Goal: Transaction & Acquisition: Purchase product/service

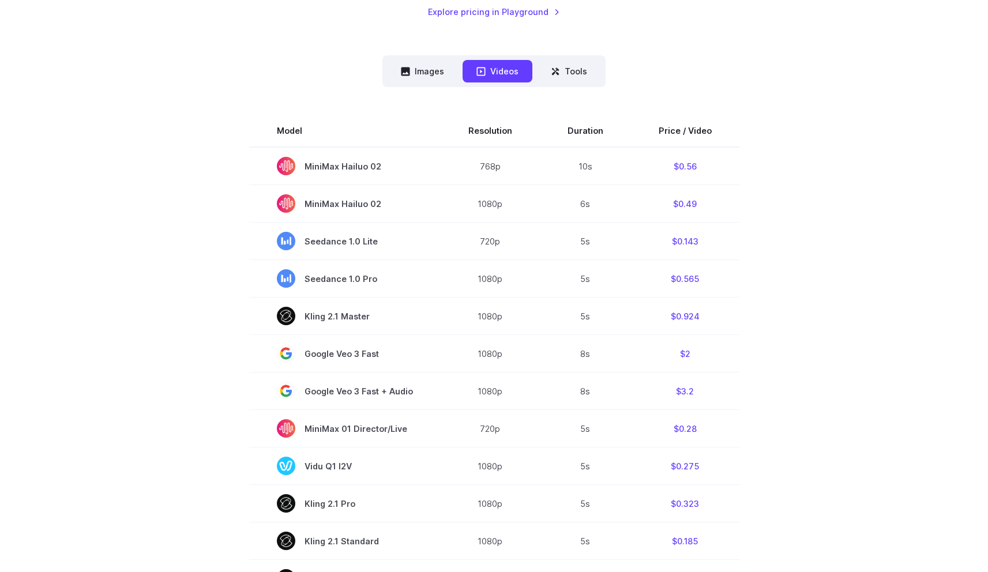
scroll to position [292, 0]
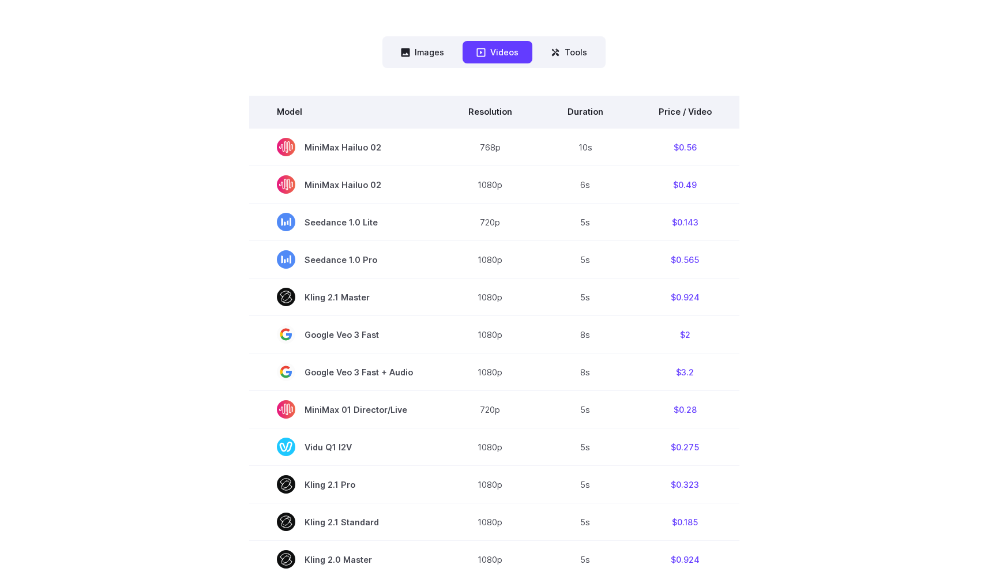
click at [680, 112] on th "Price / Video" at bounding box center [685, 112] width 108 height 32
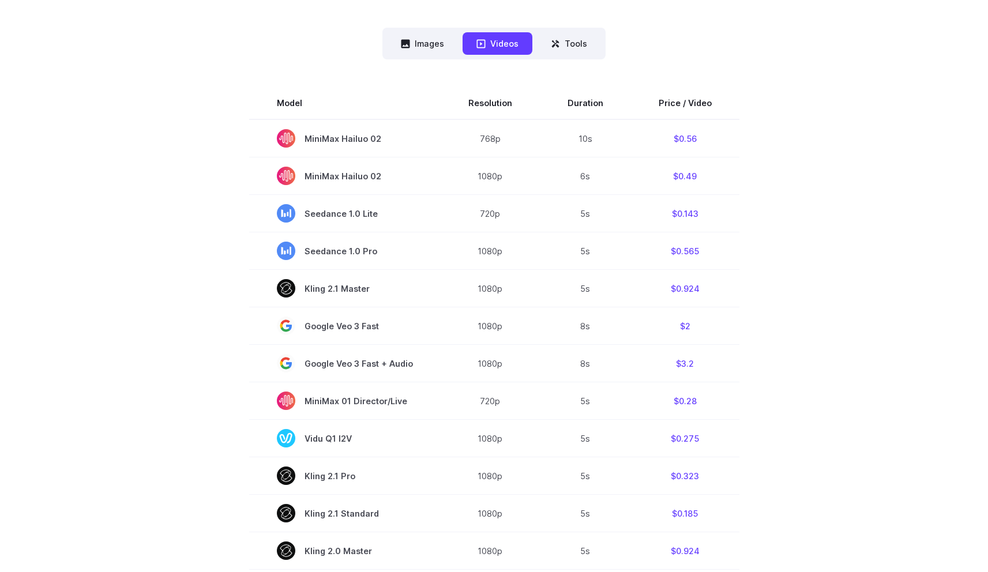
scroll to position [191, 0]
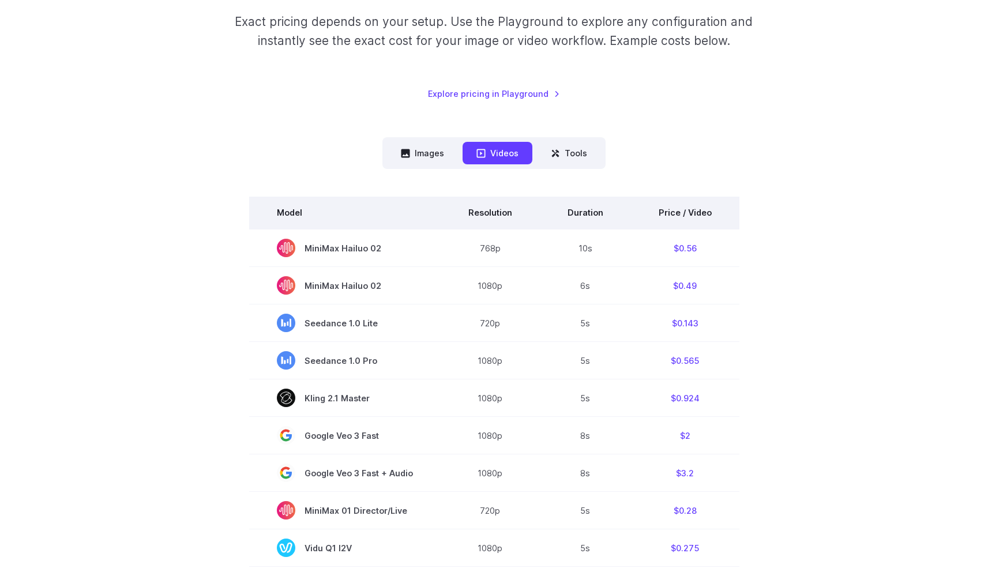
click at [693, 216] on th "Price / Video" at bounding box center [685, 213] width 108 height 32
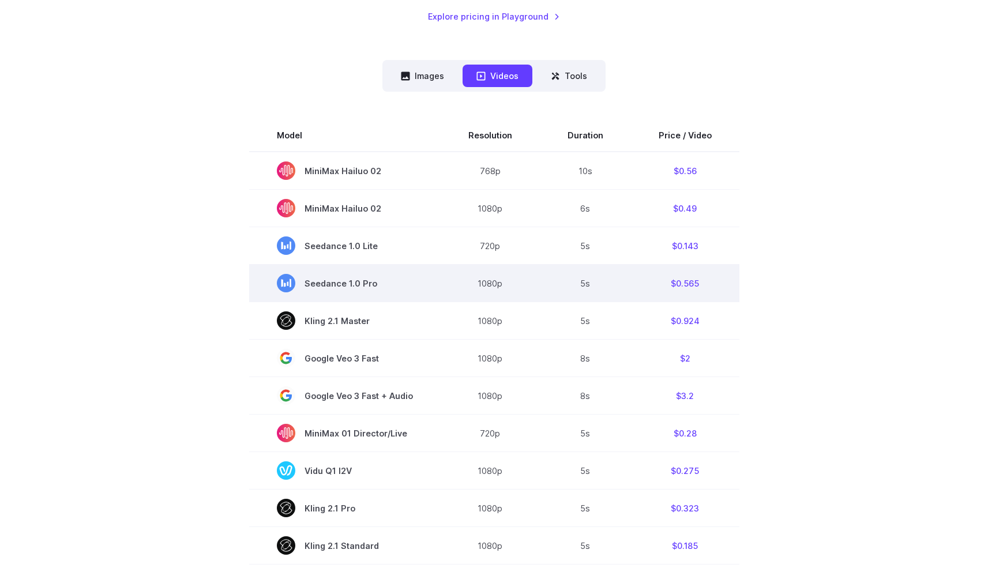
scroll to position [270, 0]
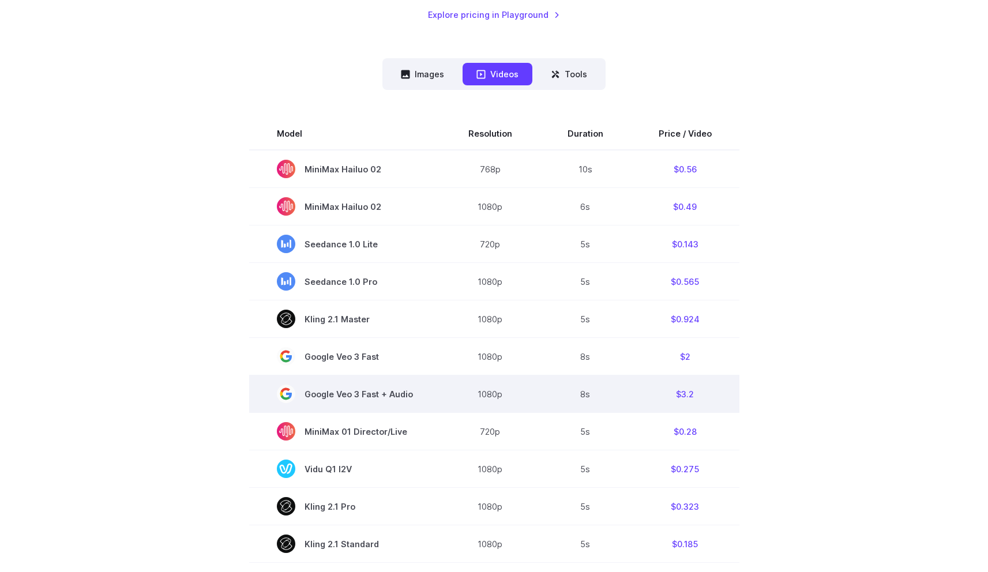
click at [492, 398] on td "1080p" at bounding box center [490, 393] width 99 height 37
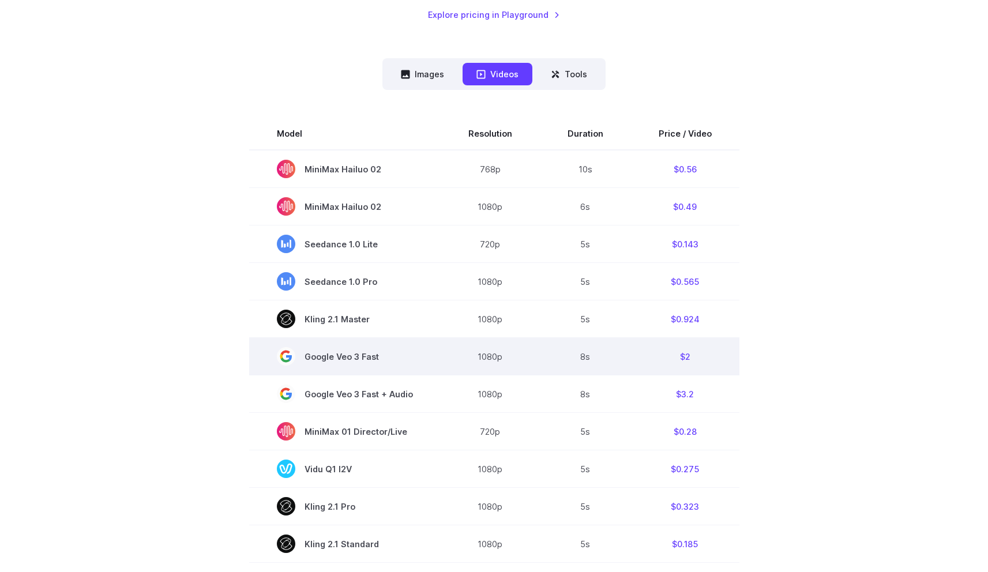
click at [489, 365] on td "1080p" at bounding box center [490, 356] width 99 height 37
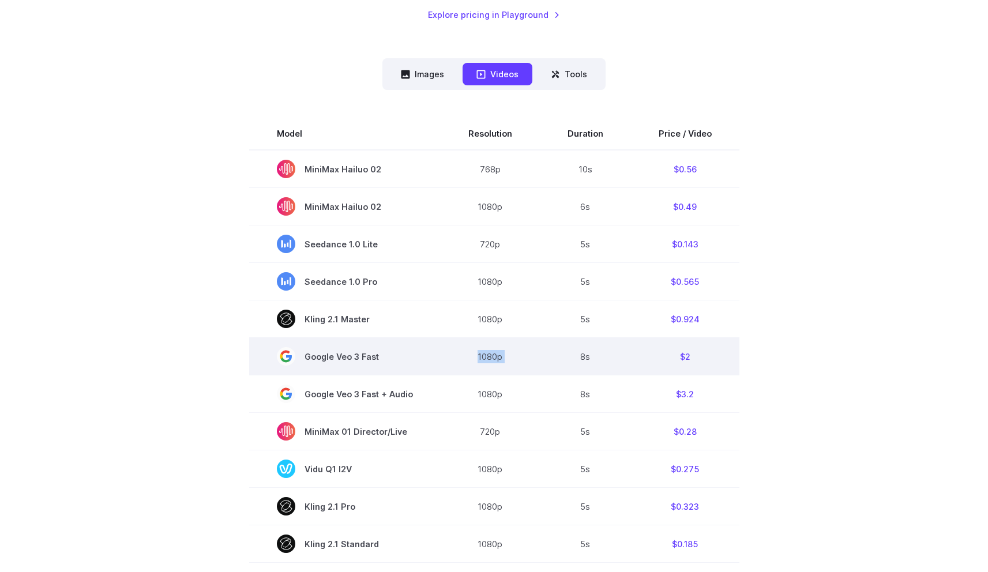
click at [489, 365] on td "1080p" at bounding box center [490, 356] width 99 height 37
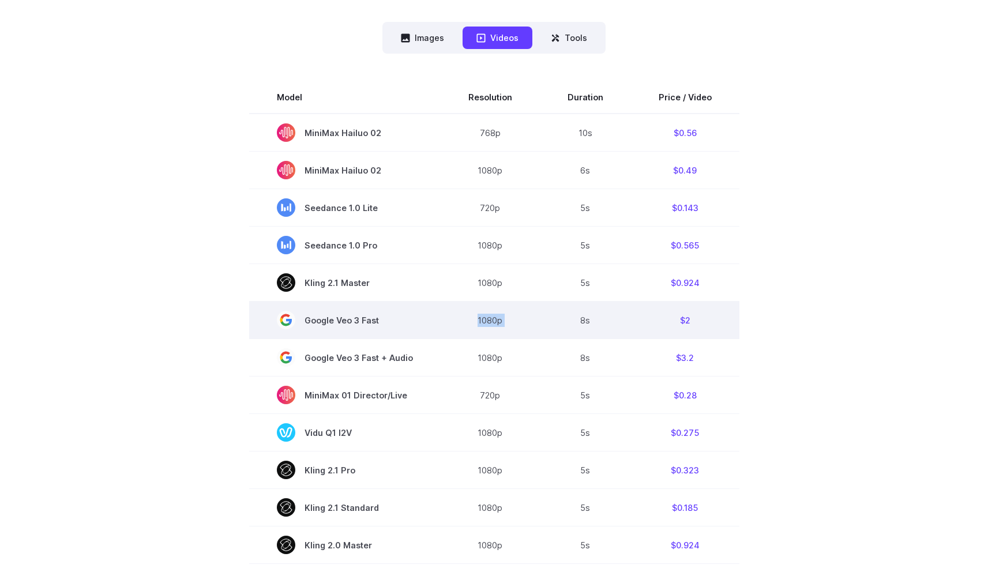
scroll to position [309, 0]
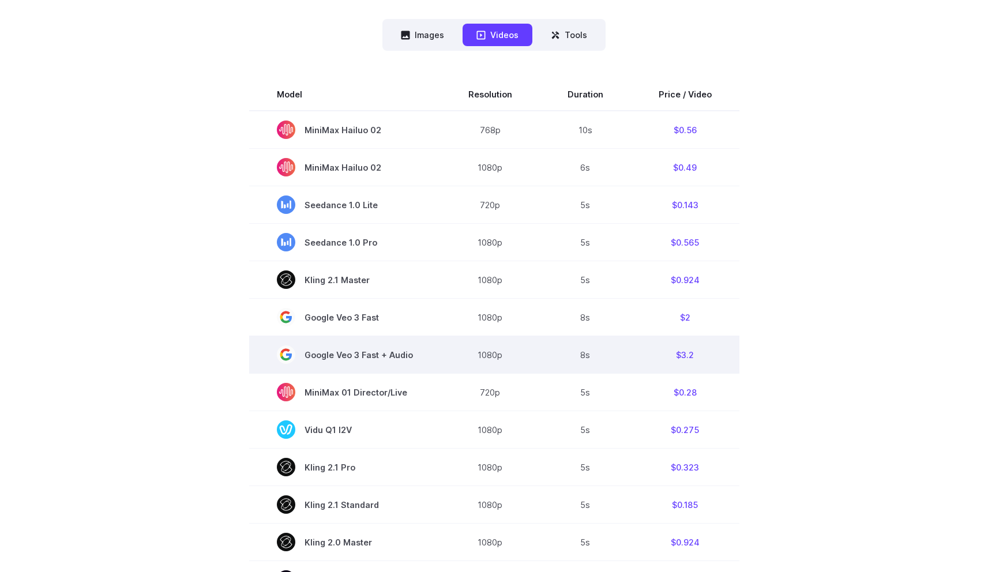
click at [489, 358] on td "1080p" at bounding box center [490, 354] width 99 height 37
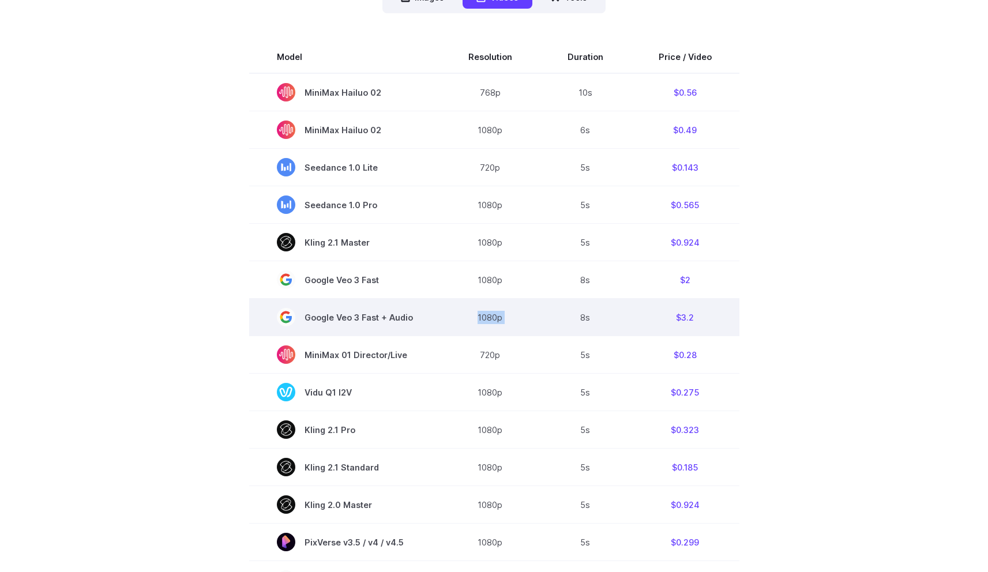
scroll to position [350, 0]
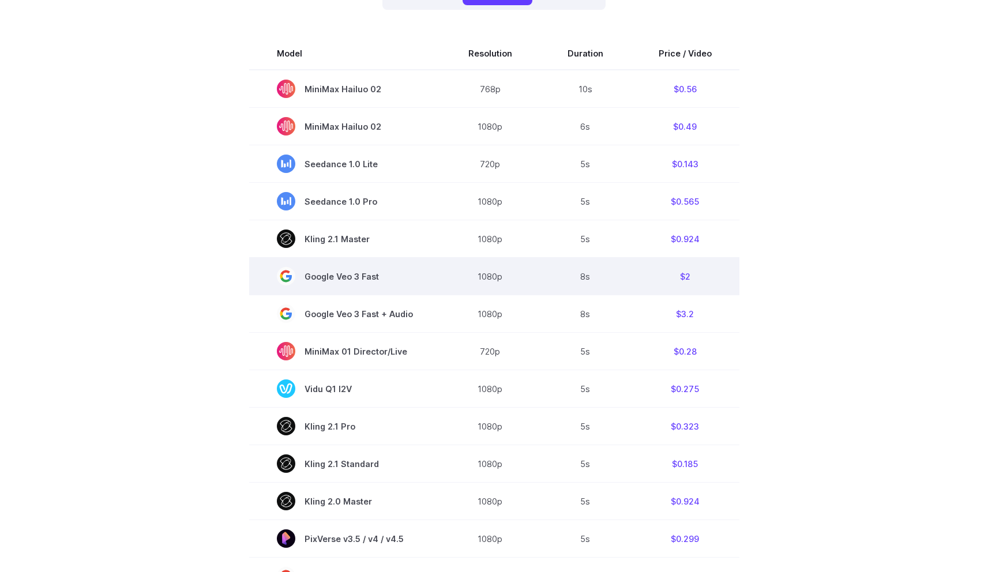
click at [495, 277] on td "1080p" at bounding box center [490, 276] width 99 height 37
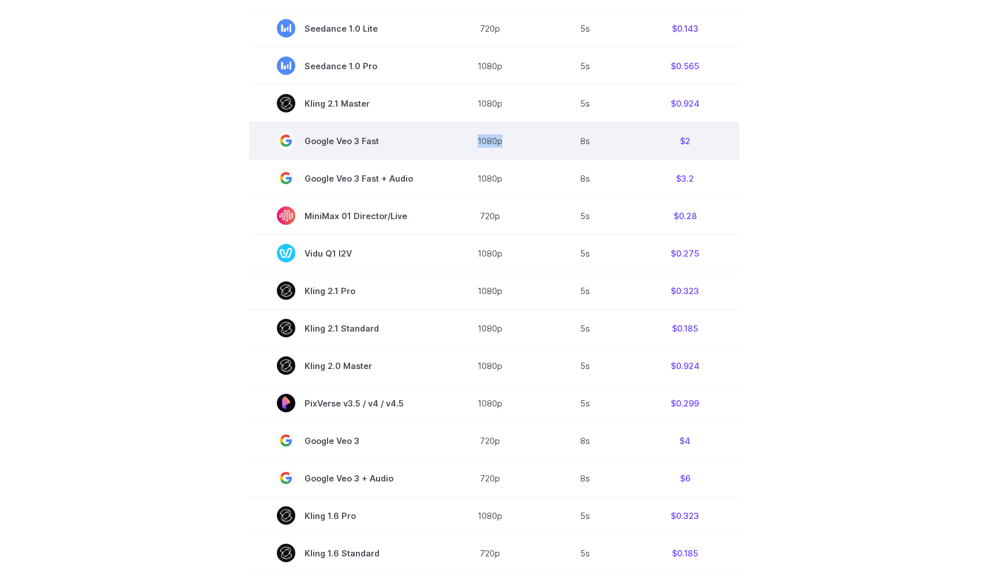
scroll to position [490, 0]
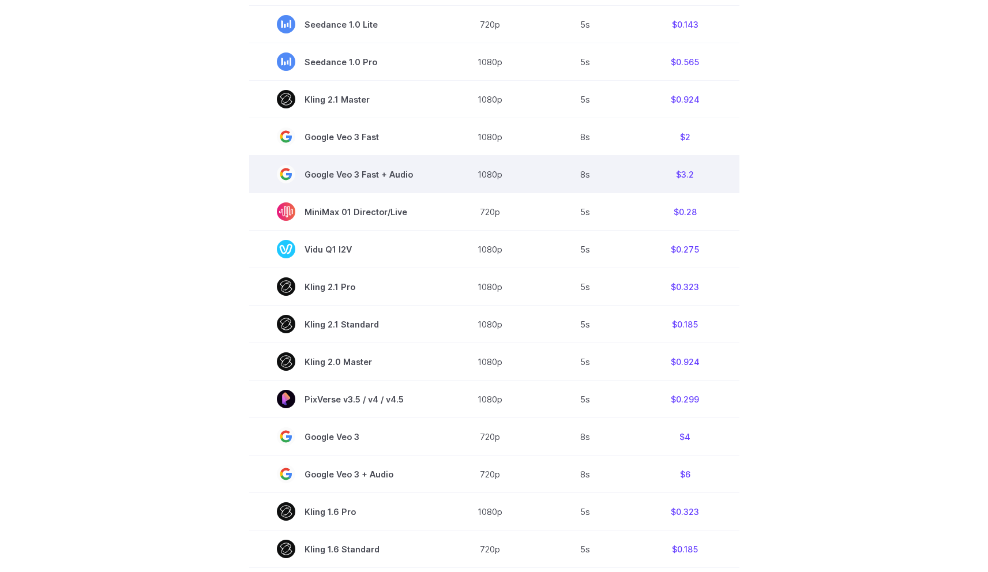
click at [491, 183] on td "1080p" at bounding box center [490, 174] width 99 height 37
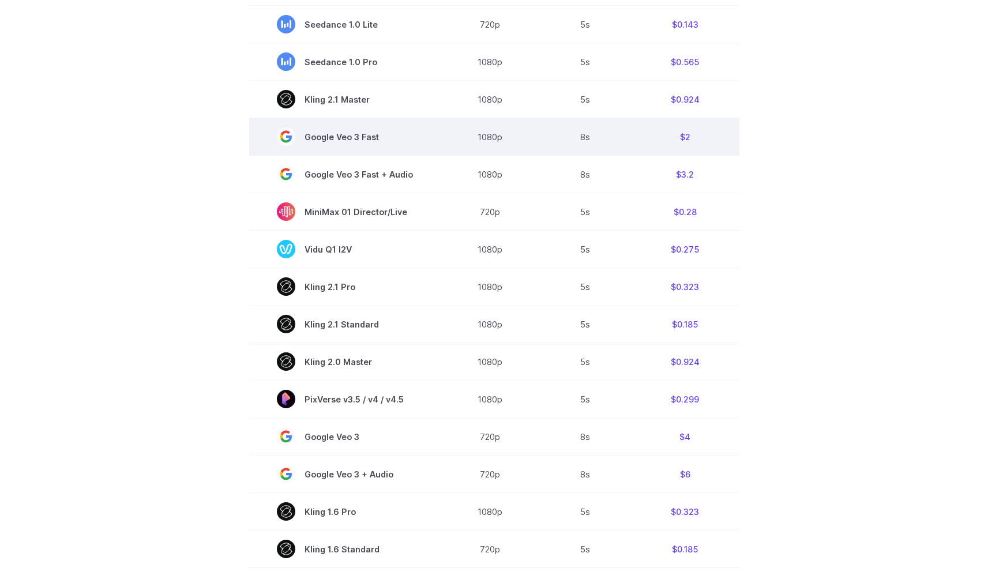
click at [496, 148] on td "1080p" at bounding box center [490, 136] width 99 height 37
click at [495, 146] on td "1080p" at bounding box center [490, 136] width 99 height 37
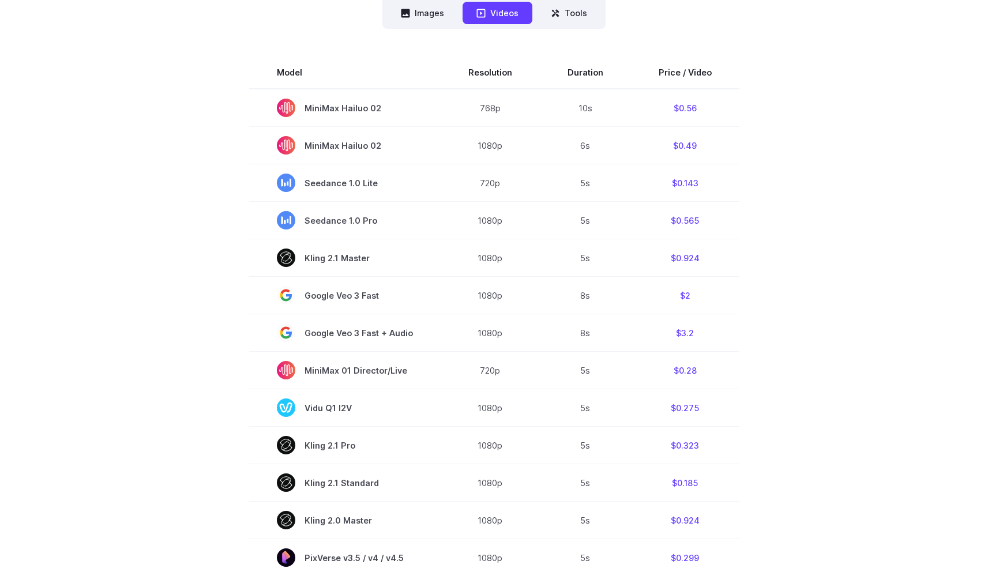
scroll to position [332, 0]
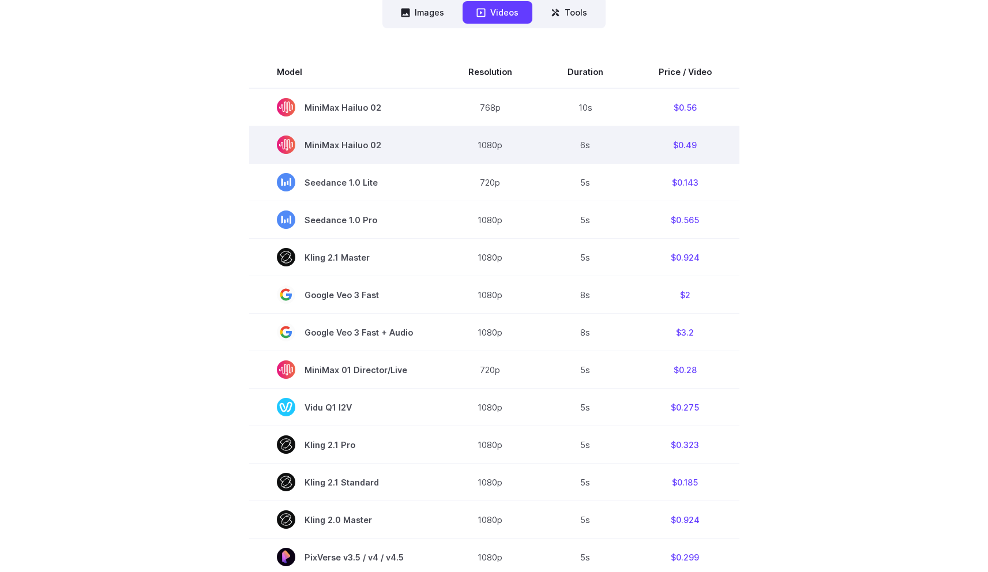
drag, startPoint x: 307, startPoint y: 145, endPoint x: 382, endPoint y: 145, distance: 75.0
click at [382, 145] on span "MiniMax Hailuo 02" at bounding box center [345, 145] width 136 height 18
click at [379, 149] on span "MiniMax Hailuo 02" at bounding box center [345, 145] width 136 height 18
copy span "MiniMax Hailuo 02"
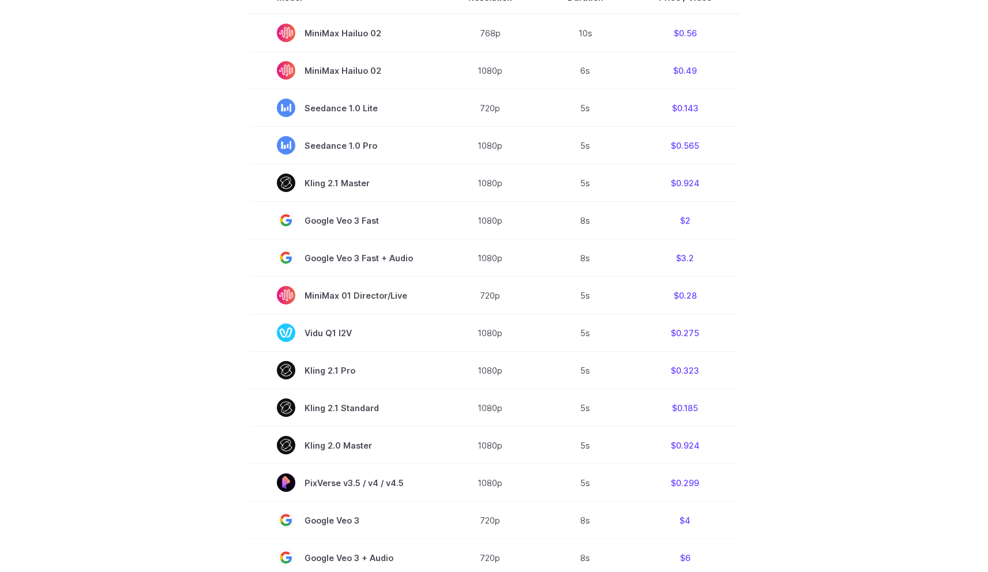
scroll to position [416, 0]
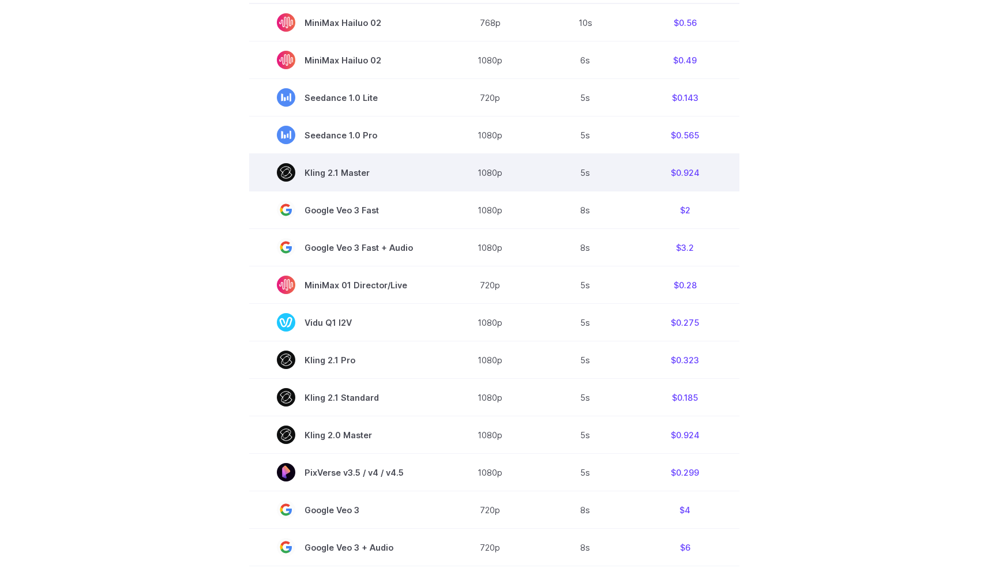
drag, startPoint x: 302, startPoint y: 175, endPoint x: 370, endPoint y: 175, distance: 68.6
click at [370, 175] on span "Kling 2.1 Master" at bounding box center [345, 172] width 136 height 18
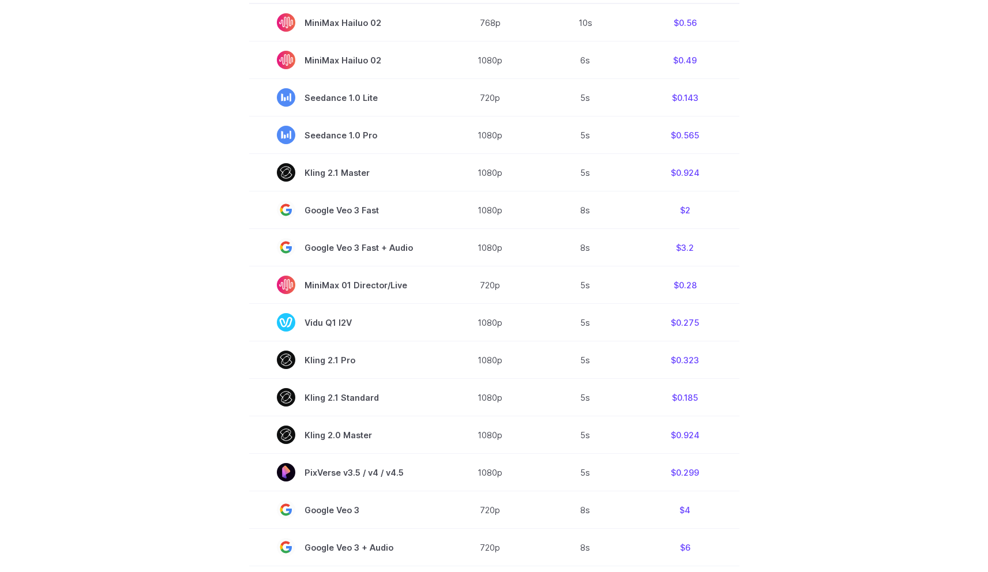
copy span "Kling 2.1 Master"
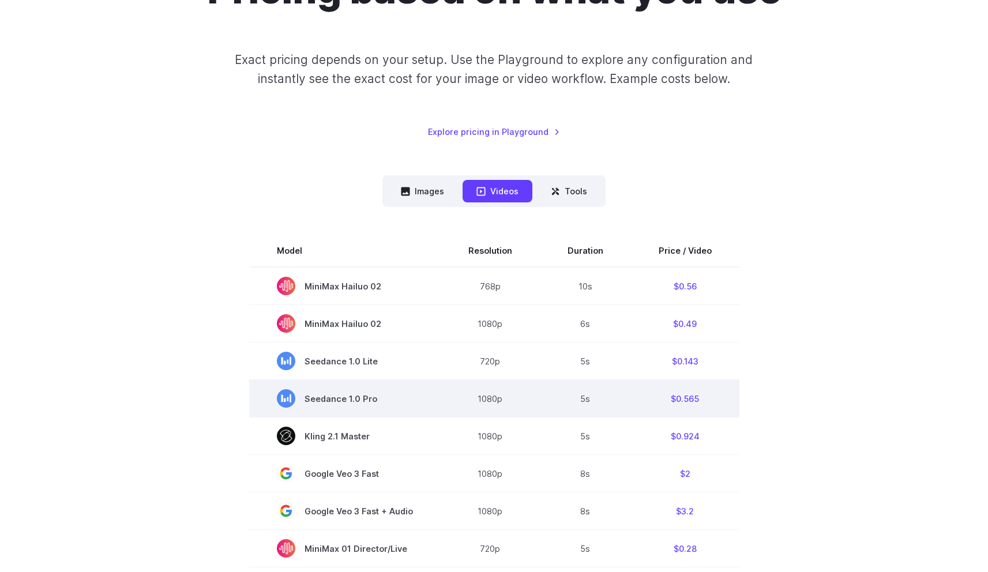
scroll to position [122, 0]
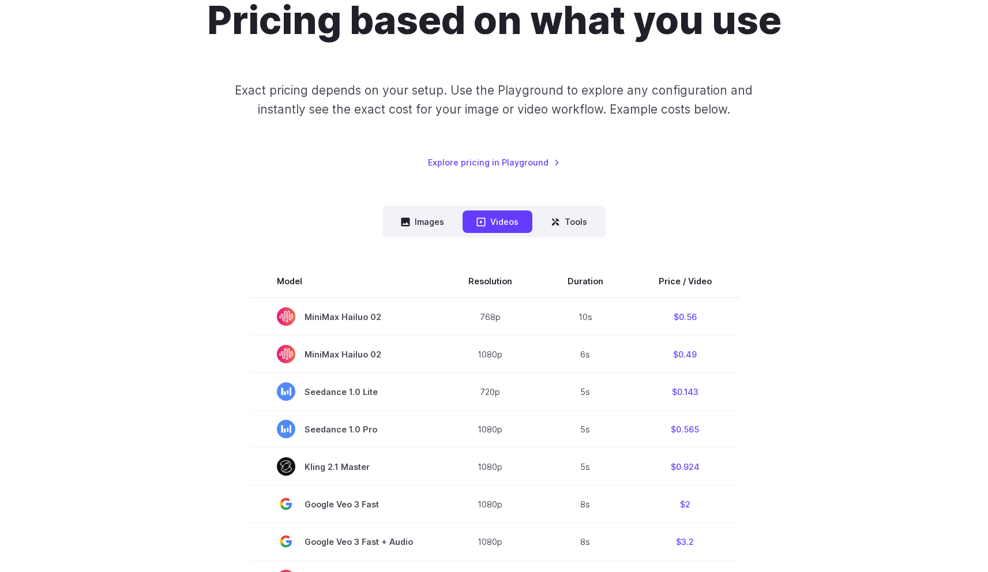
click at [759, 178] on div "Pricing based on what you use Exact pricing depends on your setup. Use the Play…" at bounding box center [494, 548] width 803 height 1101
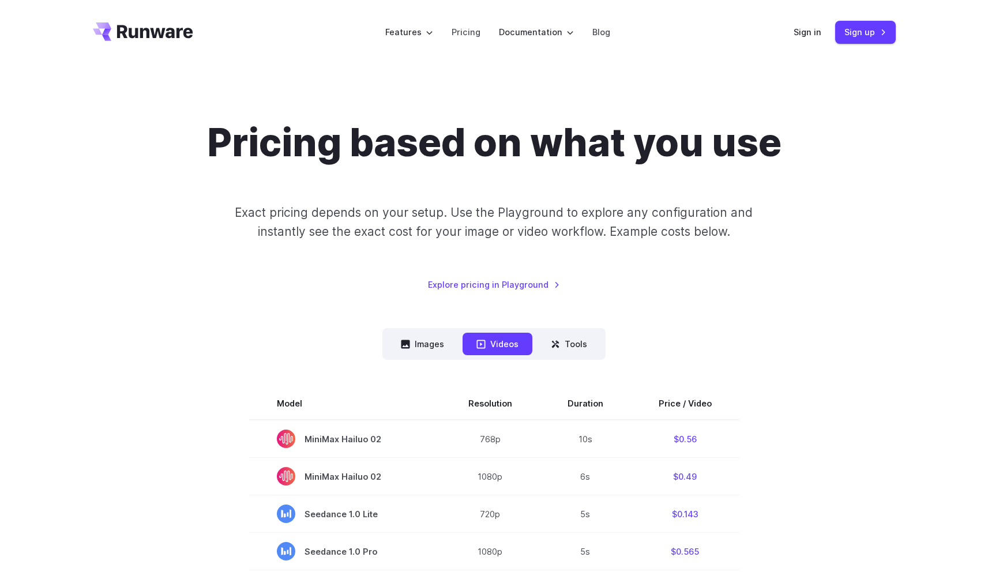
click at [157, 37] on icon "Go to /" at bounding box center [143, 31] width 100 height 18
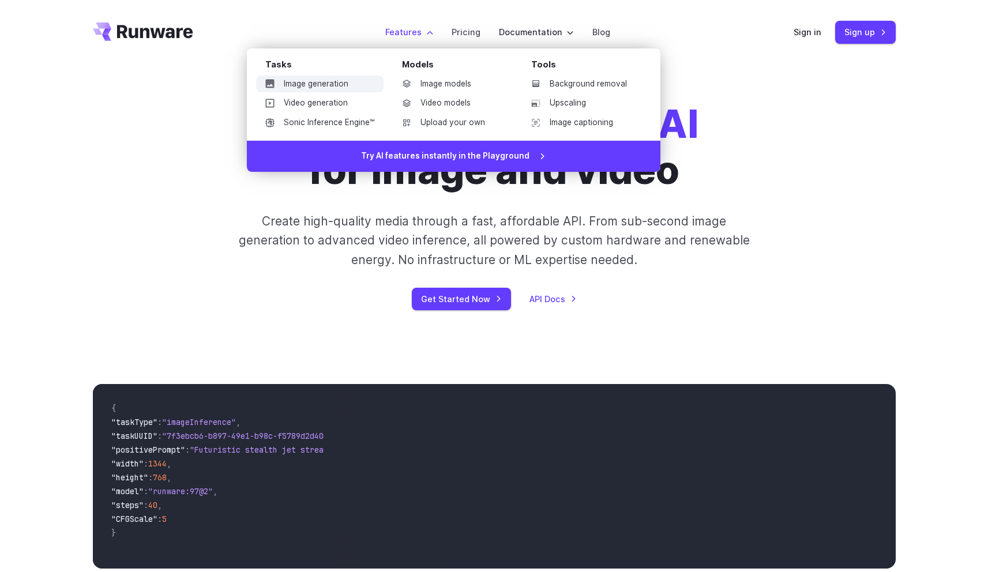
click at [360, 86] on link "Image generation" at bounding box center [319, 84] width 127 height 17
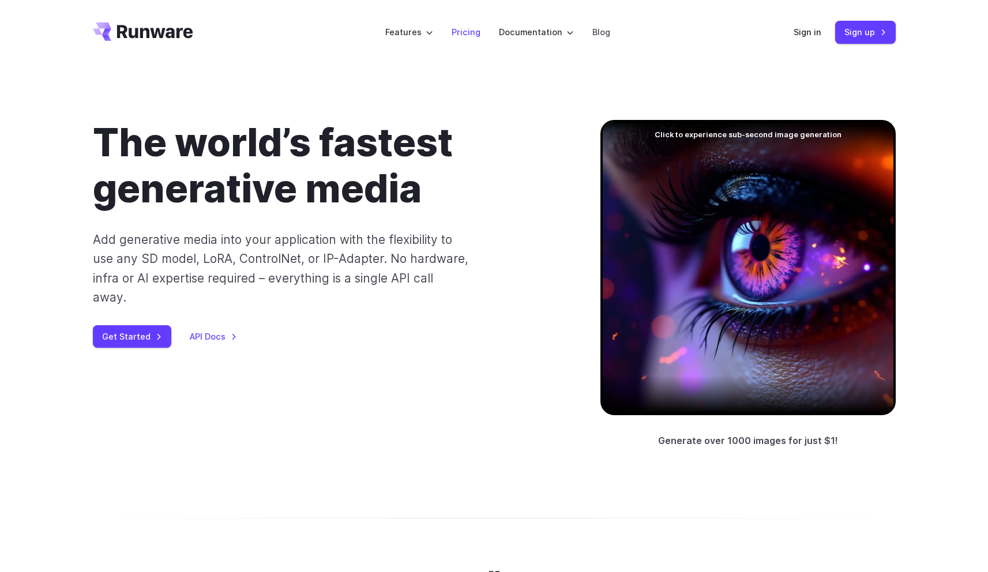
click at [462, 30] on link "Pricing" at bounding box center [466, 31] width 29 height 13
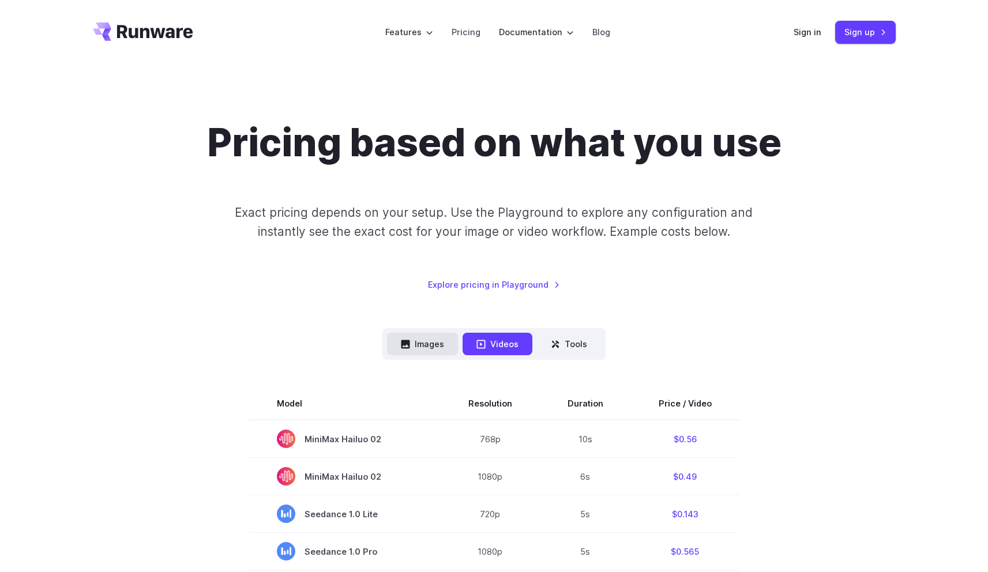
click at [435, 342] on button "Images" at bounding box center [422, 344] width 71 height 22
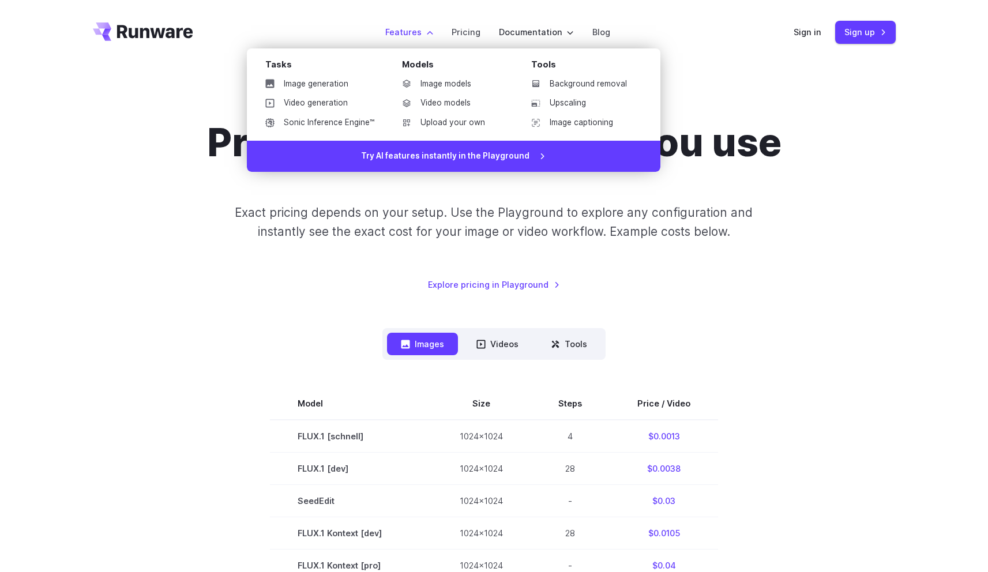
click at [410, 39] on label "Features" at bounding box center [409, 31] width 48 height 13
click at [338, 82] on link "Image generation" at bounding box center [319, 84] width 127 height 17
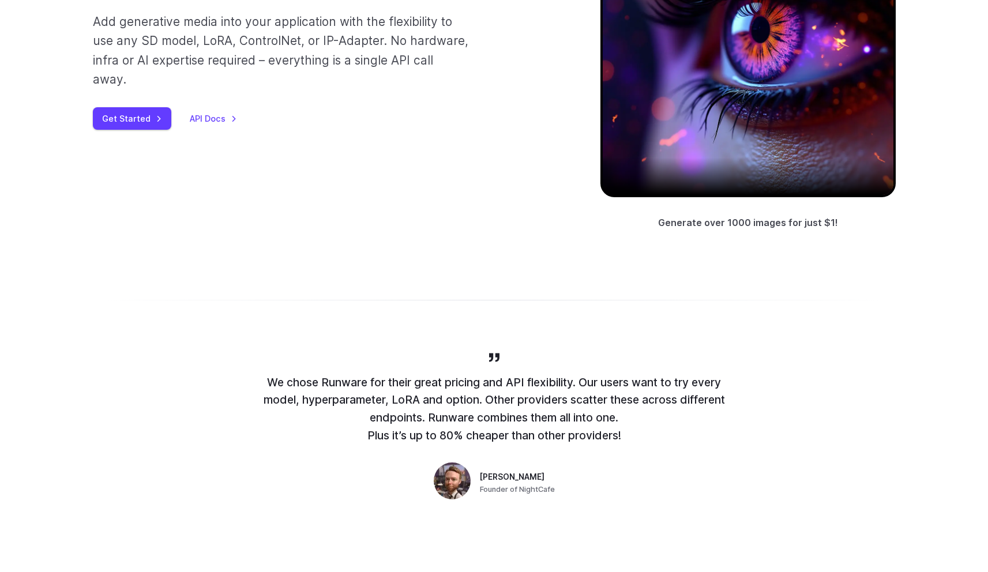
scroll to position [223, 0]
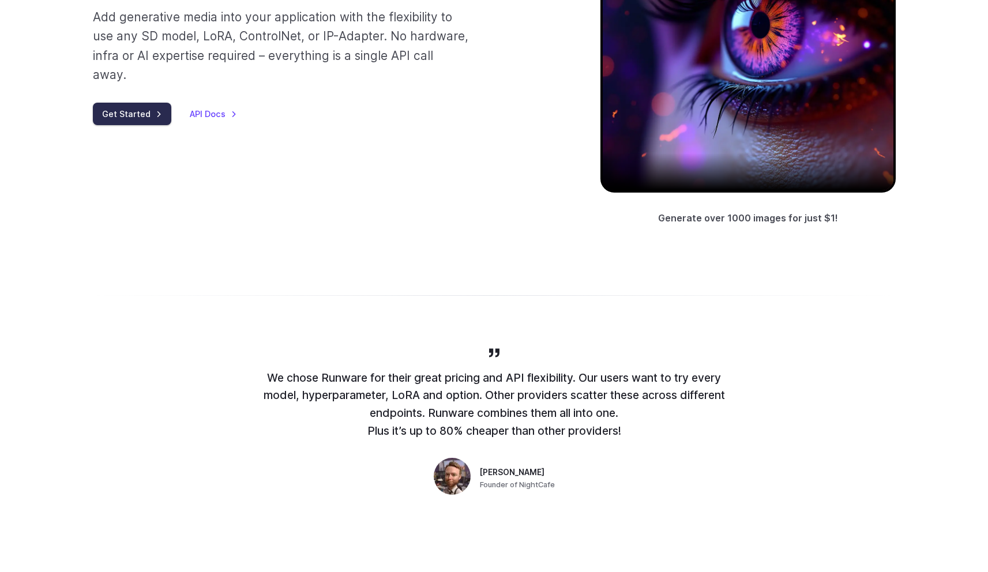
click at [145, 103] on link "Get Started" at bounding box center [132, 114] width 78 height 22
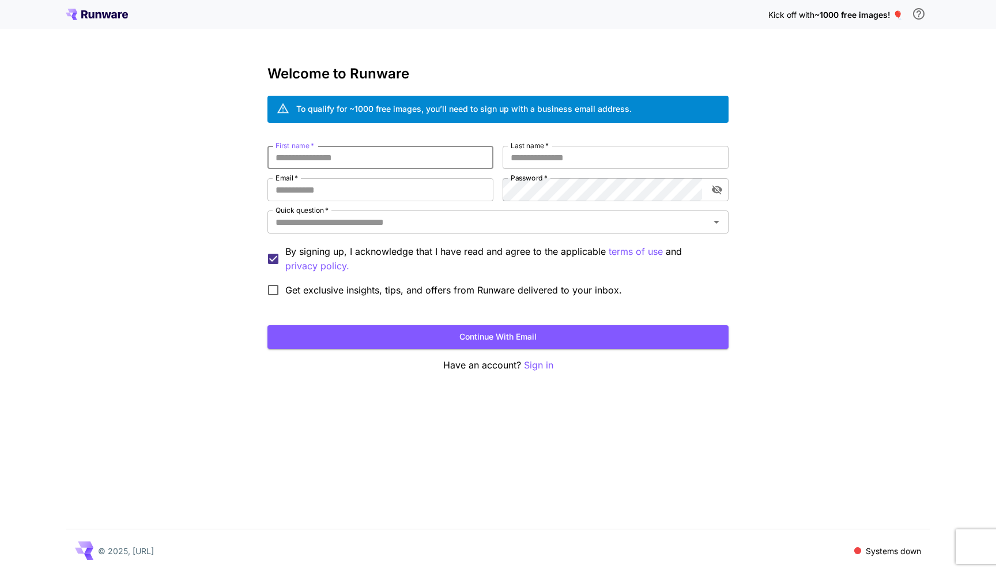
click at [381, 149] on input "First name   *" at bounding box center [381, 157] width 226 height 23
click at [374, 153] on input "First name   *" at bounding box center [381, 157] width 226 height 23
type input "****"
type input "********"
type input "**********"
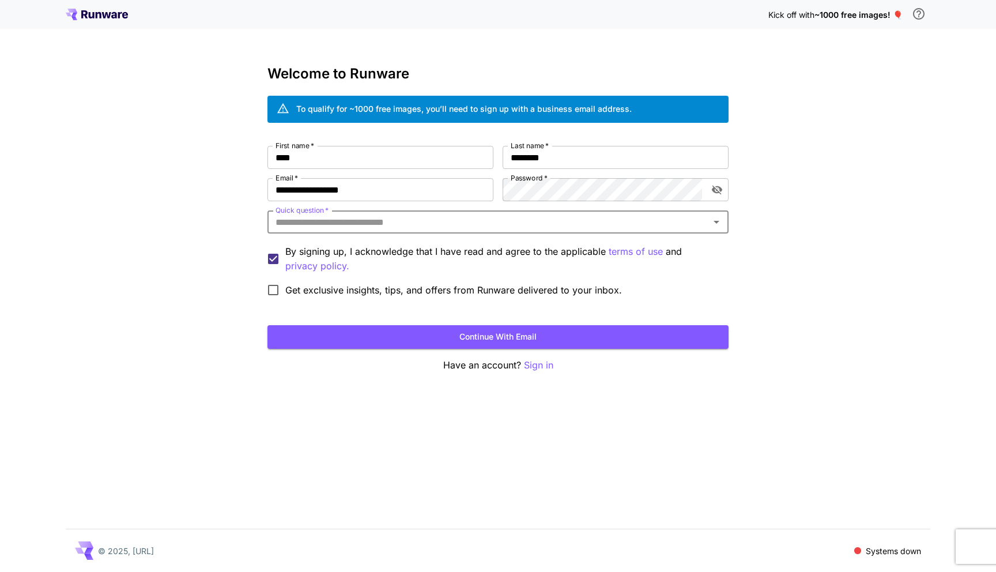
click at [477, 216] on input "Quick question   *" at bounding box center [488, 222] width 435 height 16
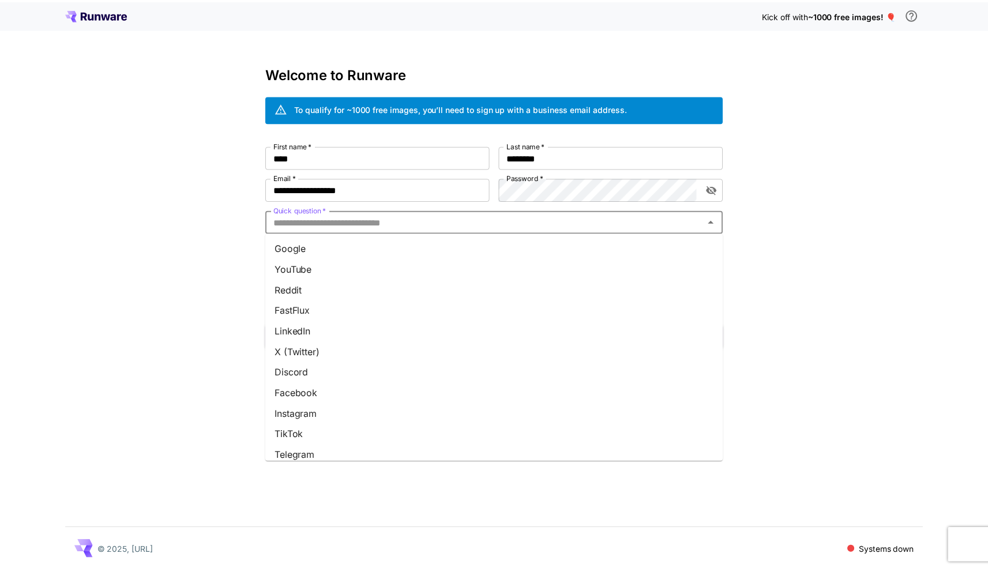
scroll to position [92, 0]
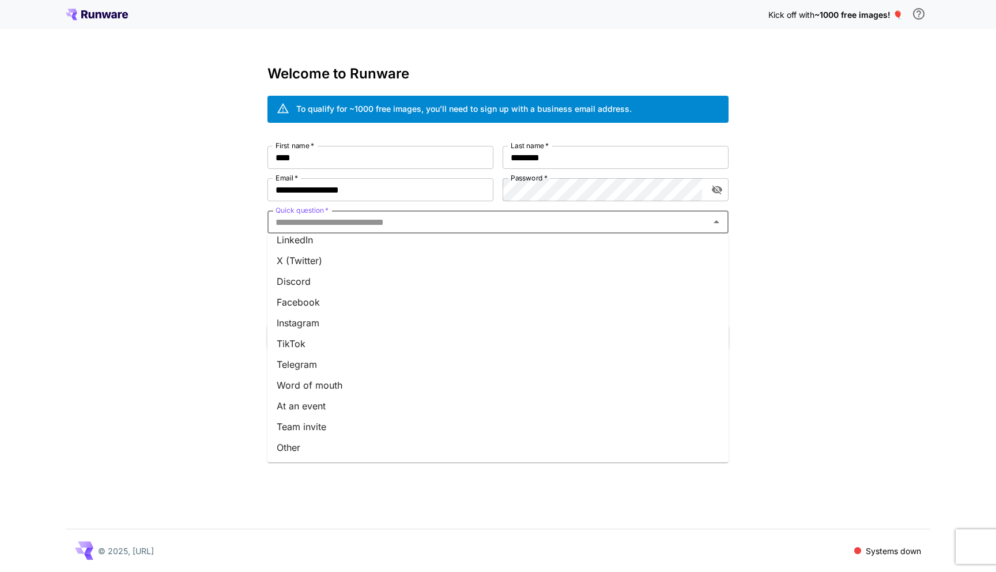
click at [389, 387] on li "Word of mouth" at bounding box center [498, 385] width 461 height 21
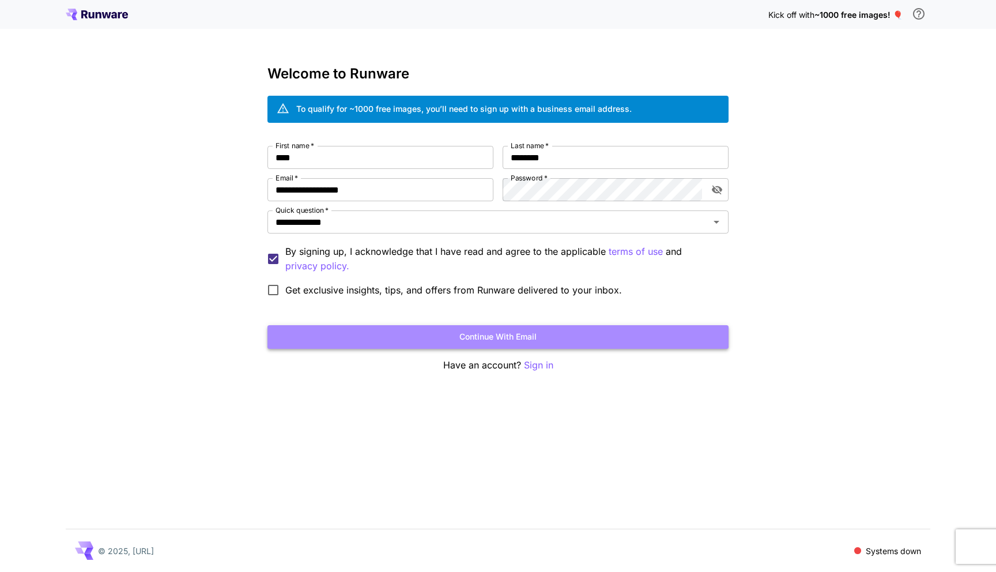
click at [371, 328] on button "Continue with email" at bounding box center [498, 337] width 461 height 24
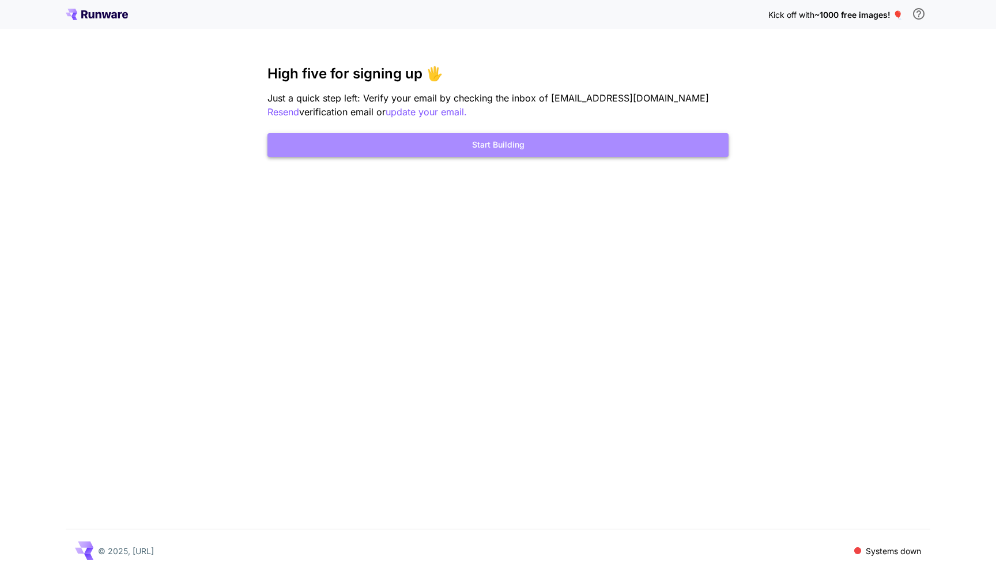
click at [587, 152] on button "Start Building" at bounding box center [498, 145] width 461 height 24
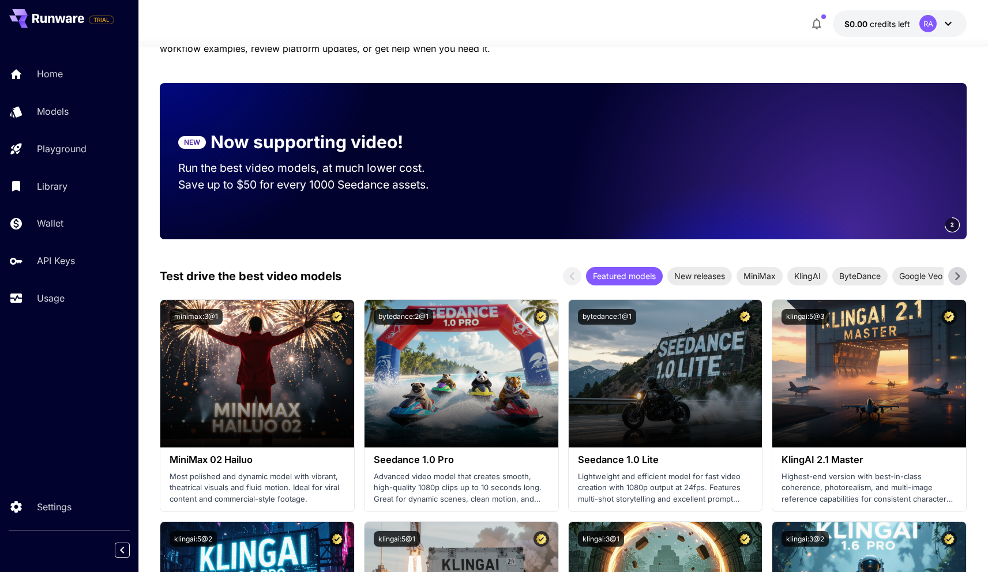
scroll to position [233, 0]
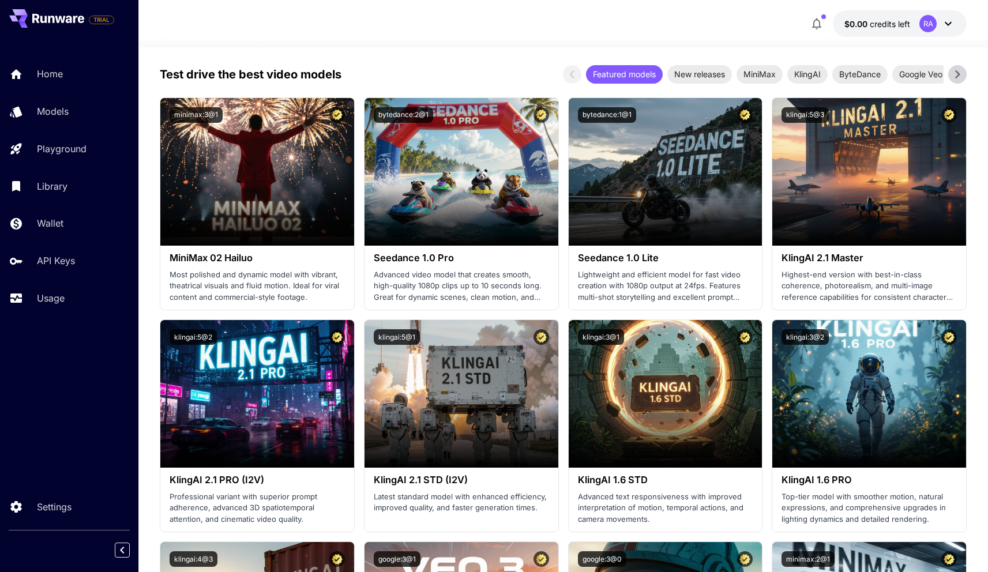
scroll to position [184, 0]
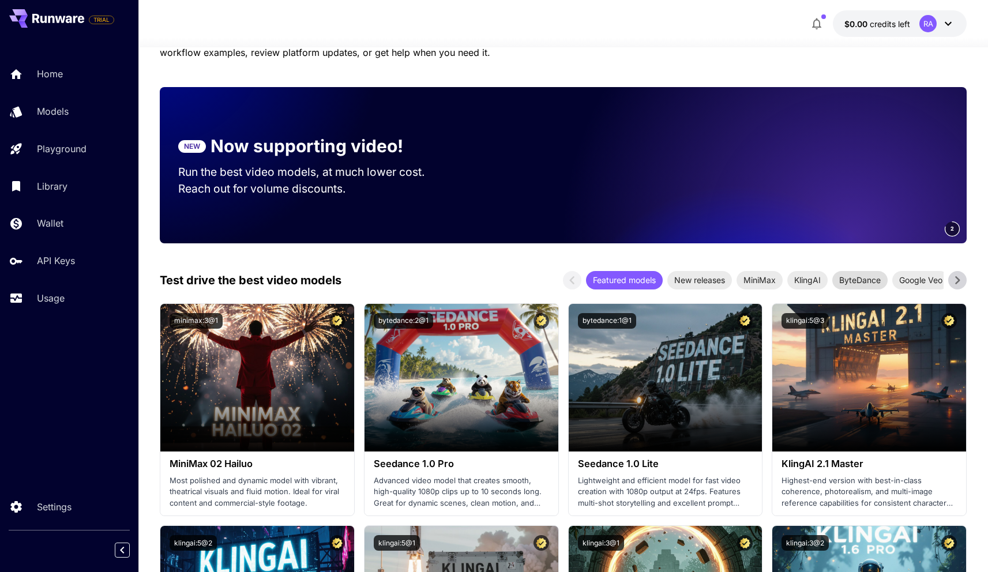
click at [868, 287] on div "ByteDance" at bounding box center [859, 280] width 55 height 18
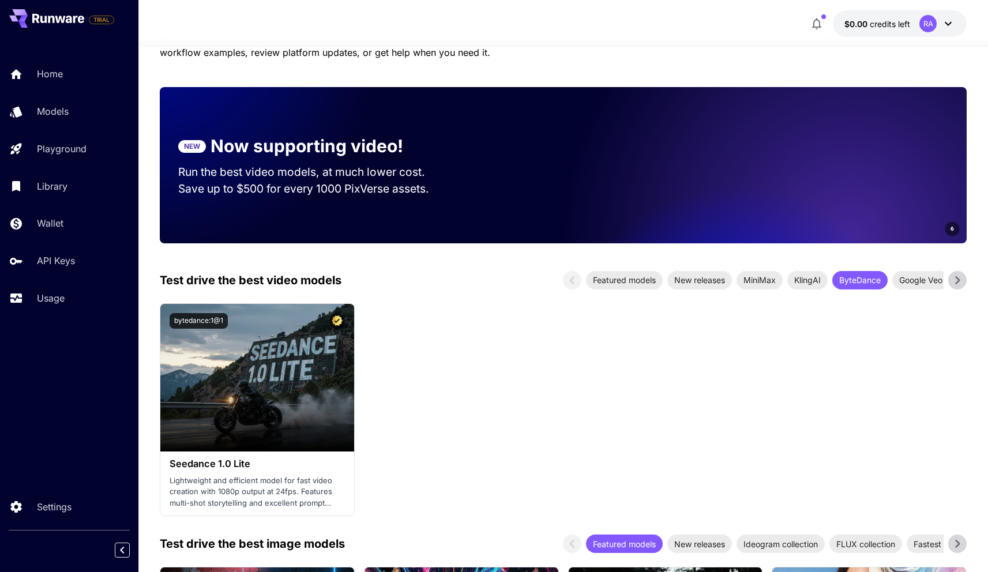
click at [868, 287] on div "ByteDance" at bounding box center [859, 280] width 55 height 18
click at [852, 281] on span "ByteDance" at bounding box center [859, 280] width 55 height 12
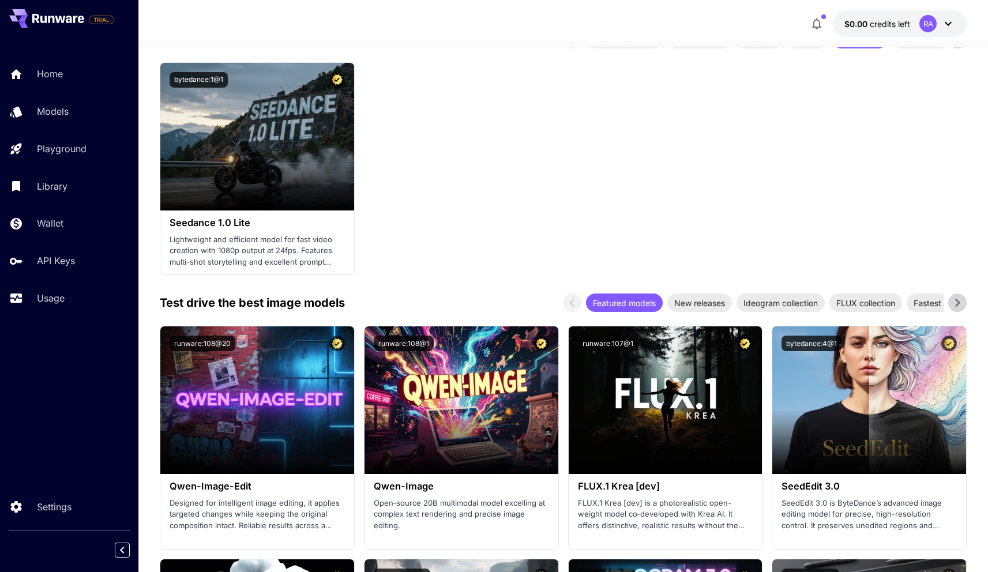
click at [550, 243] on section "Launch in Playground bytedance:1@1 Seedance 1.0 Lite Lightweight and efficient …" at bounding box center [563, 168] width 807 height 213
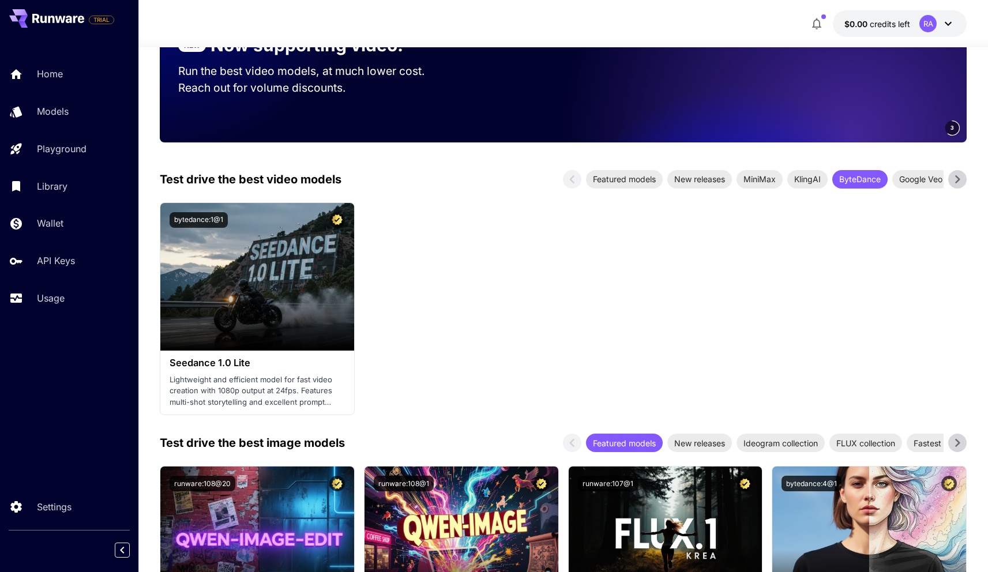
scroll to position [265, 0]
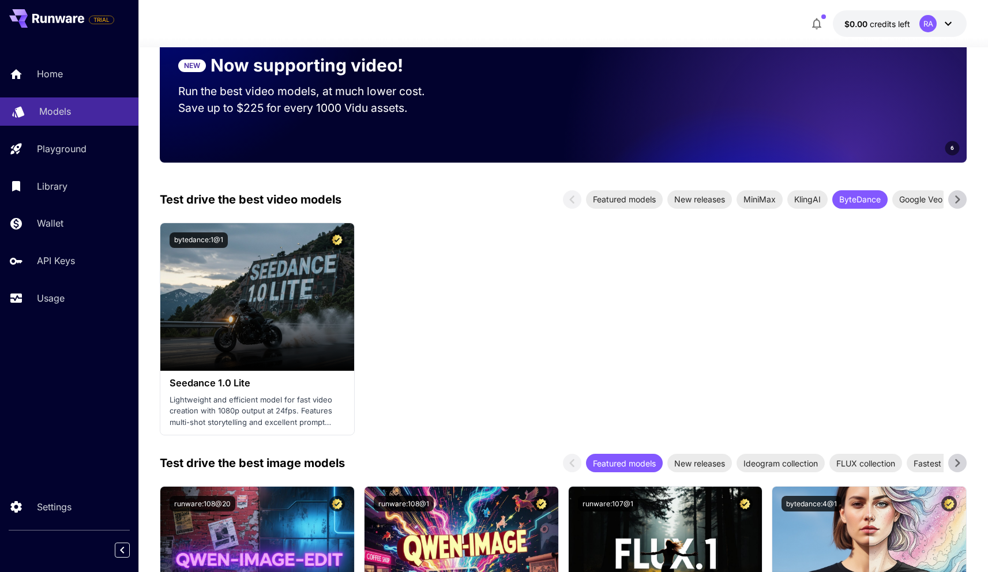
click at [70, 119] on link "Models" at bounding box center [69, 111] width 138 height 28
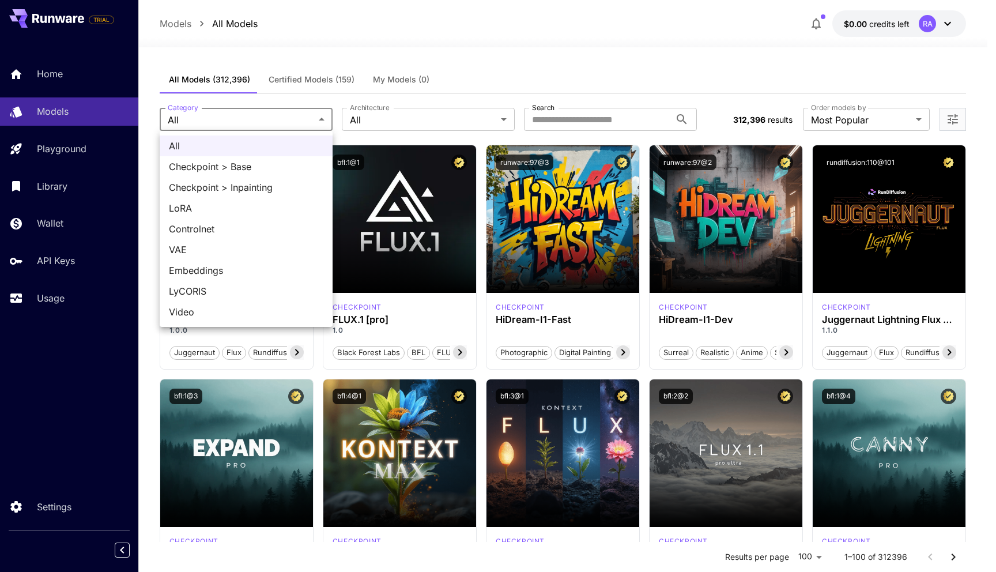
click at [349, 46] on div at bounding box center [498, 286] width 996 height 572
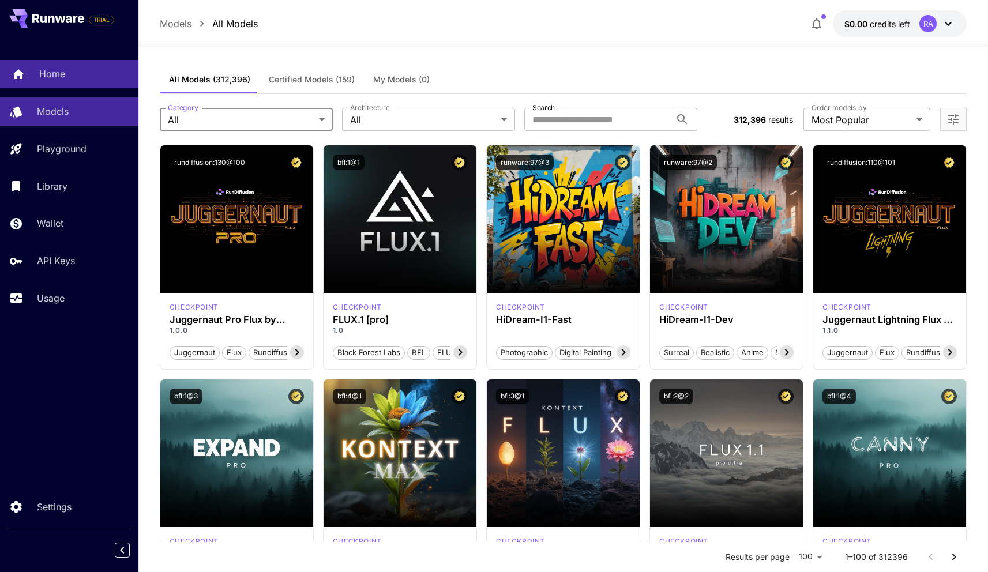
click at [85, 87] on link "Home" at bounding box center [69, 74] width 138 height 28
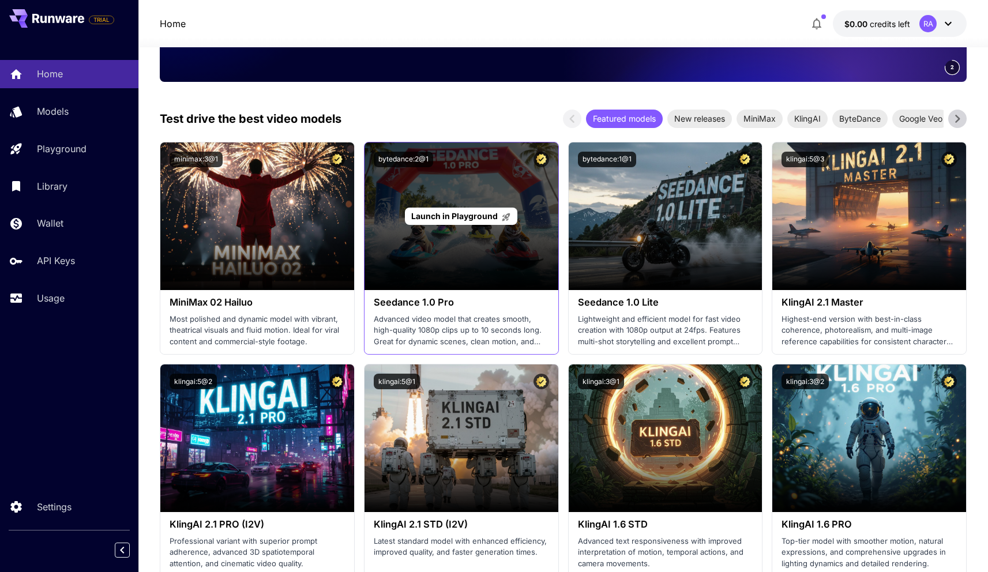
scroll to position [346, 0]
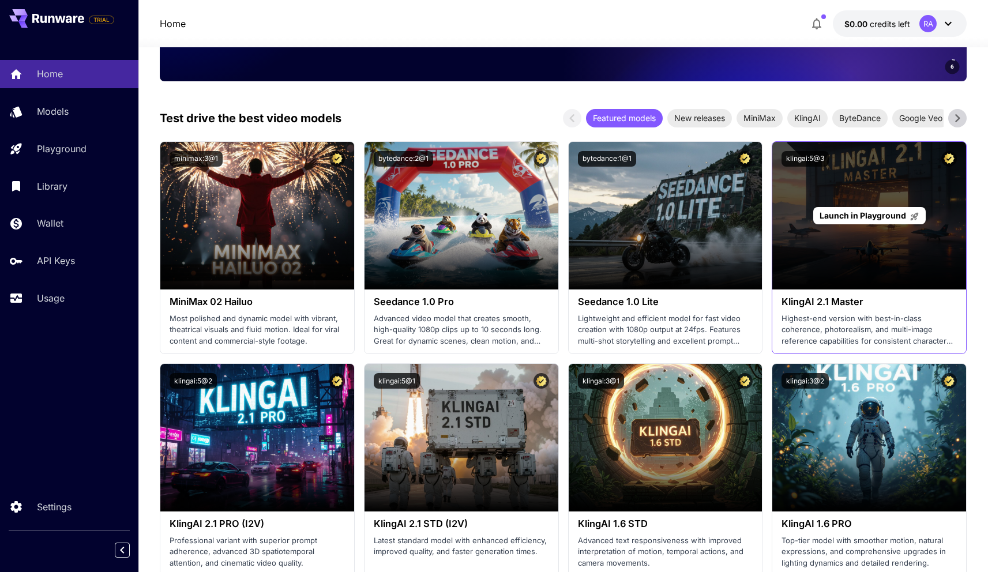
click at [907, 261] on div "Launch in Playground" at bounding box center [869, 216] width 194 height 148
click at [868, 215] on span "Launch in Playground" at bounding box center [862, 215] width 86 height 10
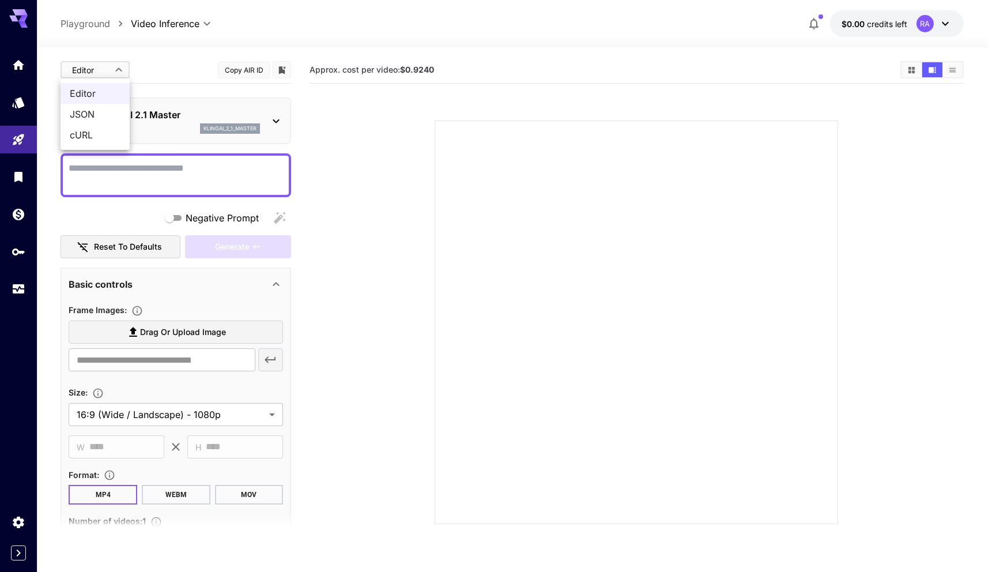
click at [99, 68] on body "**********" at bounding box center [498, 331] width 996 height 663
click at [99, 68] on div at bounding box center [498, 286] width 996 height 572
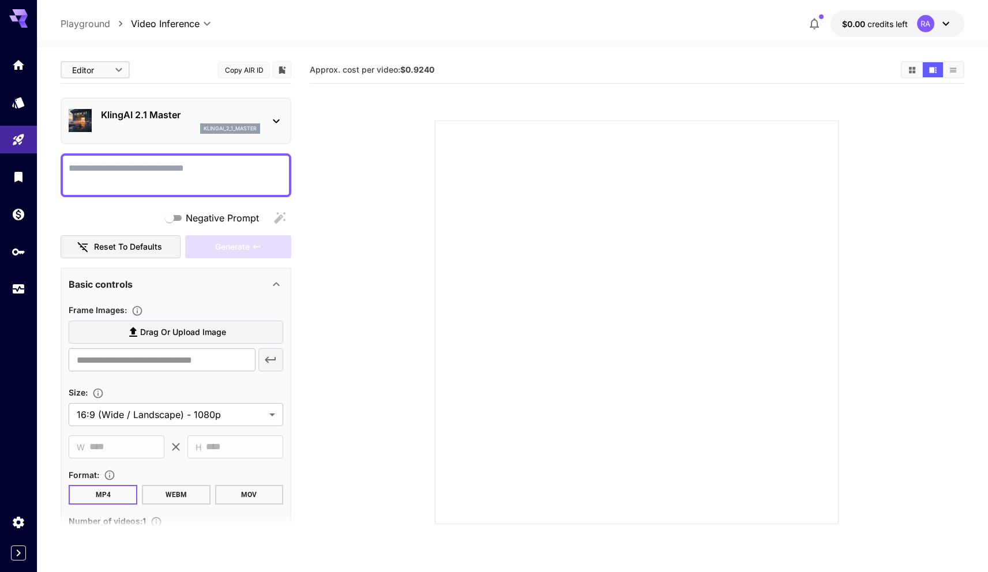
click at [191, 336] on span "Drag or upload image" at bounding box center [183, 332] width 86 height 14
click at [0, 0] on input "Drag or upload image" at bounding box center [0, 0] width 0 height 0
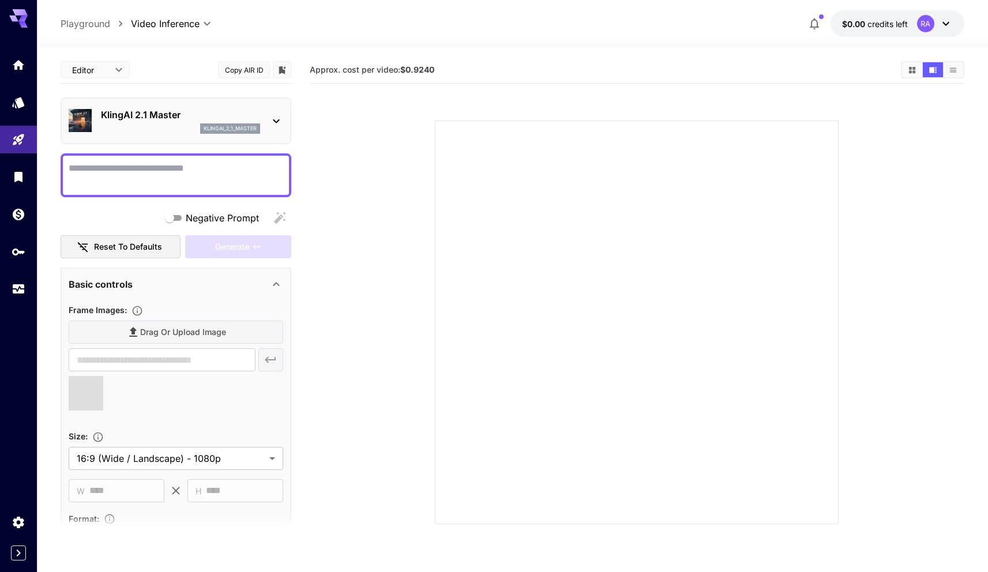
click at [157, 180] on textarea "Negative Prompt" at bounding box center [176, 175] width 215 height 28
type input "**********"
paste textarea "**********"
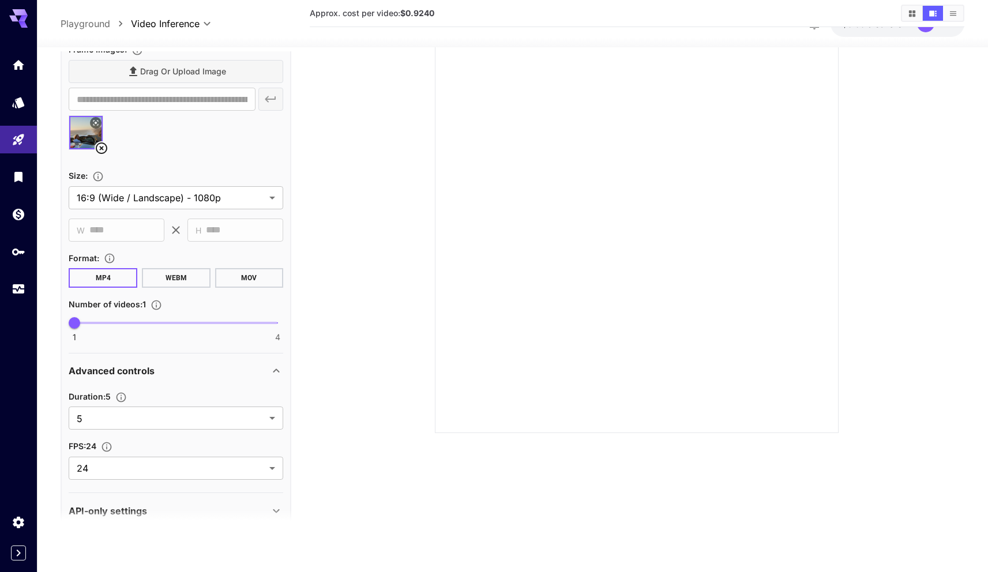
scroll to position [539, 0]
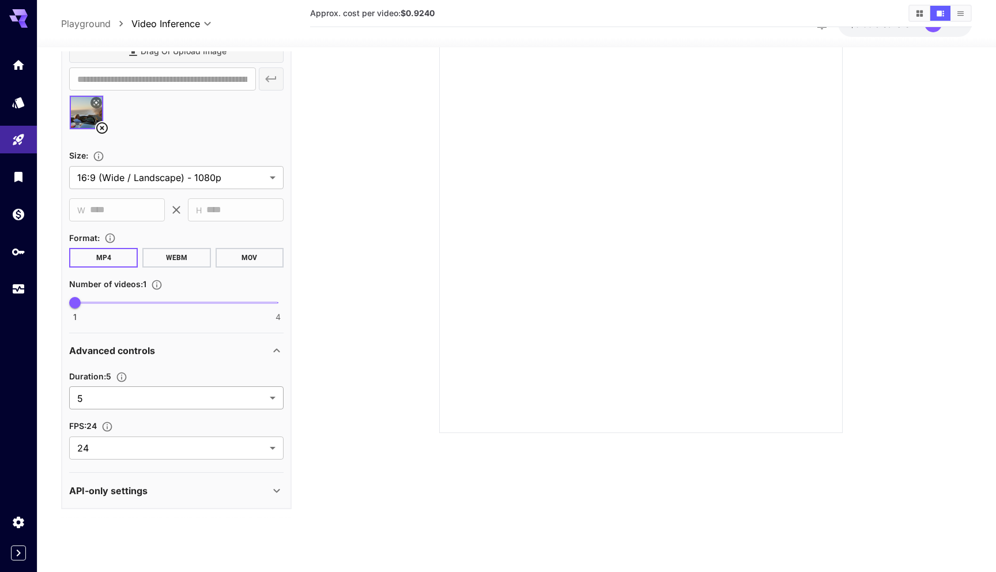
click at [230, 389] on body "**********" at bounding box center [498, 240] width 996 height 663
click at [230, 389] on div at bounding box center [498, 286] width 996 height 572
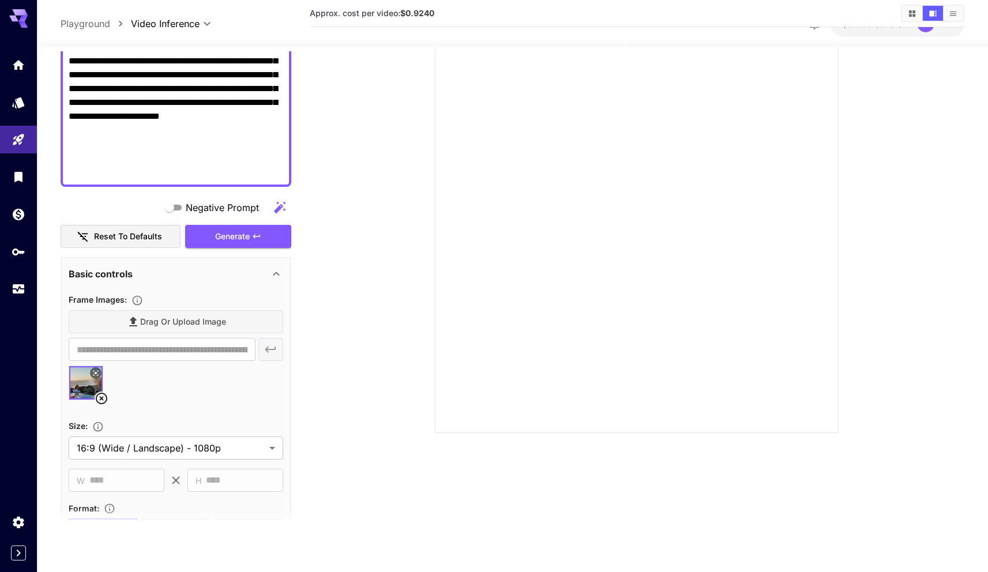
scroll to position [0, 0]
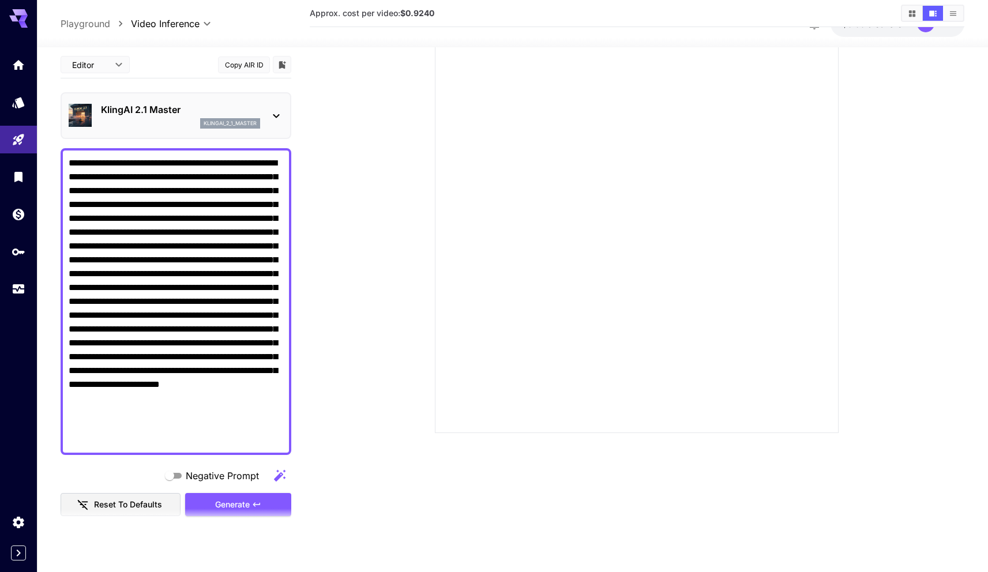
click at [240, 166] on textarea "**********" at bounding box center [176, 301] width 215 height 291
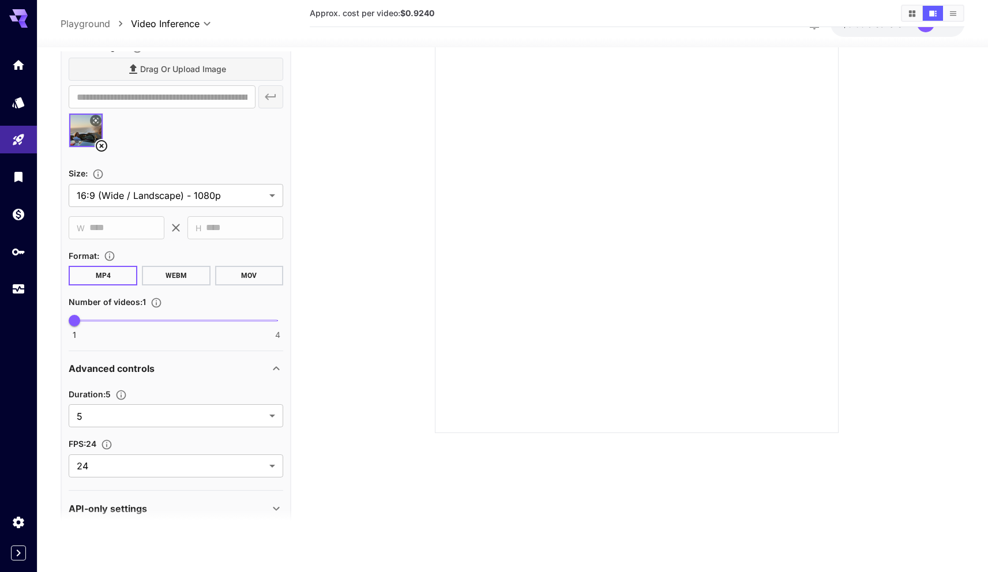
scroll to position [539, 0]
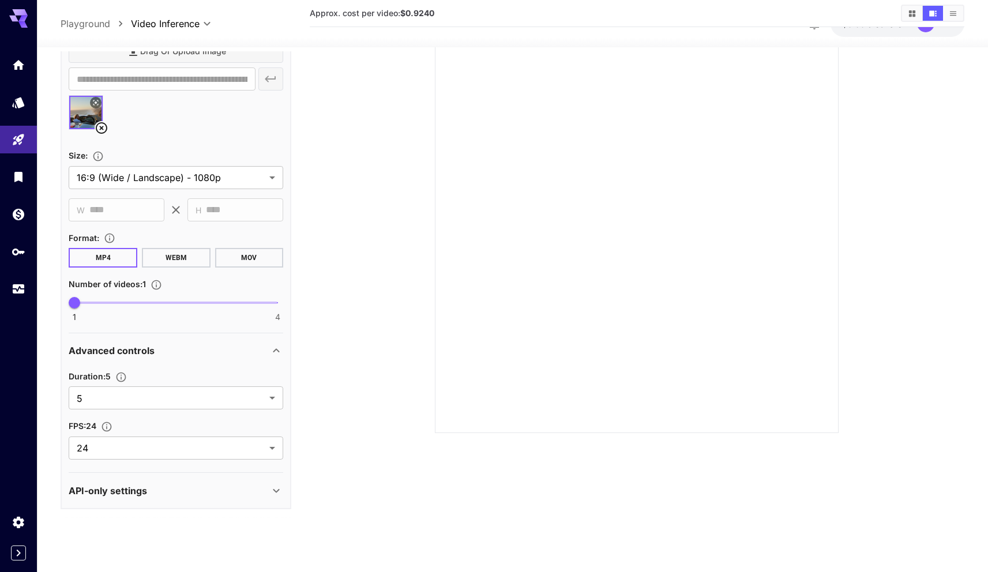
type textarea "**********"
click at [177, 486] on div "API-only settings" at bounding box center [169, 490] width 201 height 14
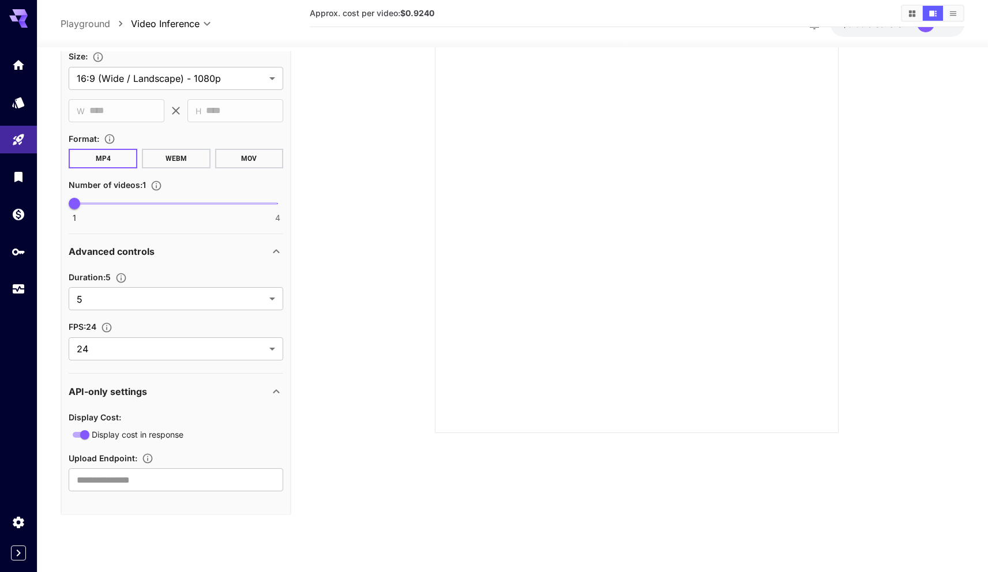
scroll to position [644, 0]
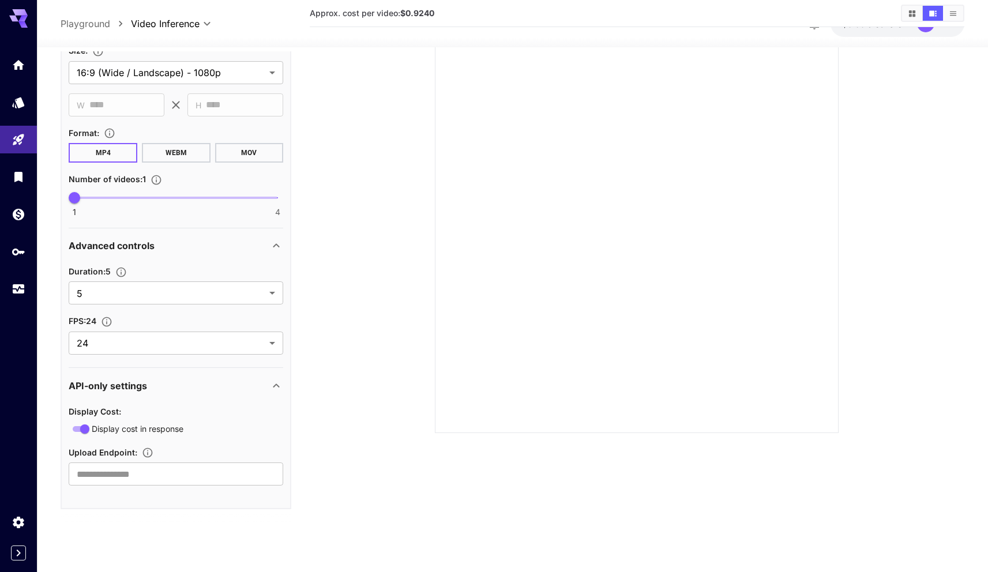
click at [197, 394] on div "API-only settings" at bounding box center [176, 385] width 215 height 28
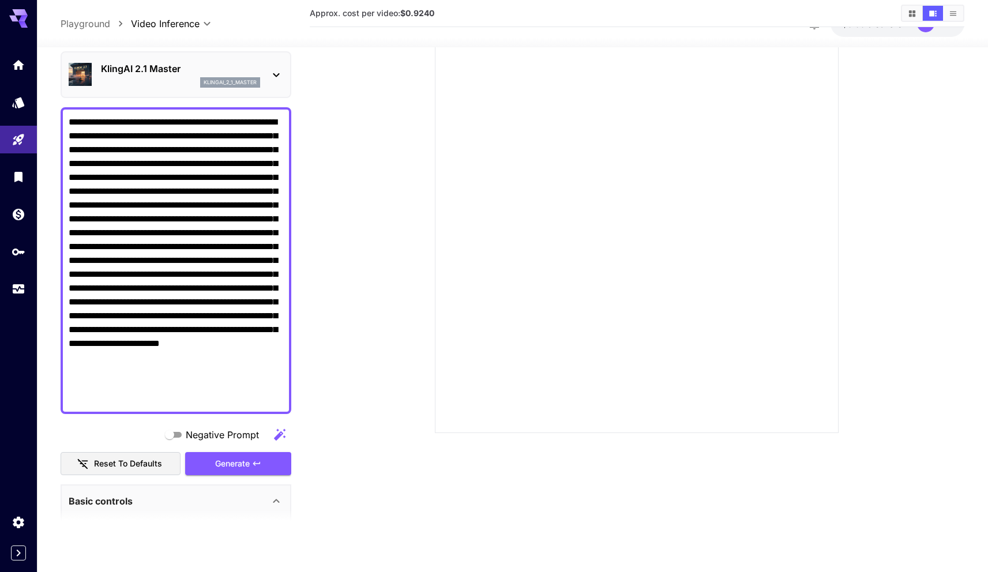
scroll to position [0, 0]
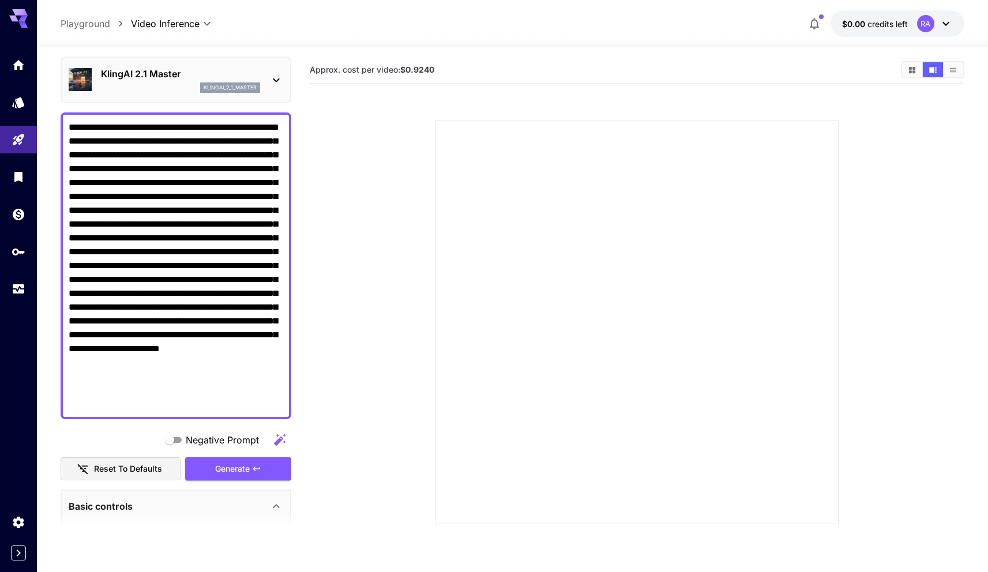
click at [818, 20] on icon "button" at bounding box center [814, 24] width 14 height 14
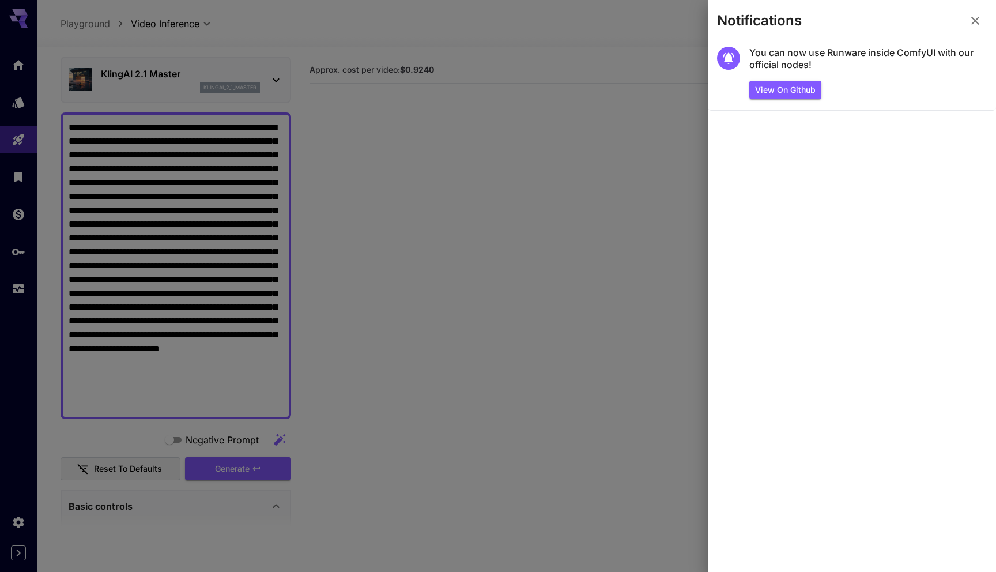
click at [976, 22] on icon "button" at bounding box center [976, 21] width 14 height 14
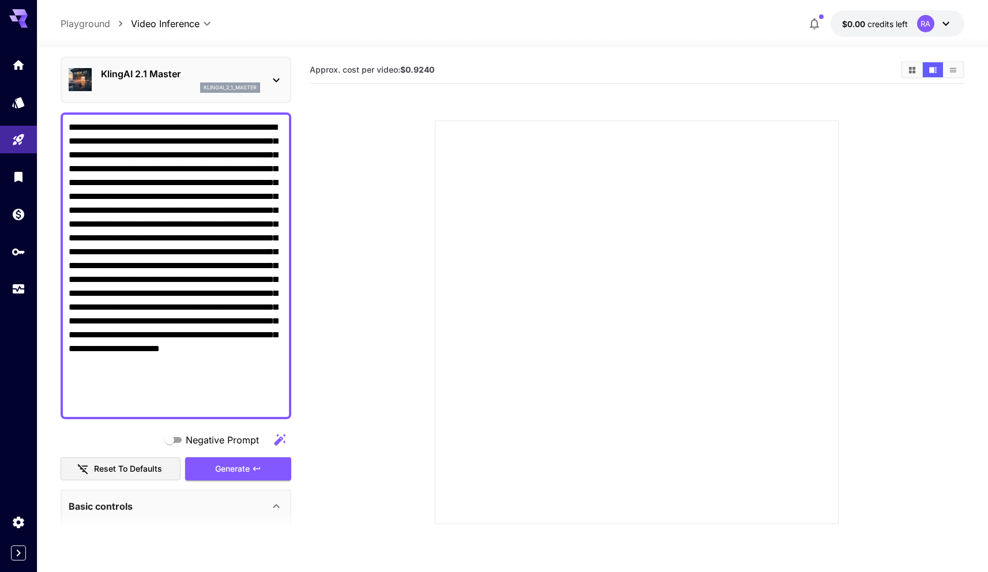
click at [444, 106] on section at bounding box center [637, 308] width 593 height 431
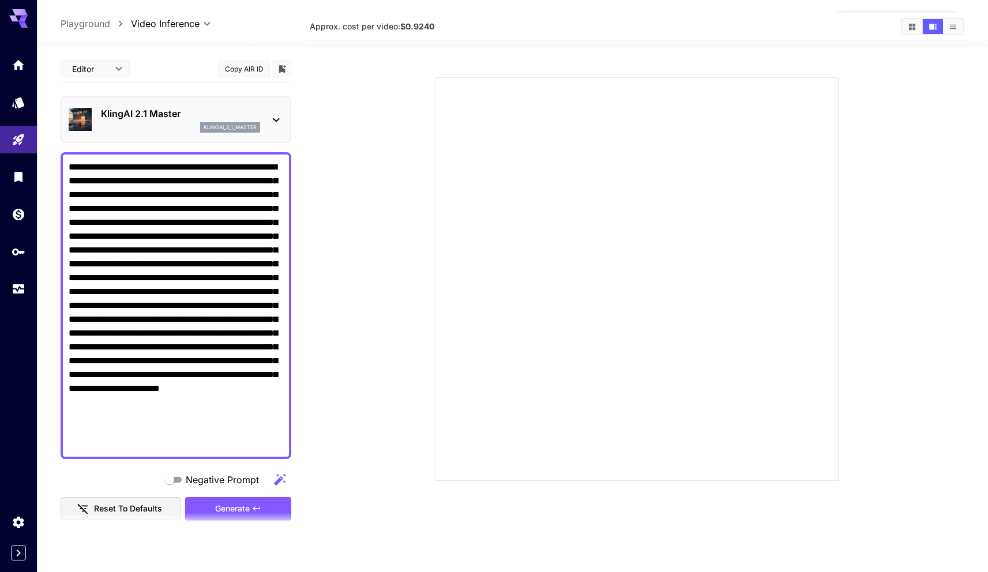
click at [246, 507] on div "Generate" at bounding box center [238, 509] width 106 height 24
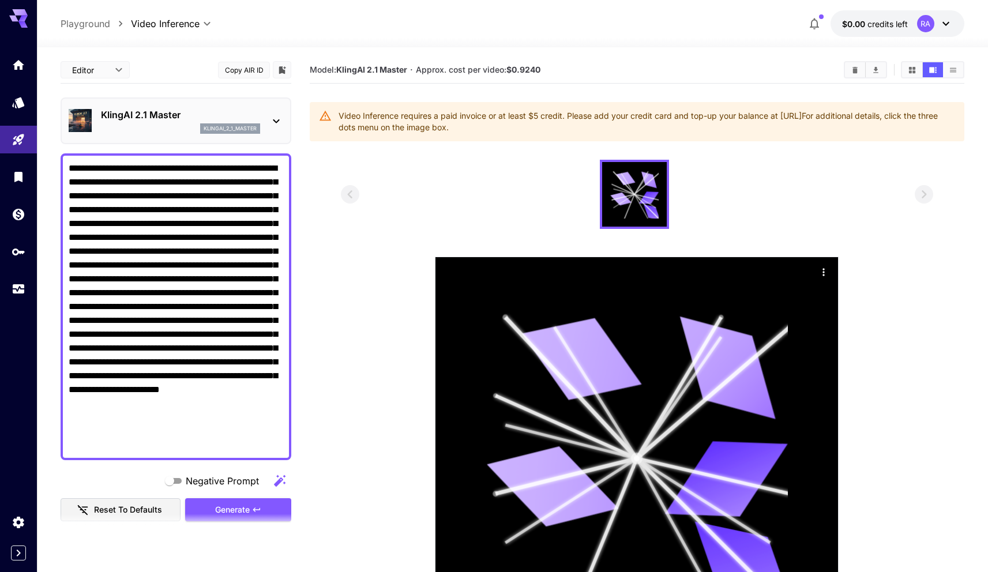
click at [472, 126] on div "Video Inference requires a paid invoice or at least $5 credit. Please add your …" at bounding box center [646, 122] width 616 height 32
click at [870, 20] on span "credits left" at bounding box center [887, 24] width 40 height 10
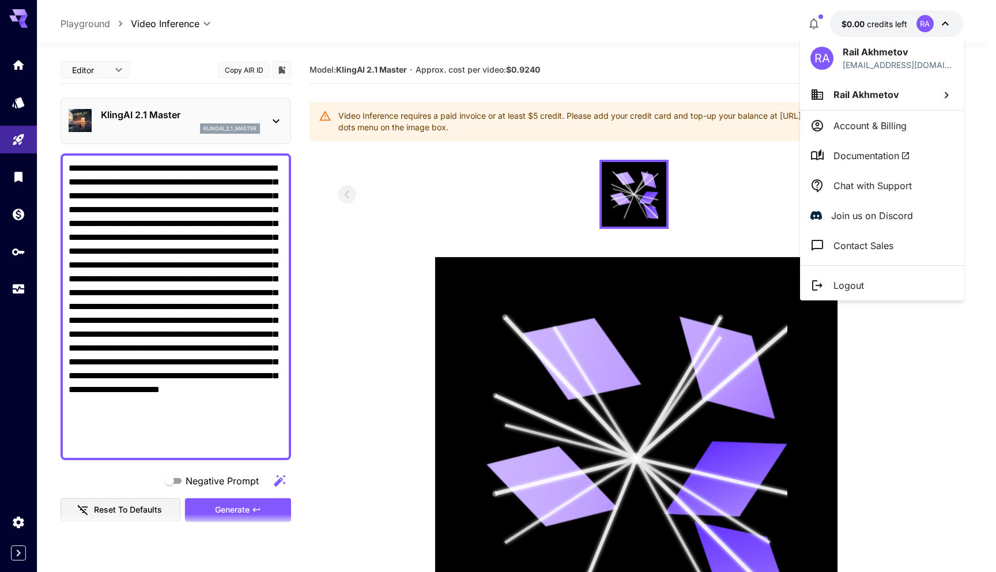
click at [732, 93] on div at bounding box center [498, 286] width 996 height 572
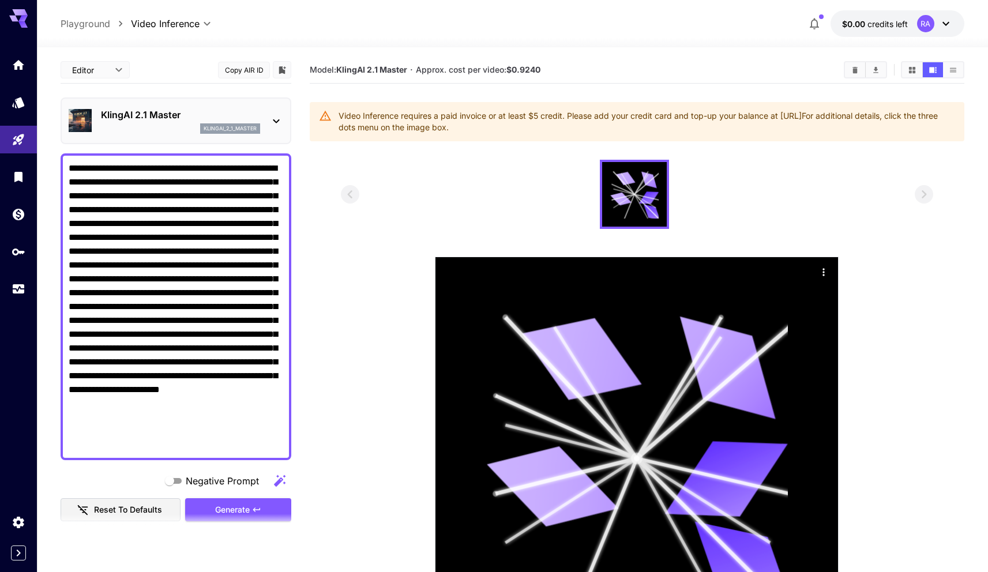
click at [899, 25] on span "credits left" at bounding box center [887, 24] width 40 height 10
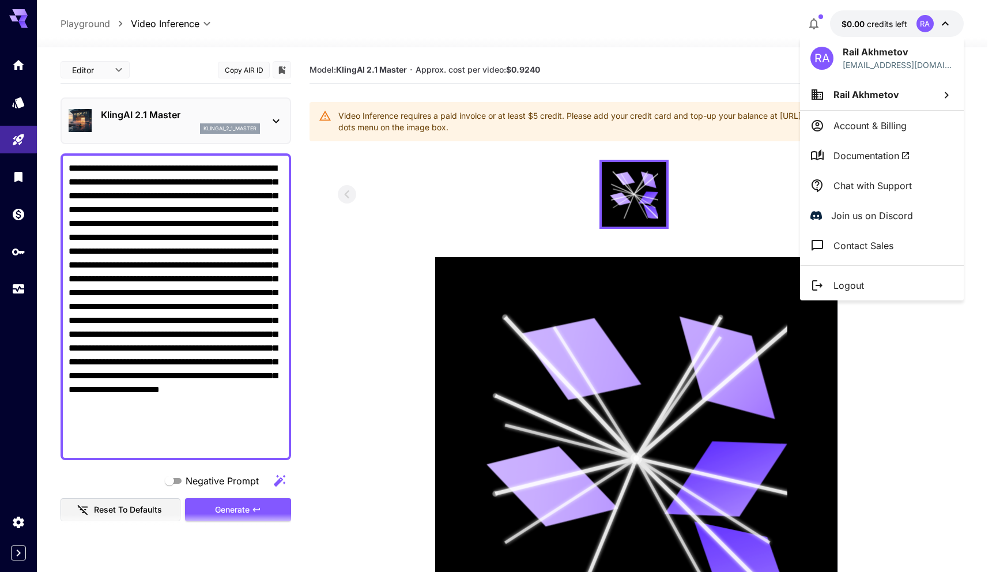
click at [870, 122] on p "Account & Billing" at bounding box center [870, 126] width 73 height 14
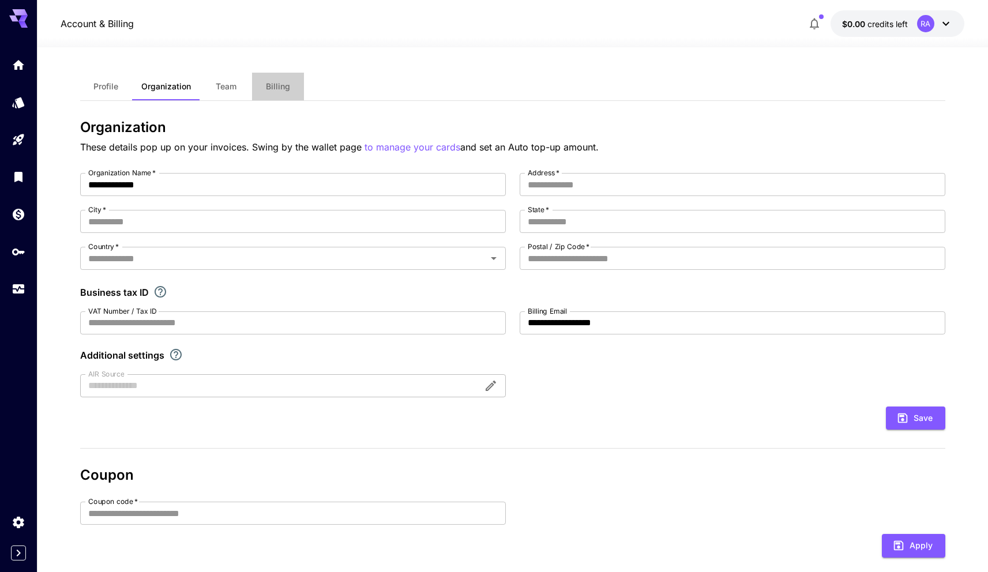
click at [276, 86] on span "Billing" at bounding box center [278, 86] width 24 height 10
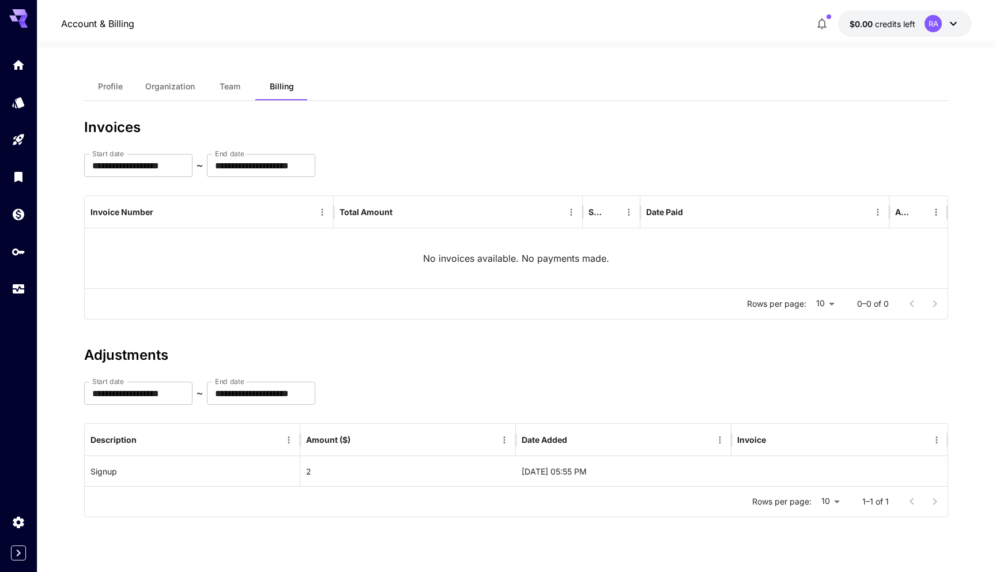
click at [888, 22] on span "credits left" at bounding box center [895, 24] width 40 height 10
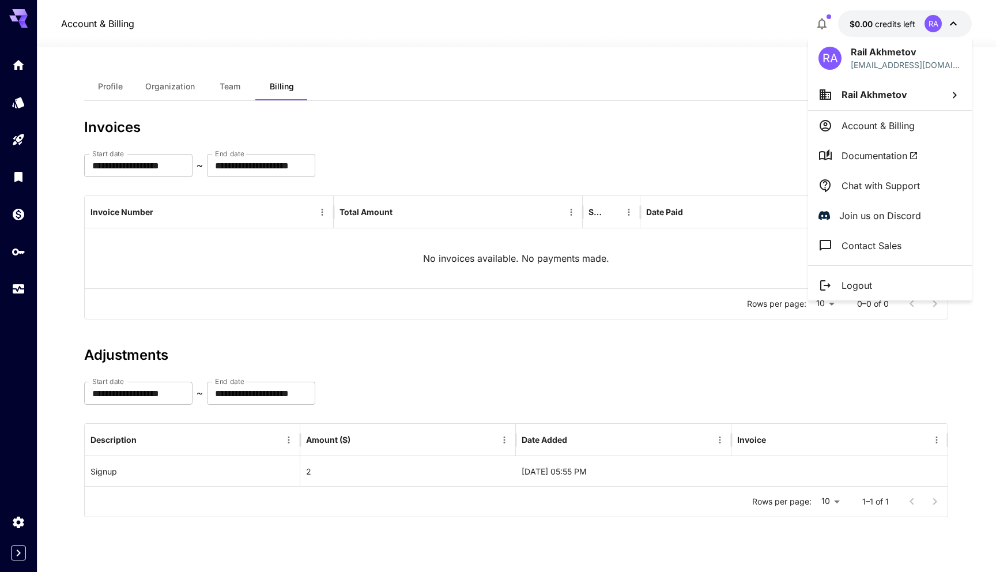
click at [902, 97] on span "Rail Akhmetov" at bounding box center [875, 95] width 66 height 12
click at [897, 133] on div at bounding box center [498, 286] width 996 height 572
click at [896, 130] on p "Account & Billing" at bounding box center [878, 126] width 73 height 14
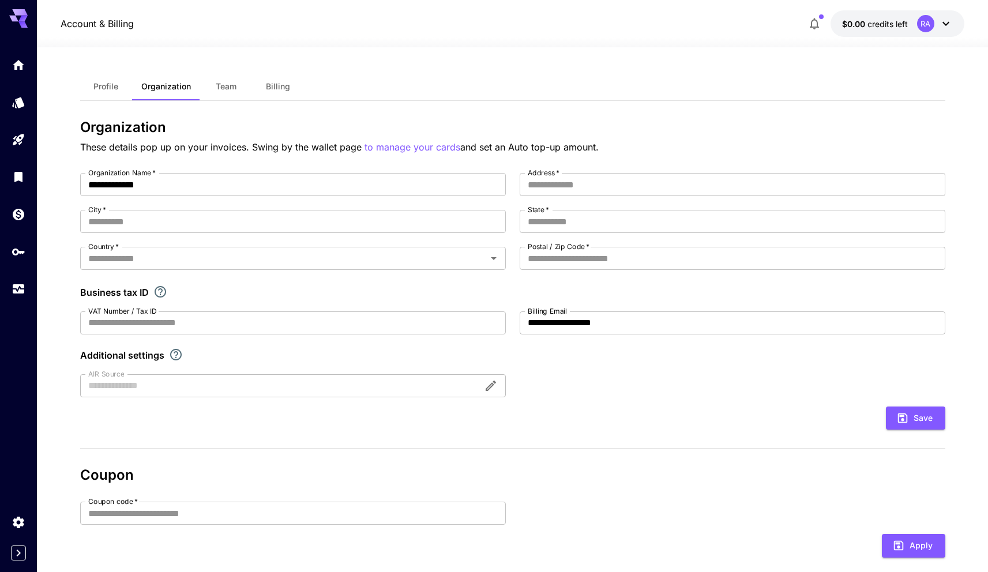
click at [671, 65] on div "**********" at bounding box center [512, 375] width 865 height 657
click at [19, 213] on icon "Wallet" at bounding box center [20, 211] width 14 height 14
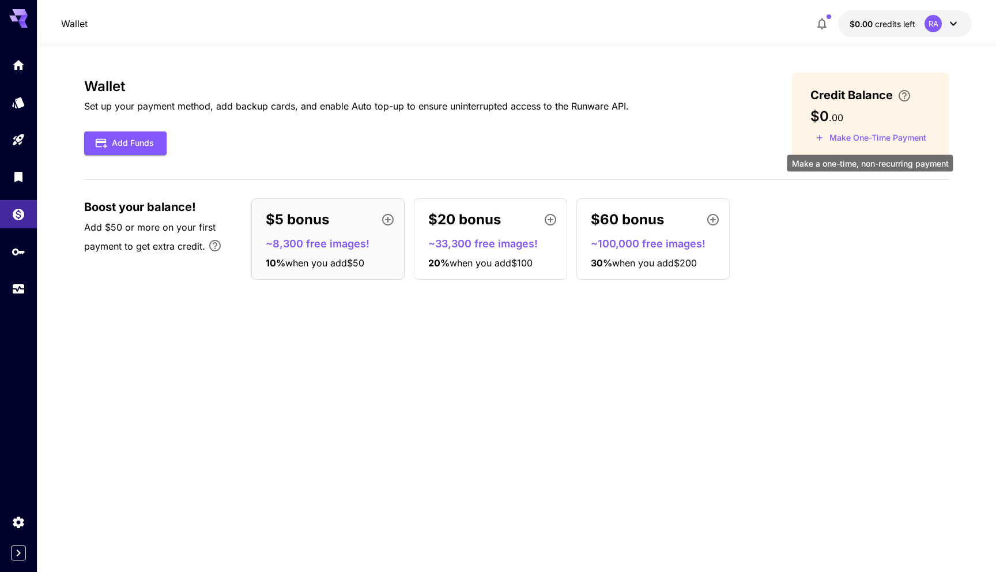
click at [888, 140] on button "Make One-Time Payment" at bounding box center [871, 138] width 121 height 18
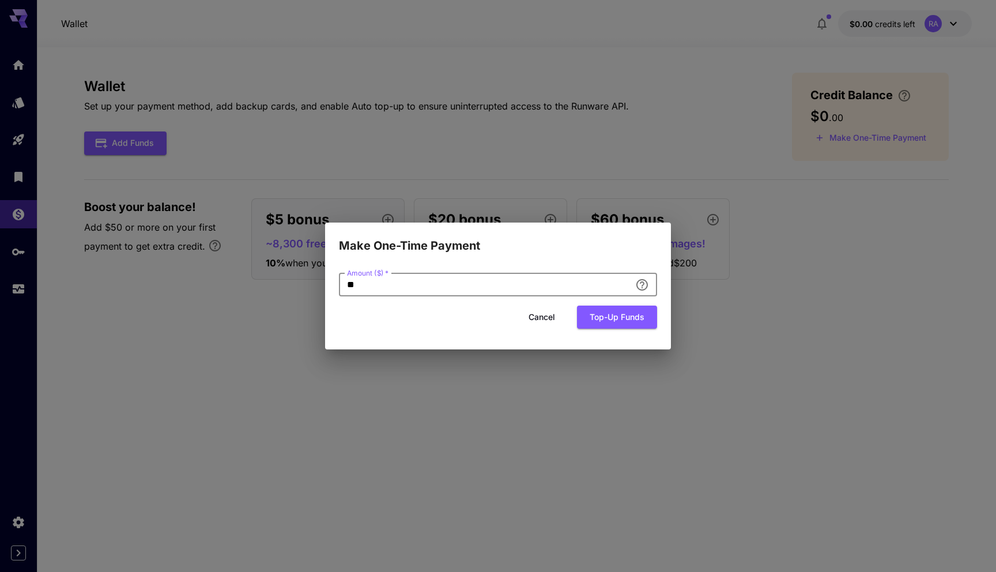
click at [483, 288] on input "**" at bounding box center [485, 284] width 292 height 23
type input "*"
click at [561, 267] on div "Amount ($)   * * Amount ($)   * Cancel Top-up funds" at bounding box center [498, 302] width 346 height 95
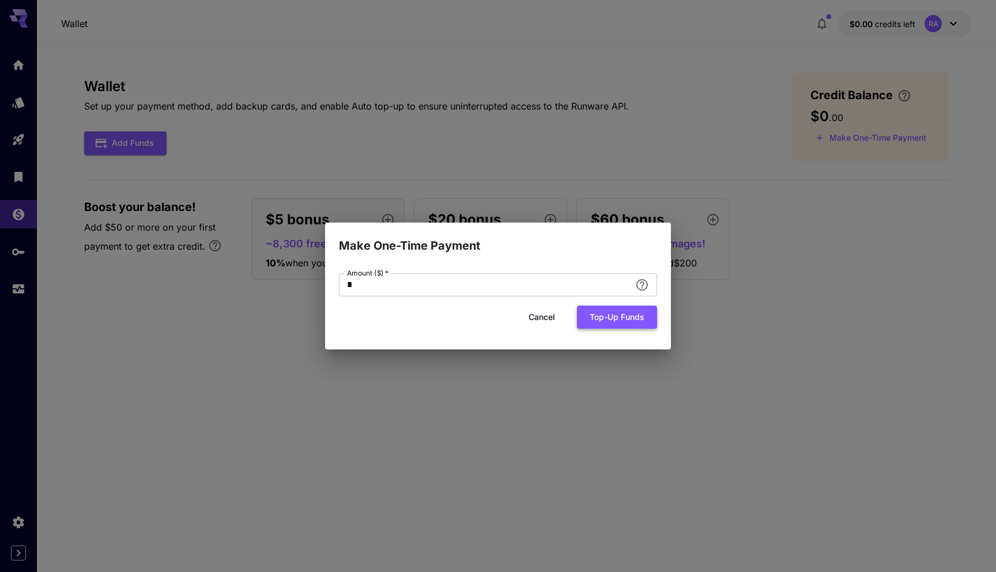
click at [609, 325] on button "Top-up funds" at bounding box center [617, 318] width 80 height 24
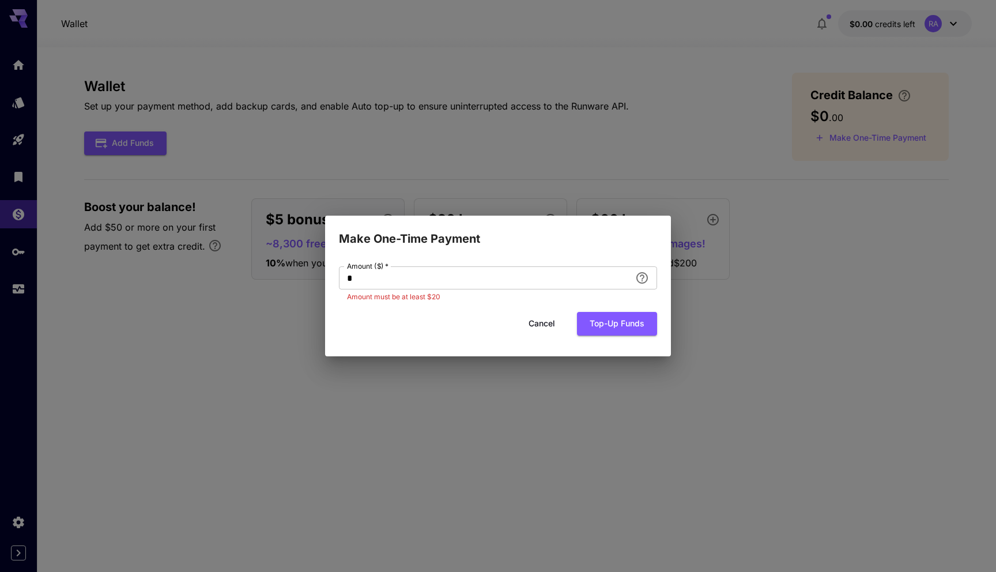
click at [584, 190] on div "Make One-Time Payment Amount ($)   * * Amount ($)   * Amount must be at least $…" at bounding box center [498, 286] width 996 height 572
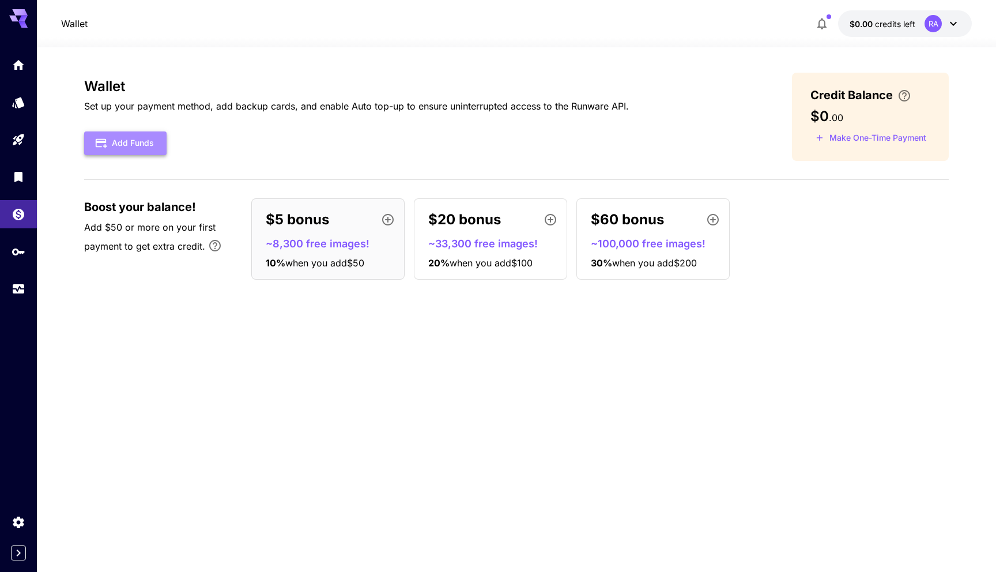
click at [153, 149] on button "Add Funds" at bounding box center [125, 143] width 82 height 24
click at [367, 160] on div "Wallet Set up your payment method, add backup cards, and enable Auto top-up to …" at bounding box center [516, 117] width 865 height 88
click at [904, 94] on icon "\a Enter your card details and choose an Auto top-up amount to avoid service in…" at bounding box center [905, 96] width 14 height 14
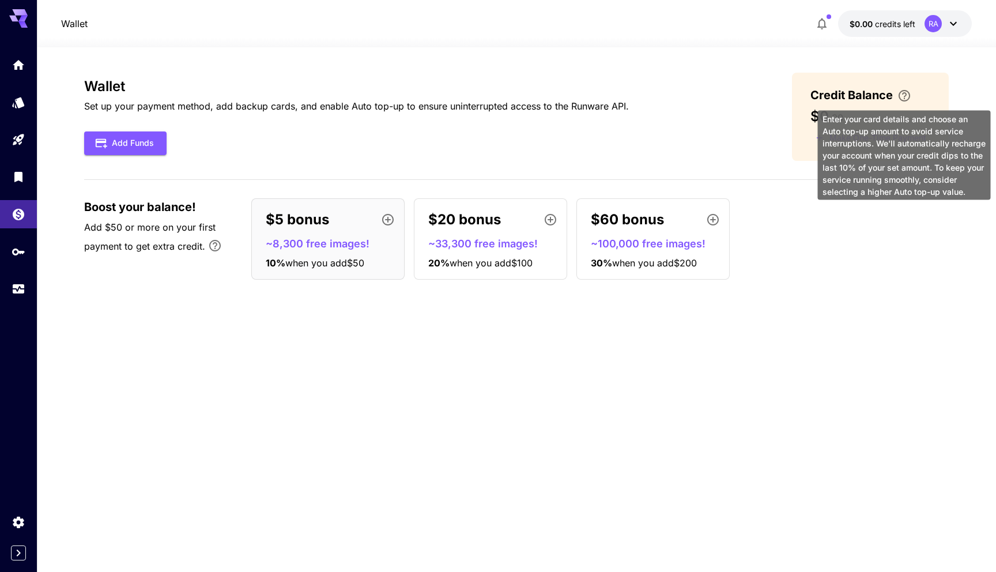
click at [904, 94] on icon "\a Enter your card details and choose an Auto top-up amount to avoid service in…" at bounding box center [905, 96] width 14 height 14
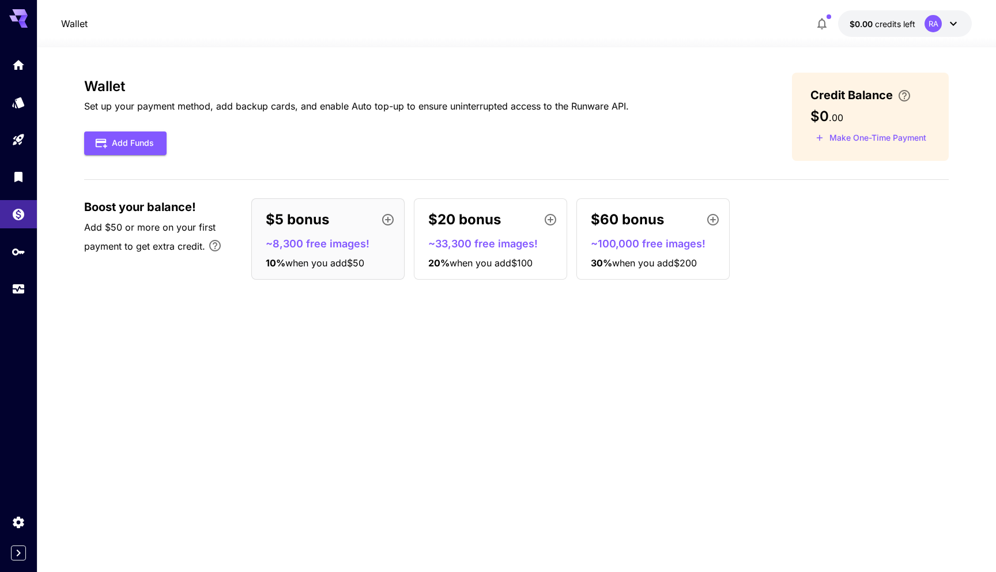
click at [816, 181] on div "Wallet Set up your payment method, add backup cards, and enable Auto top-up to …" at bounding box center [516, 181] width 865 height 216
click at [841, 126] on div "Credit Balance $0 . 00 Make One-Time Payment" at bounding box center [870, 117] width 157 height 88
click at [839, 141] on button "Make One-Time Payment" at bounding box center [871, 138] width 121 height 18
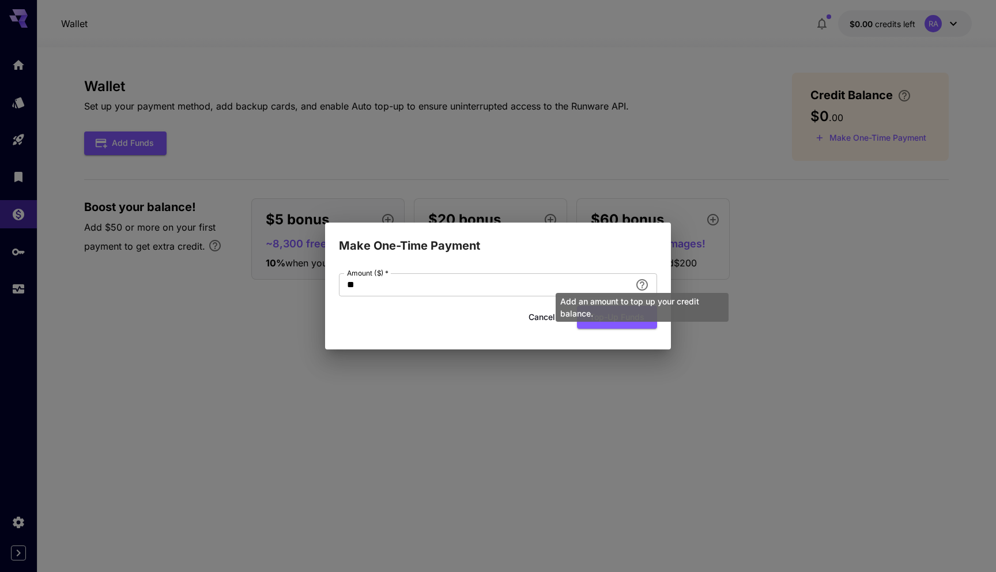
click at [644, 285] on div "Add an amount to top up your credit balance." at bounding box center [642, 304] width 175 height 38
click at [592, 286] on div "Add an amount to top up your credit balance." at bounding box center [642, 304] width 175 height 38
click at [570, 290] on div "Add an amount to top up your credit balance." at bounding box center [642, 304] width 175 height 38
click at [407, 288] on input "**" at bounding box center [485, 284] width 292 height 23
type input "*"
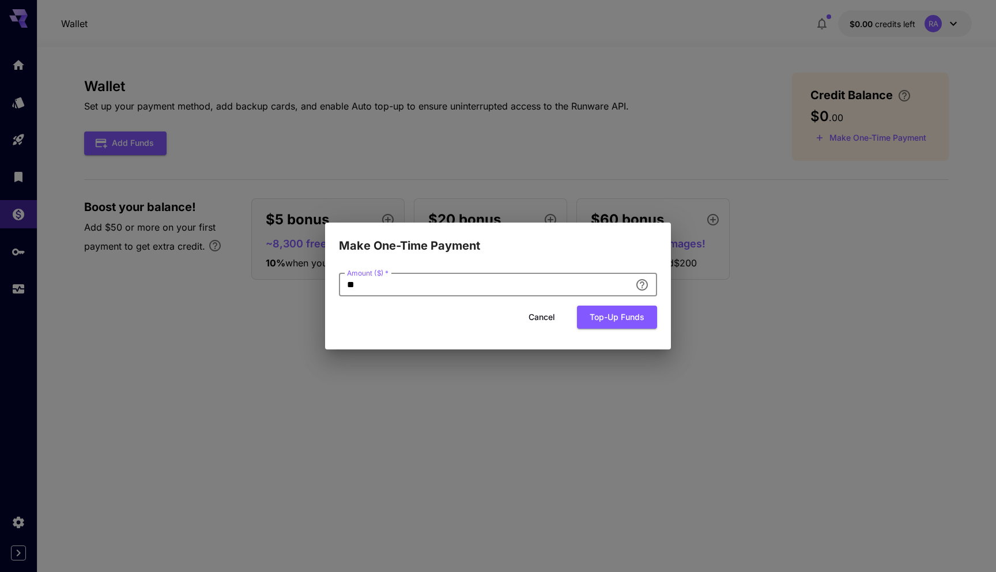
click at [577, 306] on button "Top-up funds" at bounding box center [617, 318] width 80 height 24
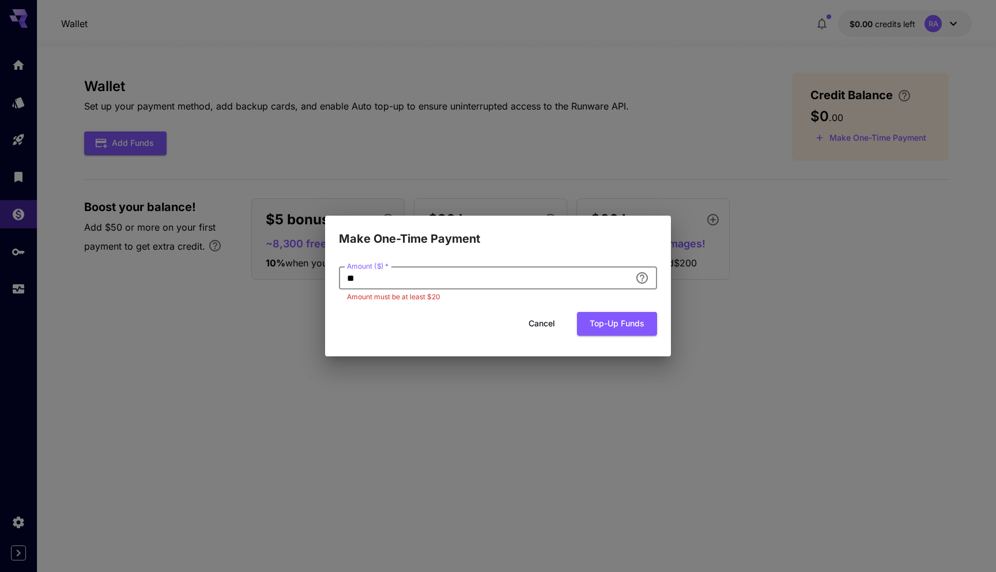
type input "*"
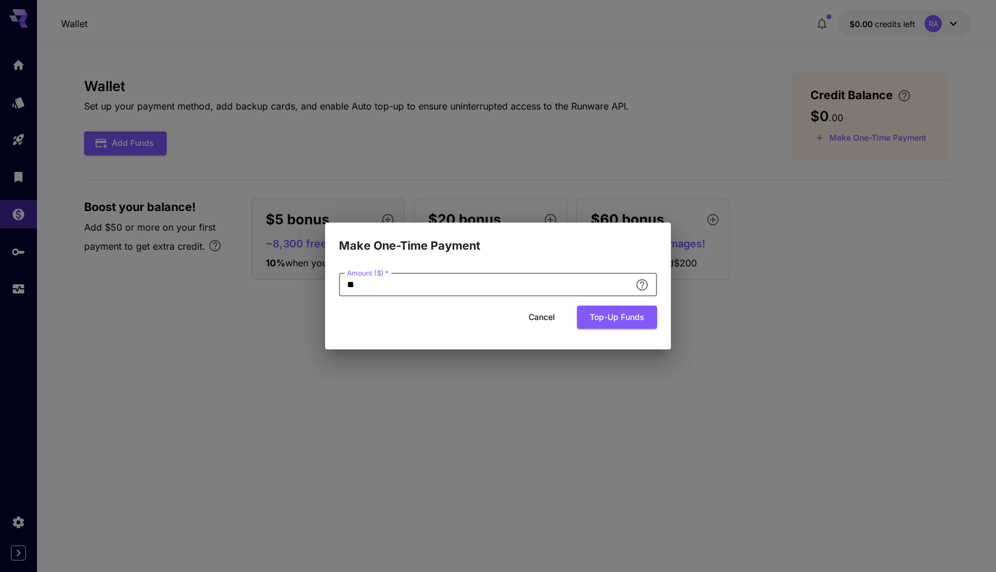
type input "**"
click at [408, 322] on div "Cancel Top-up funds" at bounding box center [498, 318] width 318 height 24
click at [636, 310] on button "Top-up funds" at bounding box center [617, 318] width 80 height 24
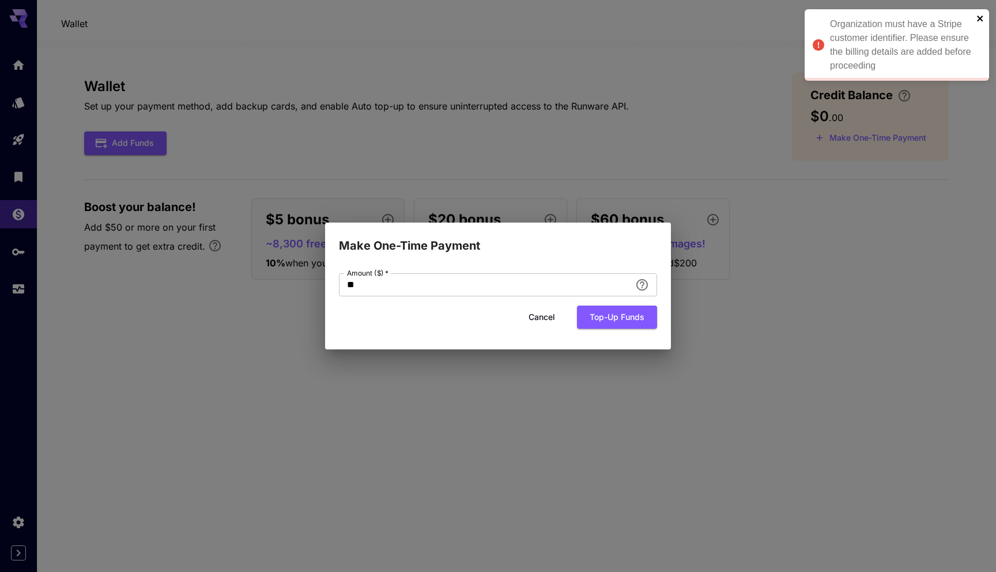
click at [979, 17] on icon "close" at bounding box center [980, 19] width 6 height 6
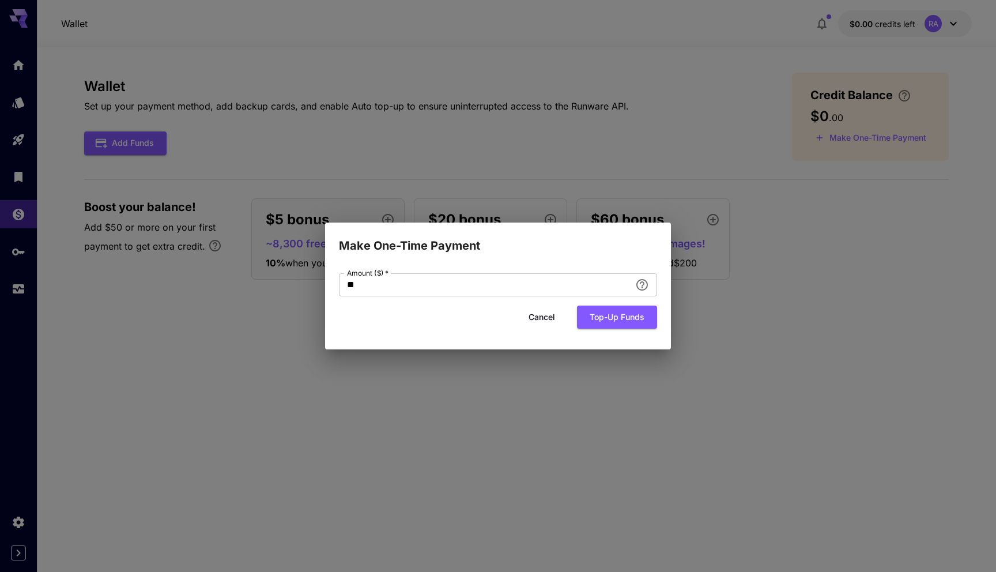
click at [548, 311] on button "Cancel" at bounding box center [542, 318] width 52 height 24
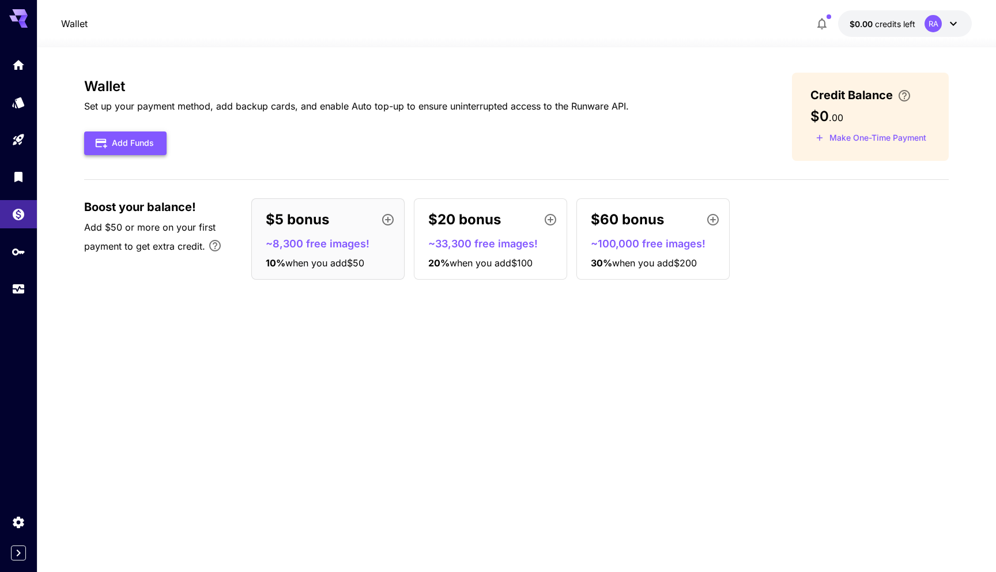
click at [100, 137] on icon "button" at bounding box center [101, 143] width 13 height 13
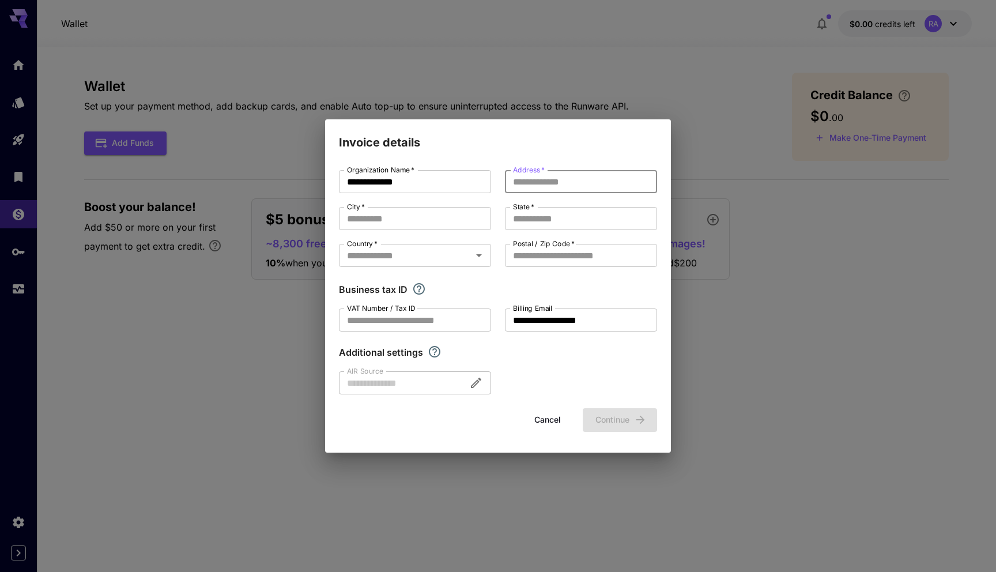
click at [548, 190] on input "Address   *" at bounding box center [581, 181] width 152 height 23
click at [548, 182] on input "Address   *" at bounding box center [581, 181] width 152 height 23
paste input "**********"
click at [595, 184] on input "**********" at bounding box center [581, 181] width 152 height 23
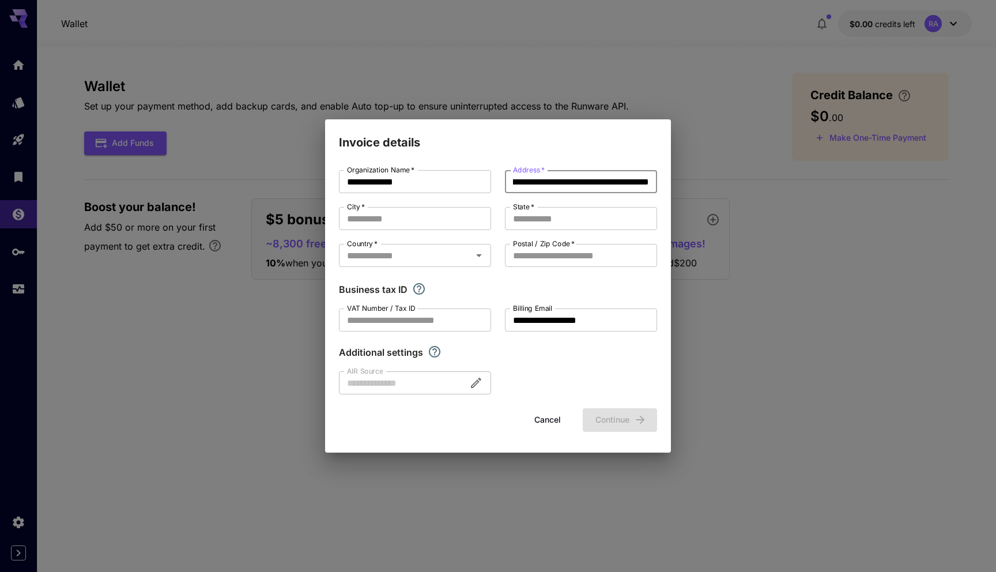
click at [595, 184] on input "**********" at bounding box center [581, 181] width 152 height 23
type input "**********"
click at [413, 225] on input "City   *" at bounding box center [415, 218] width 152 height 23
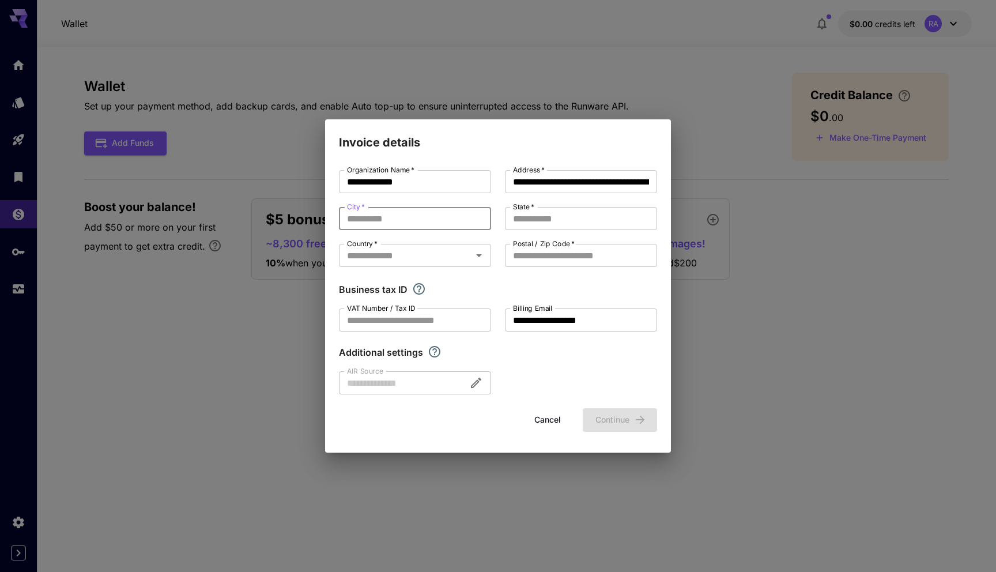
paste input "*****"
type input "*****"
click at [631, 182] on input "**********" at bounding box center [581, 181] width 152 height 23
type input "**********"
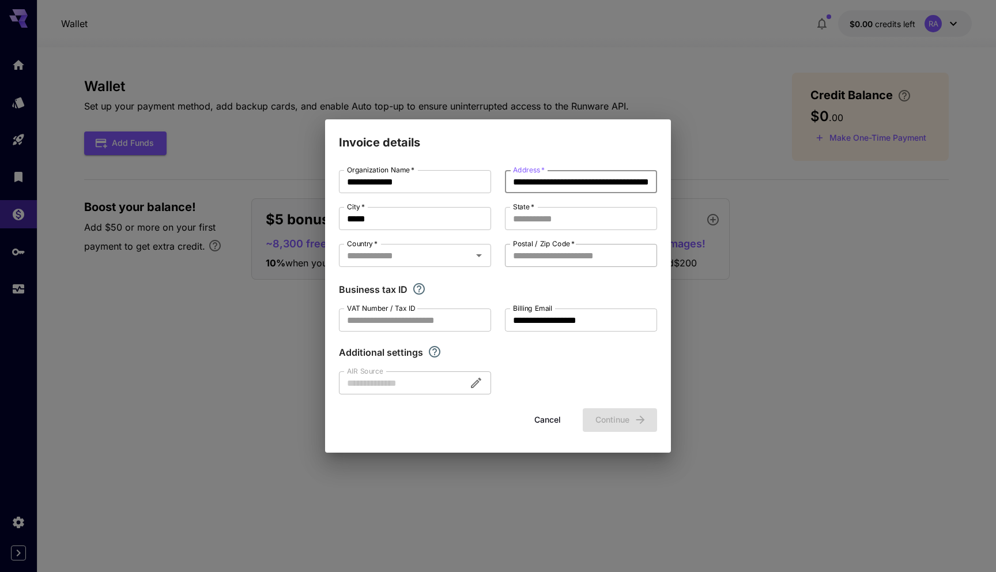
scroll to position [0, 0]
click at [588, 263] on input "Postal / Zip Code   *" at bounding box center [581, 255] width 152 height 23
paste input "*****"
type input "*****"
click at [623, 180] on input "**********" at bounding box center [581, 181] width 152 height 23
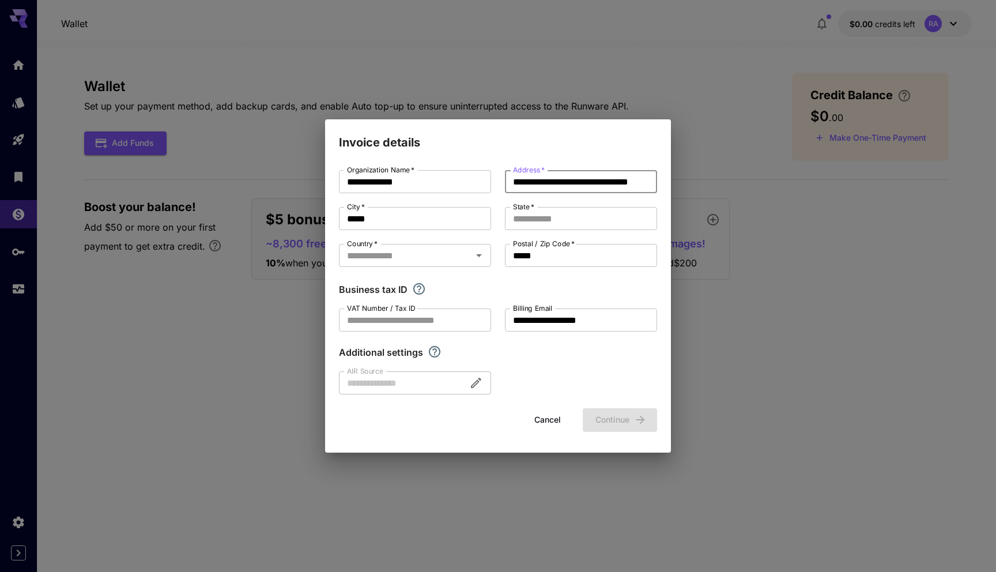
scroll to position [0, 16]
type input "**********"
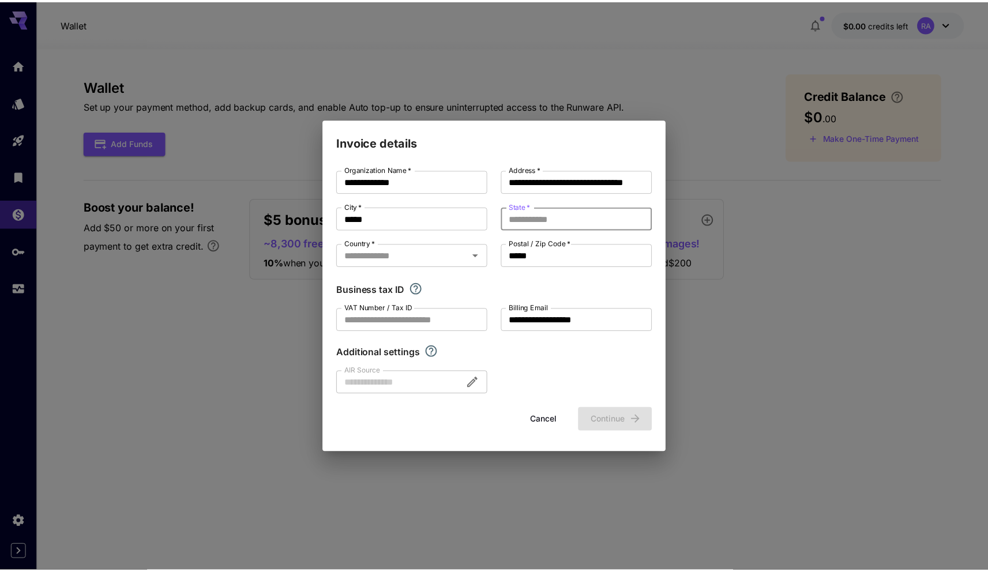
scroll to position [0, 0]
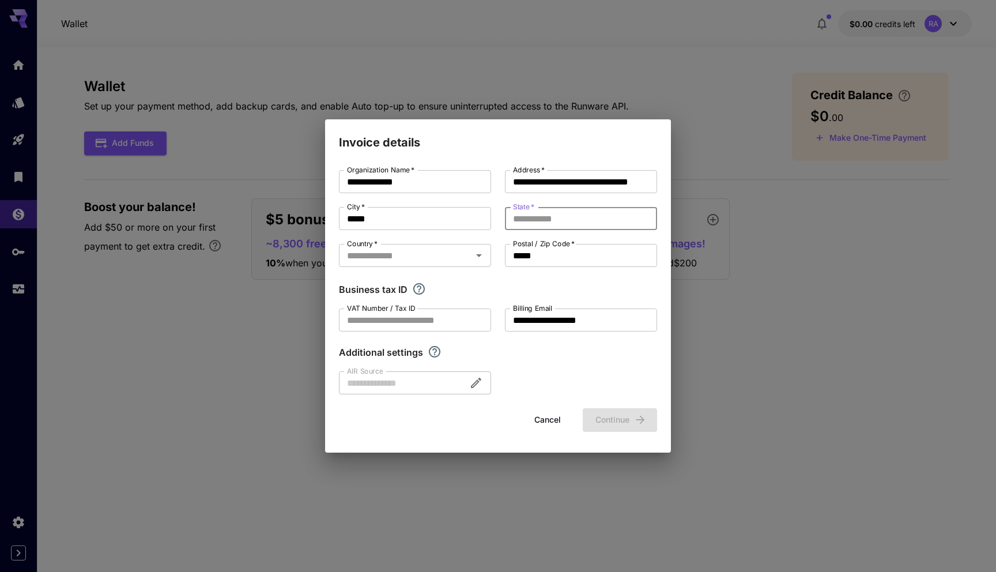
click at [572, 212] on input "State   *" at bounding box center [581, 218] width 152 height 23
type input "********"
click at [425, 258] on input "Country   *" at bounding box center [406, 255] width 126 height 16
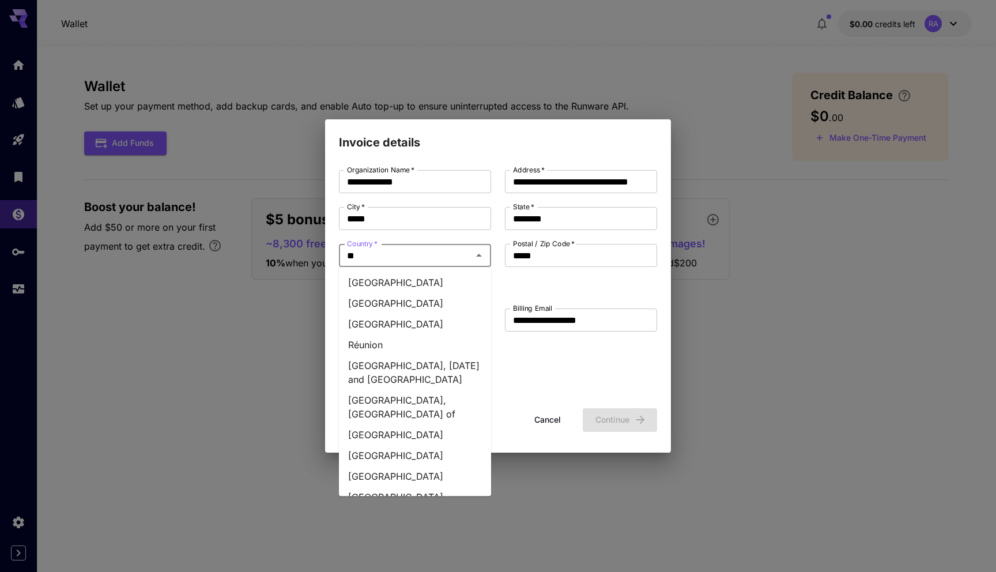
type input "***"
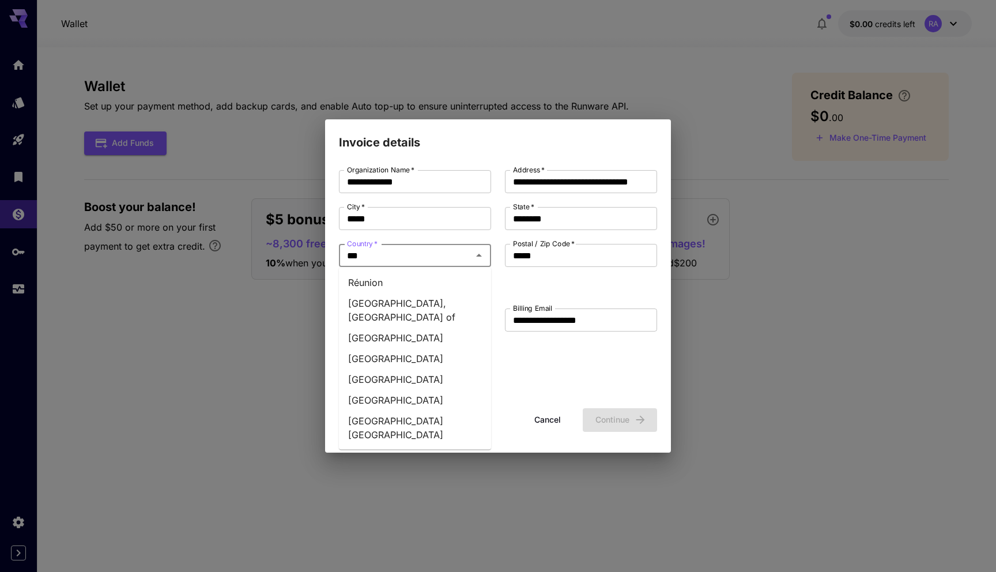
click at [388, 390] on li "United States" at bounding box center [415, 400] width 152 height 21
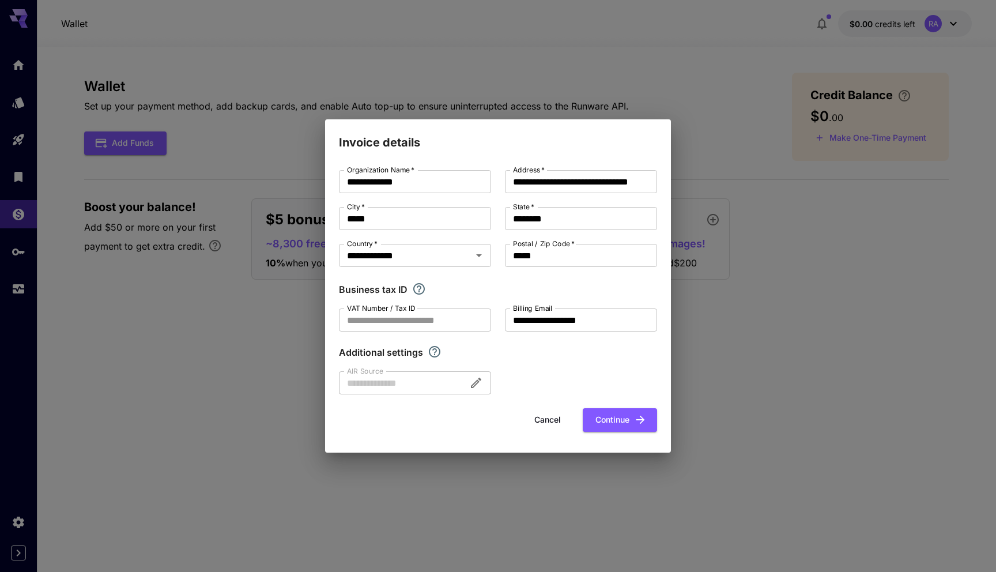
click at [518, 274] on div "**********" at bounding box center [498, 282] width 318 height 224
click at [441, 326] on input "VAT Number / Tax ID" at bounding box center [415, 320] width 152 height 23
click at [472, 283] on div "Business tax ID" at bounding box center [498, 290] width 318 height 14
click at [426, 277] on div "If you are a business tax registrant, please enter your business tax ID here." at bounding box center [517, 289] width 182 height 31
click at [420, 375] on div at bounding box center [415, 382] width 152 height 23
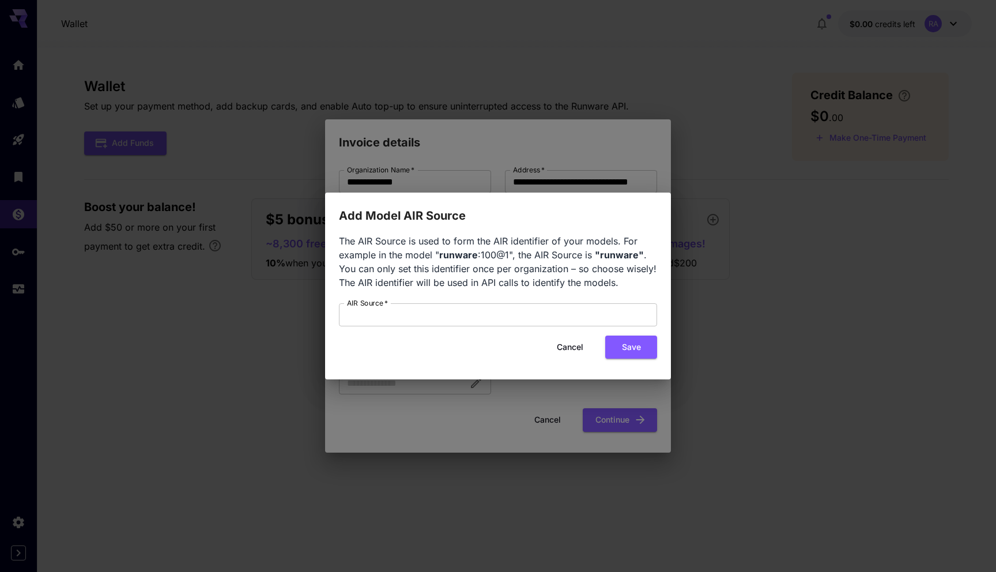
click at [567, 341] on button "Cancel" at bounding box center [570, 348] width 52 height 24
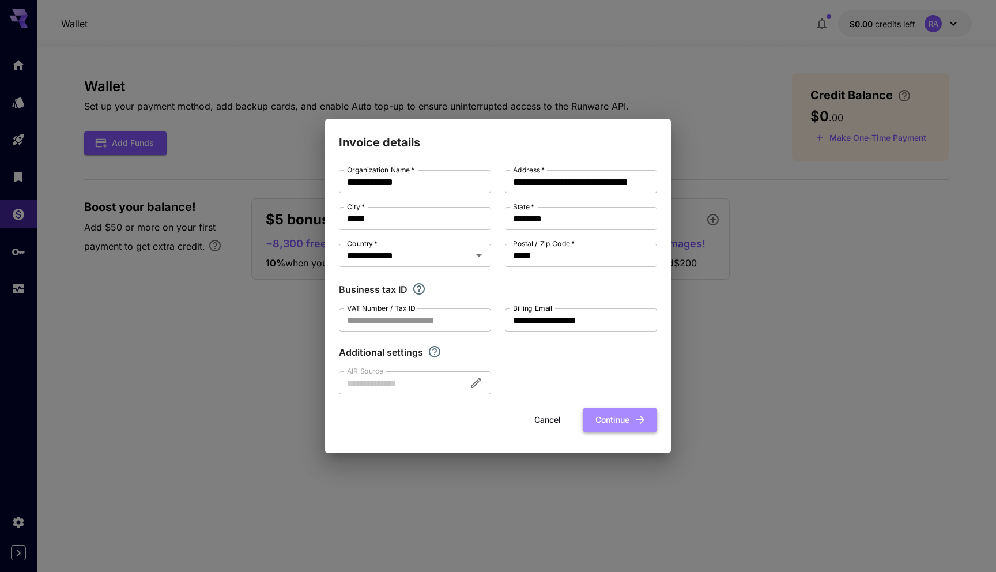
click at [626, 428] on button "Continue" at bounding box center [620, 420] width 74 height 24
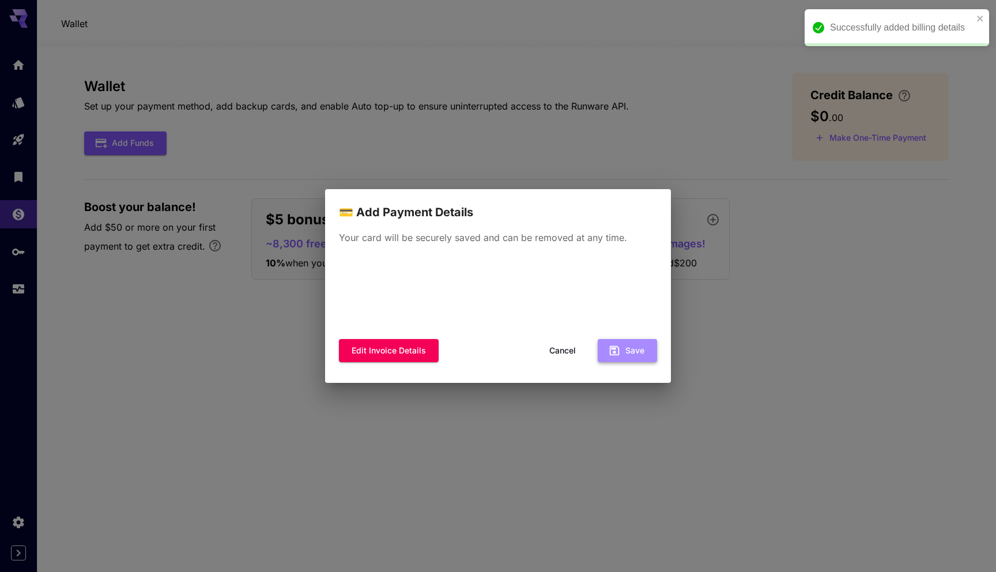
click at [637, 353] on button "Save" at bounding box center [627, 351] width 59 height 24
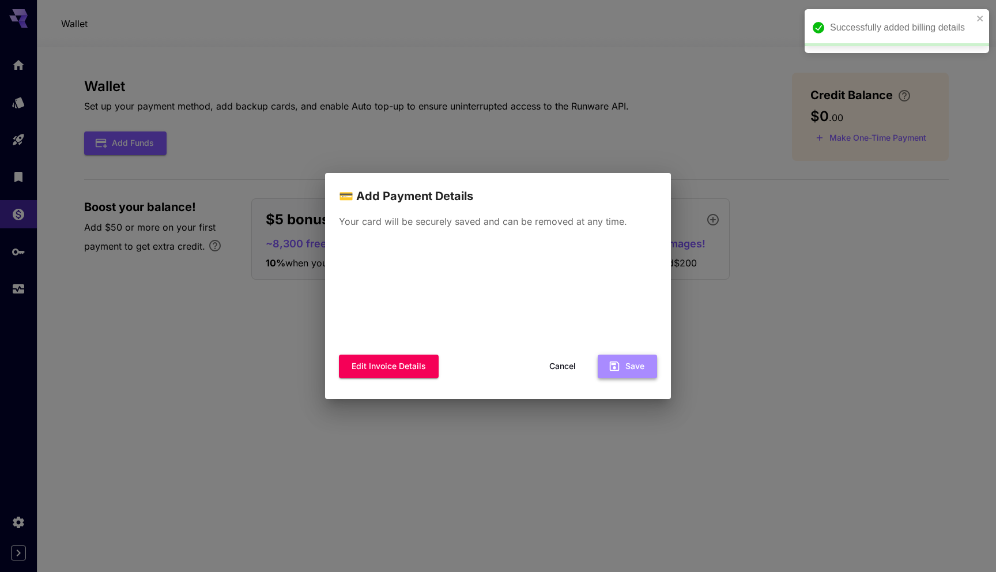
click at [628, 371] on button "Save" at bounding box center [627, 367] width 59 height 24
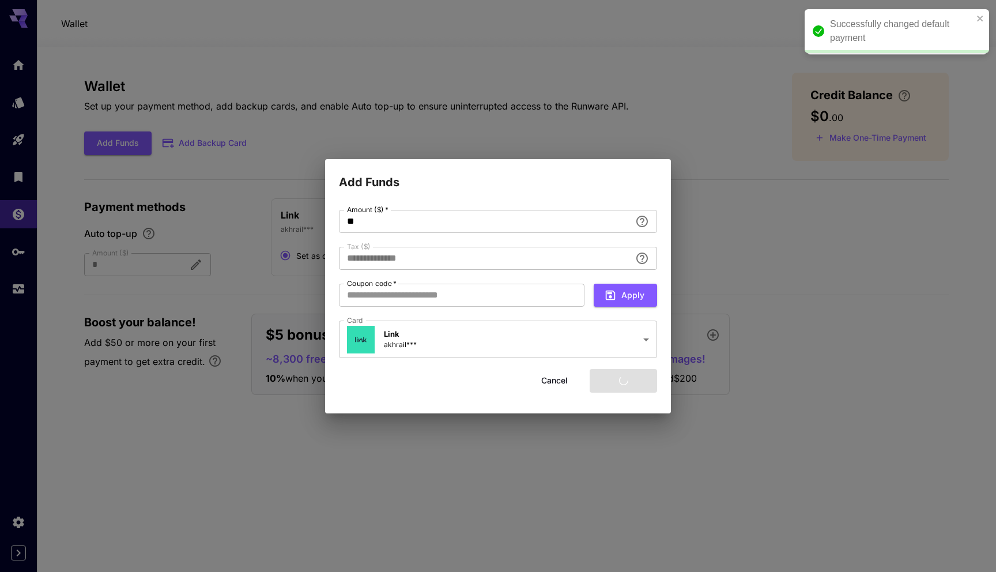
type input "****"
click at [638, 378] on button "Add funds" at bounding box center [623, 381] width 67 height 24
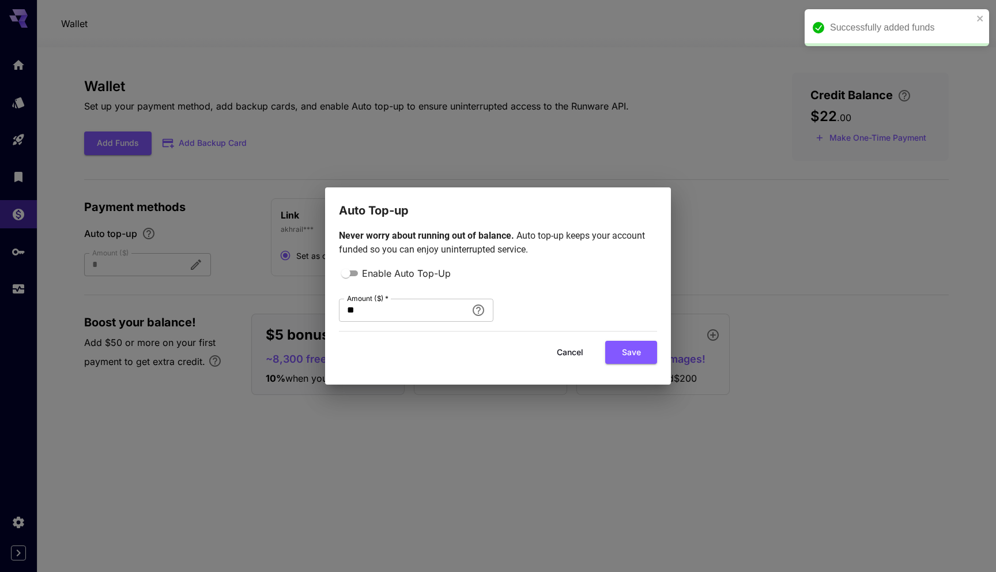
click at [577, 353] on button "Cancel" at bounding box center [570, 353] width 52 height 24
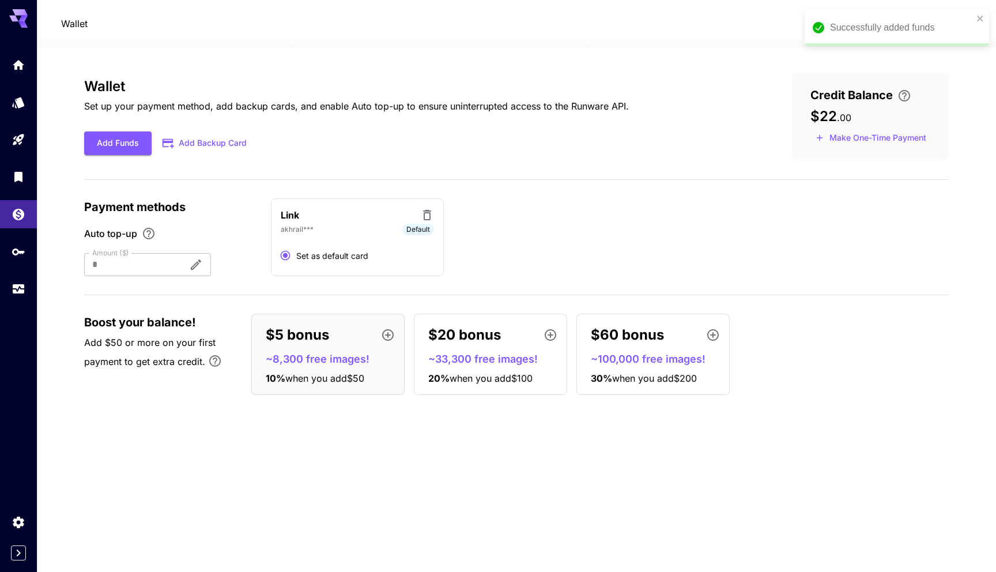
click at [671, 172] on div "Wallet Set up your payment method, add backup cards, and enable Auto top-up to …" at bounding box center [516, 239] width 865 height 332
click at [978, 14] on icon "close" at bounding box center [981, 18] width 8 height 9
click at [564, 209] on div "Link akhrail*** Default Set as default card" at bounding box center [610, 237] width 678 height 78
click at [16, 92] on div "Models" at bounding box center [20, 99] width 14 height 14
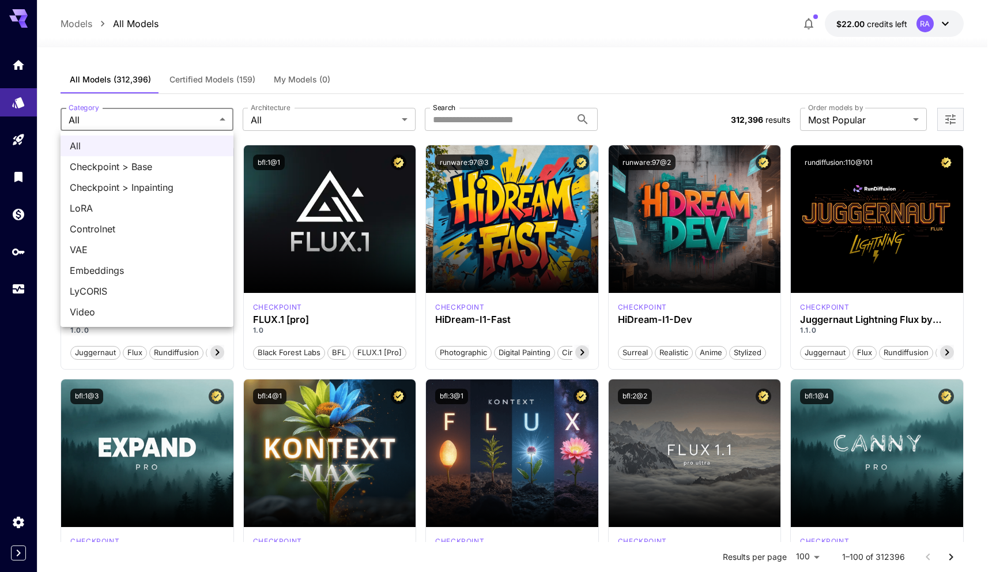
click at [198, 112] on div at bounding box center [498, 286] width 996 height 572
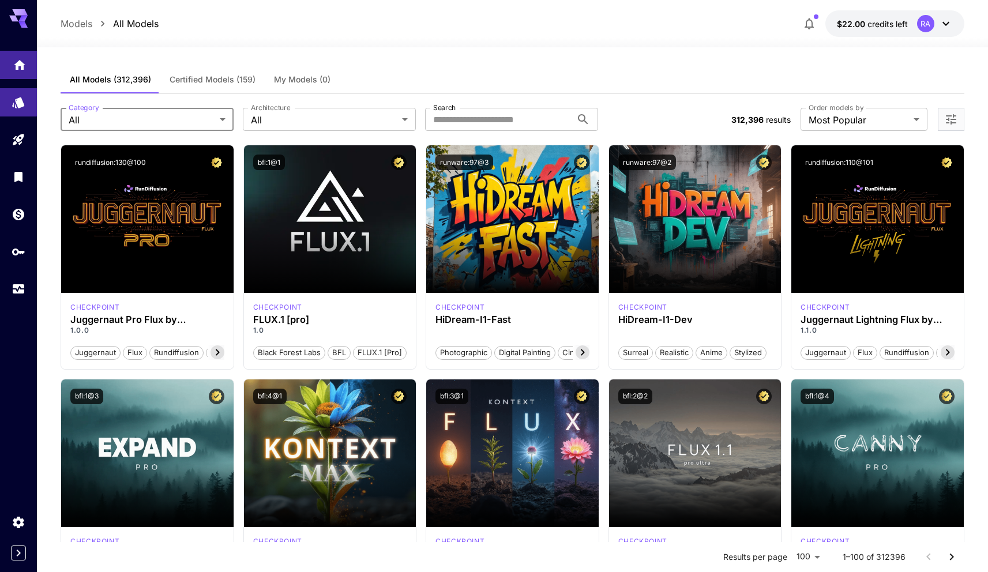
click at [23, 69] on link at bounding box center [18, 65] width 37 height 28
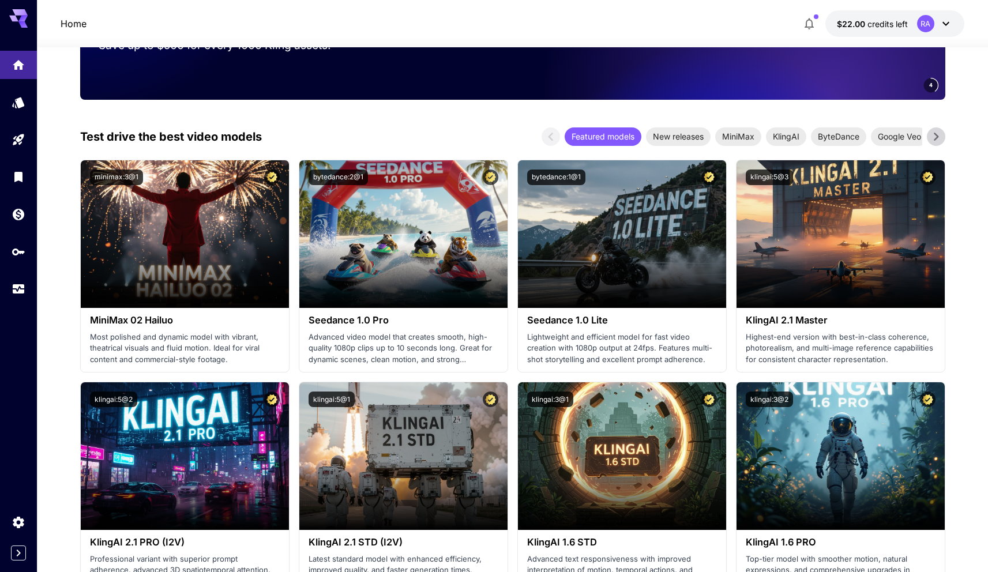
scroll to position [358, 0]
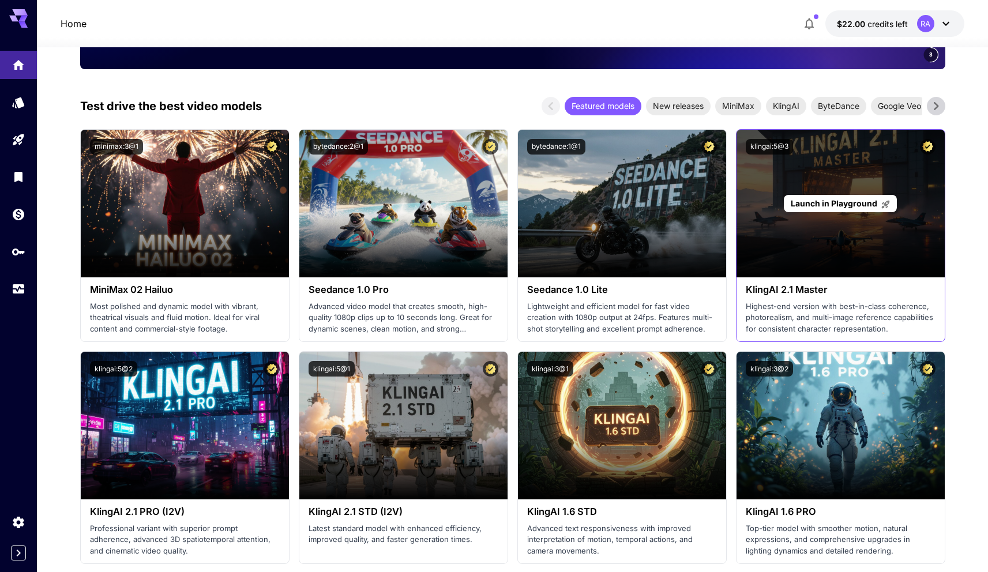
click at [892, 213] on div "Launch in Playground" at bounding box center [840, 204] width 208 height 148
click at [869, 208] on p "Launch in Playground" at bounding box center [841, 203] width 100 height 12
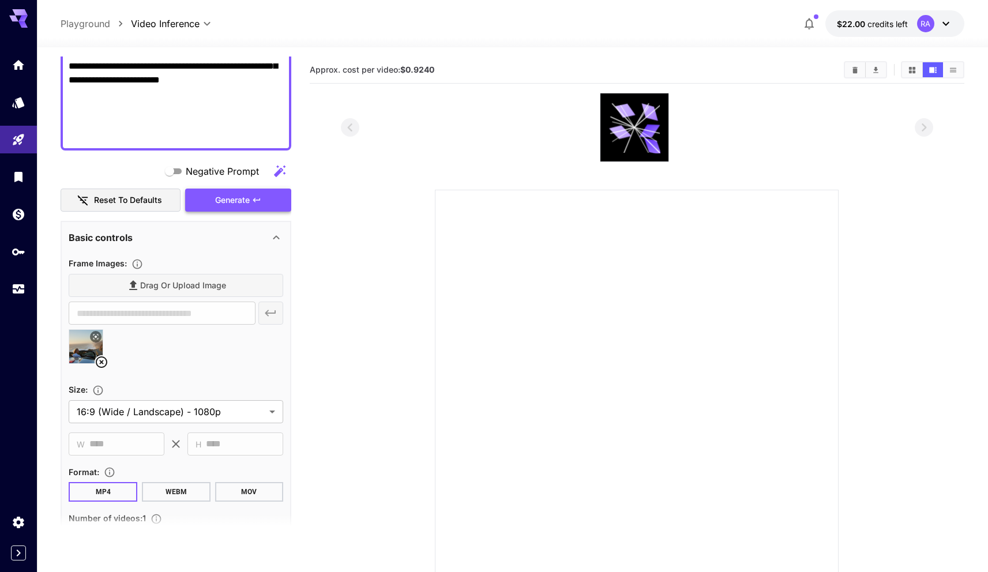
scroll to position [88, 0]
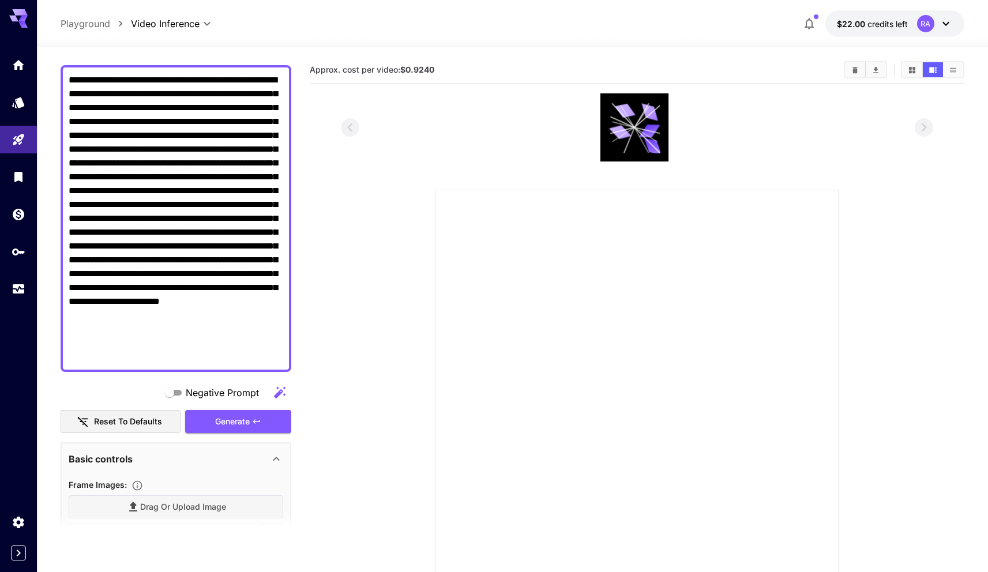
click at [247, 423] on div "Generate" at bounding box center [238, 422] width 106 height 24
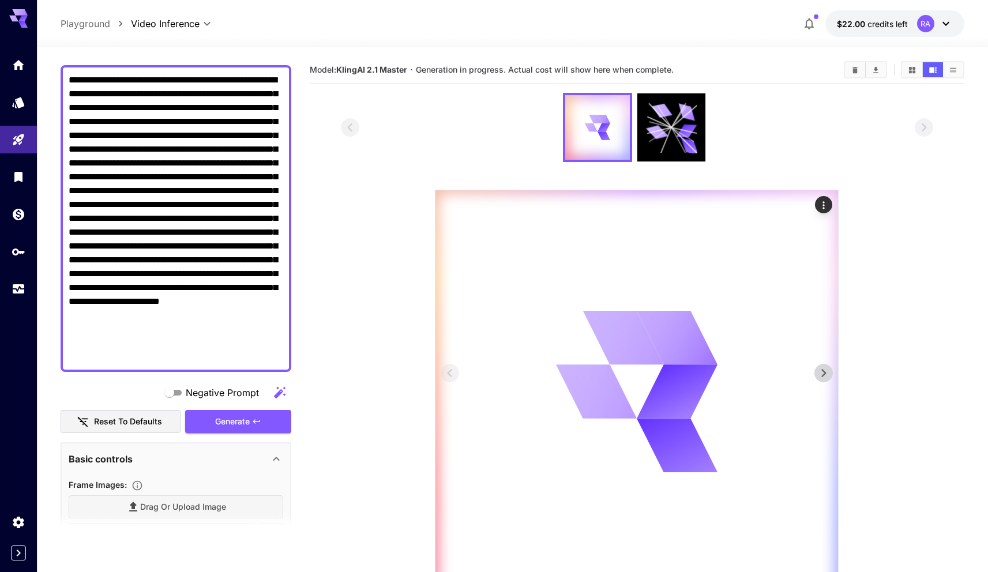
scroll to position [91, 0]
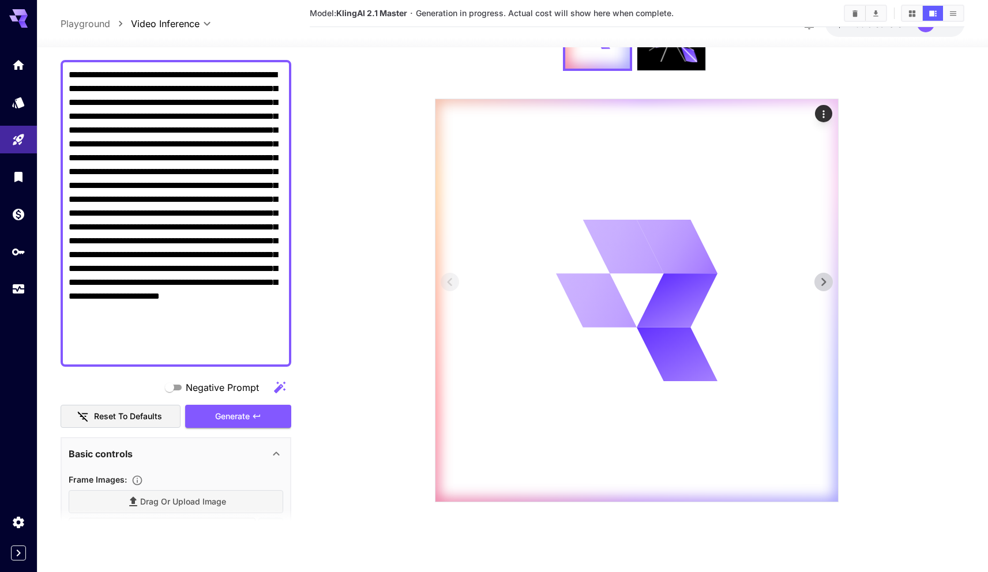
click at [823, 286] on icon at bounding box center [823, 281] width 17 height 17
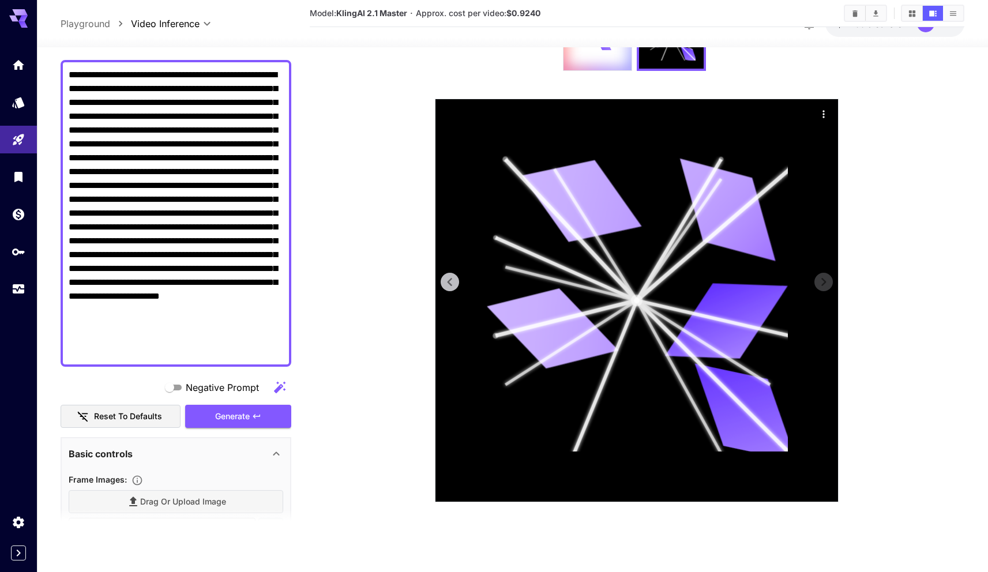
click at [454, 280] on icon at bounding box center [449, 281] width 17 height 17
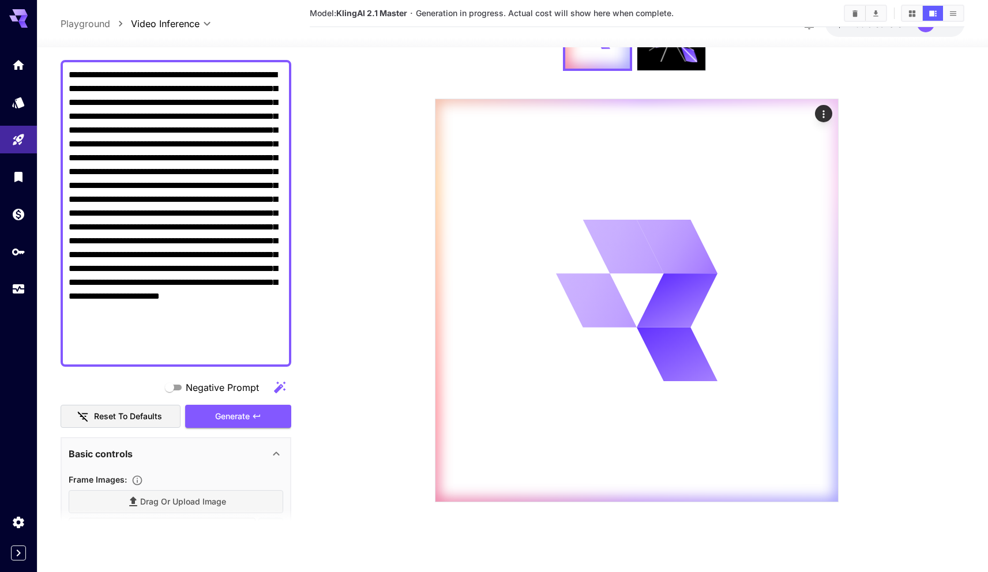
scroll to position [0, 0]
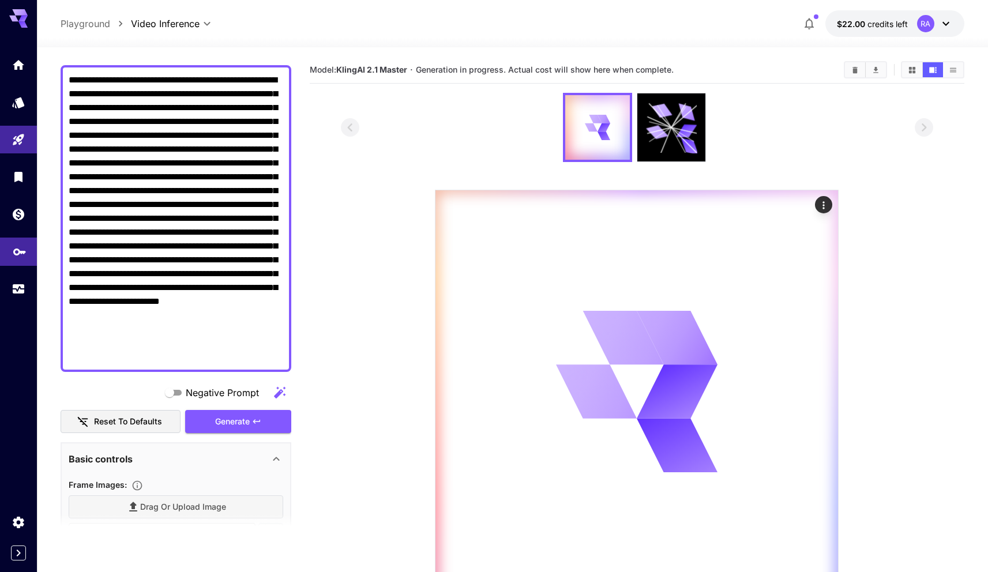
click at [18, 258] on body "**********" at bounding box center [494, 331] width 988 height 663
click at [22, 254] on icon "API Keys" at bounding box center [20, 248] width 14 height 14
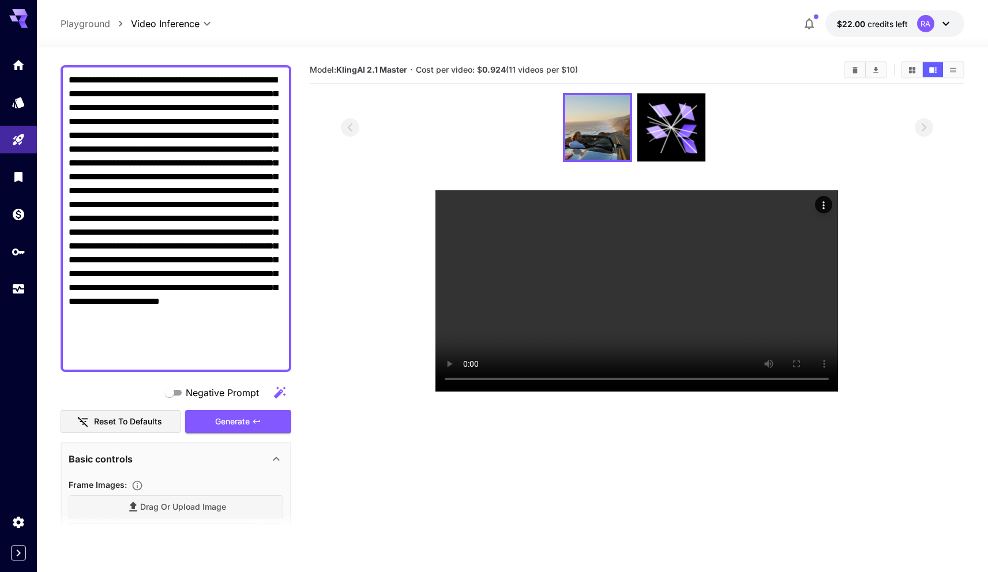
click at [325, 225] on section at bounding box center [637, 242] width 655 height 299
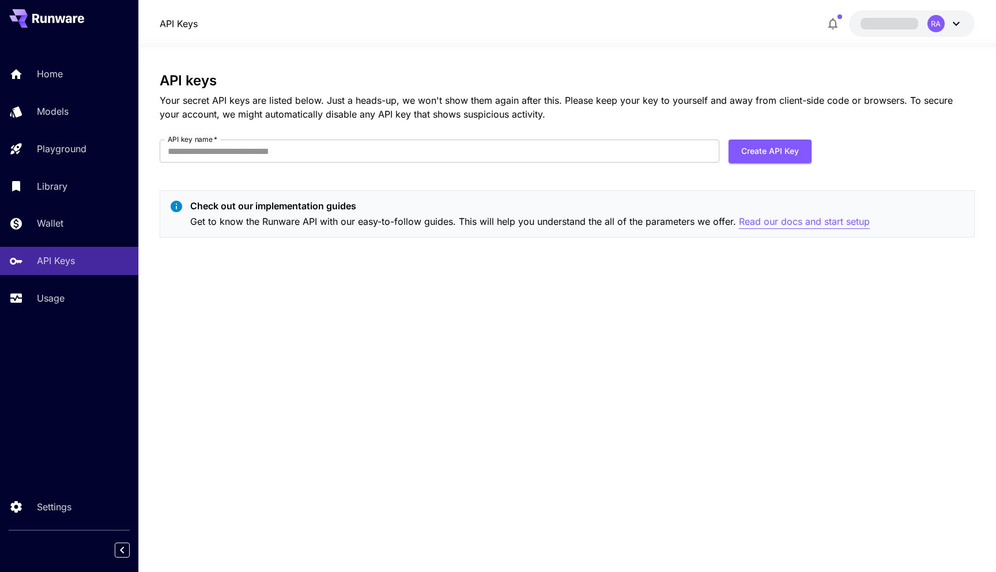
click at [837, 223] on p "Read our docs and start setup" at bounding box center [804, 222] width 131 height 14
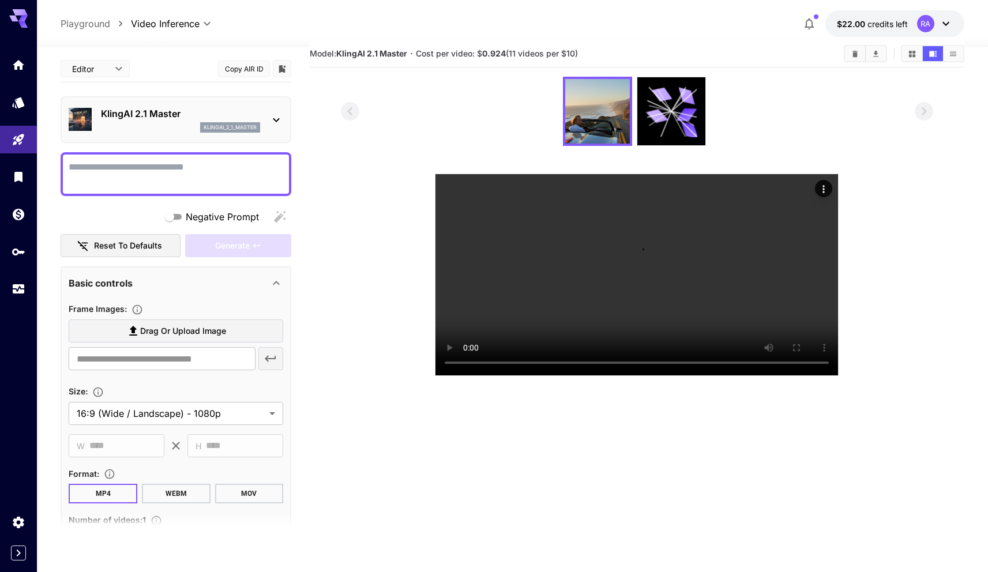
scroll to position [28, 0]
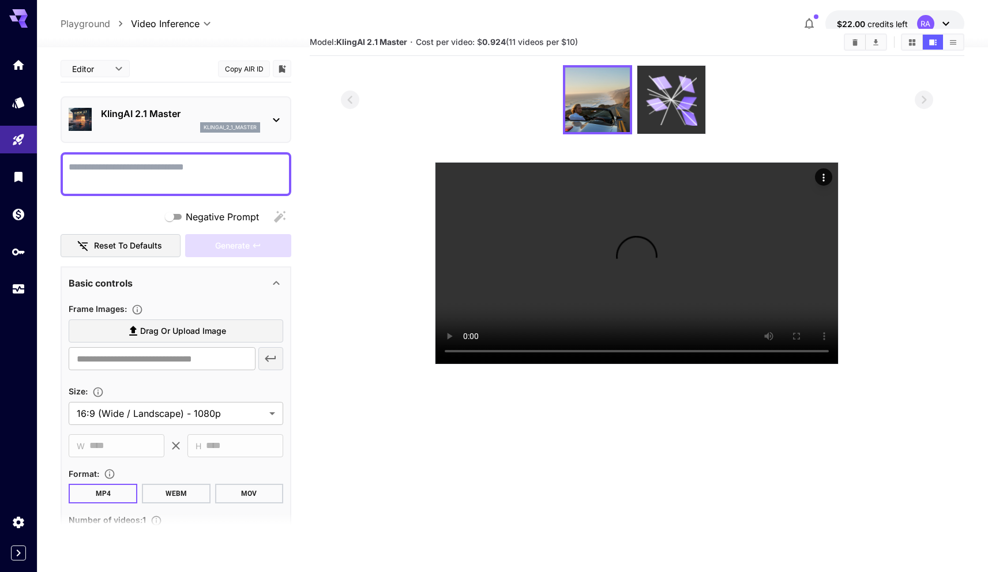
click at [659, 111] on icon at bounding box center [671, 99] width 51 height 51
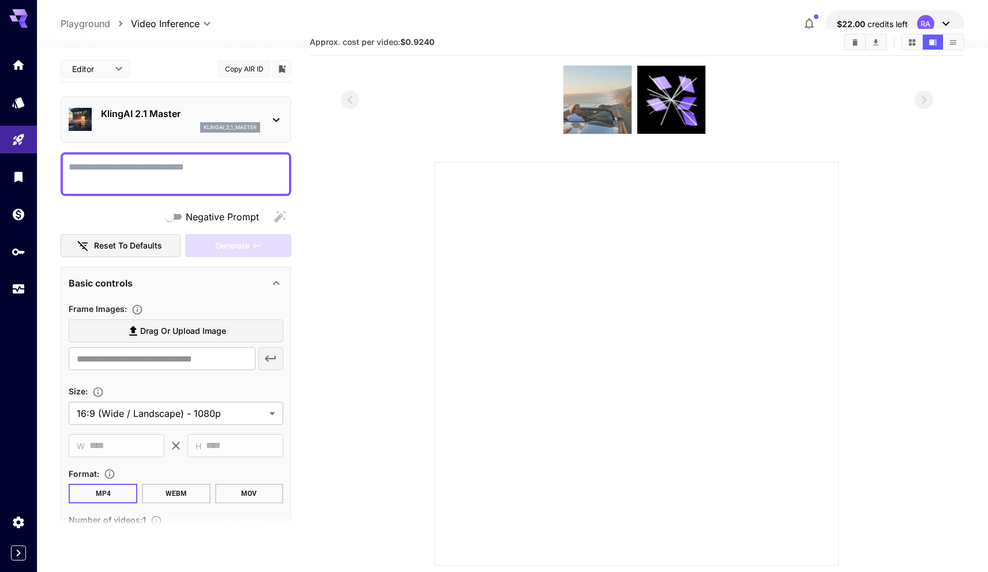
click at [609, 114] on img at bounding box center [597, 100] width 68 height 68
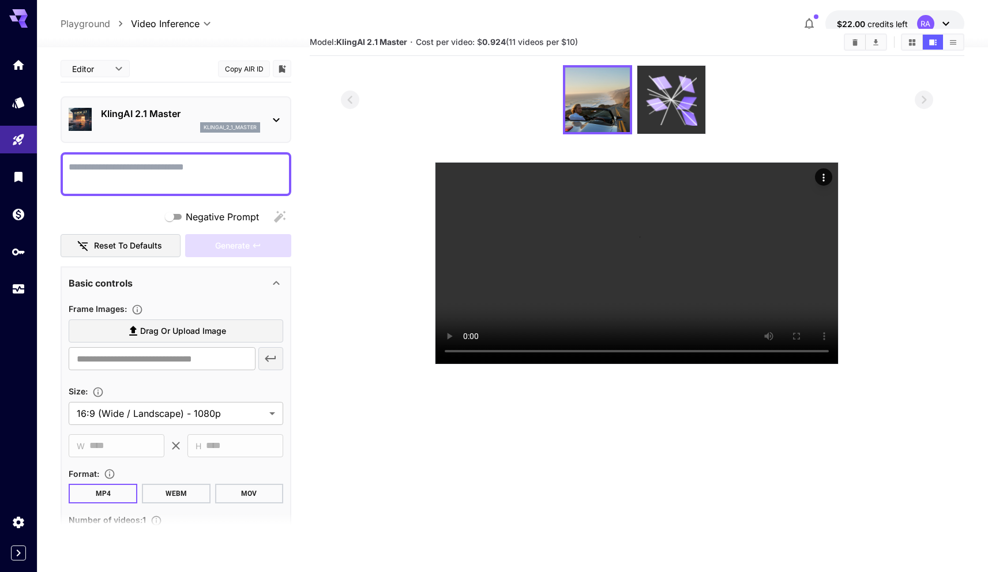
click at [686, 93] on icon at bounding box center [671, 99] width 51 height 51
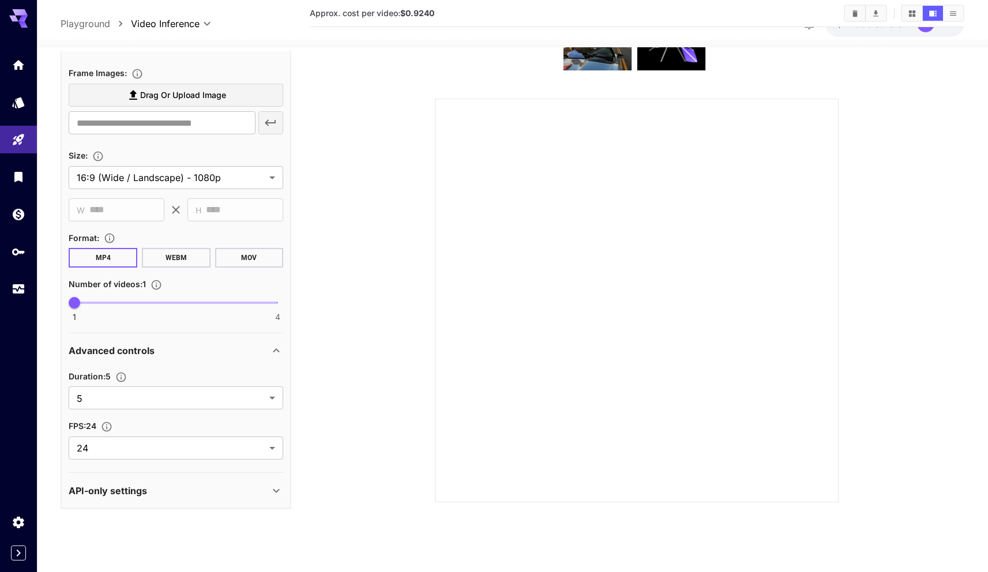
scroll to position [0, 0]
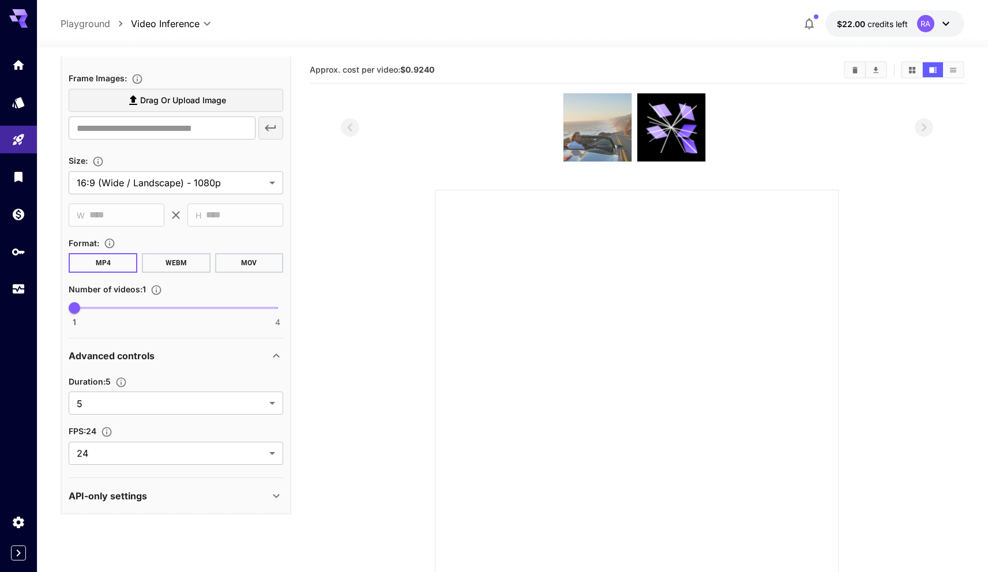
click at [626, 107] on img at bounding box center [597, 127] width 68 height 68
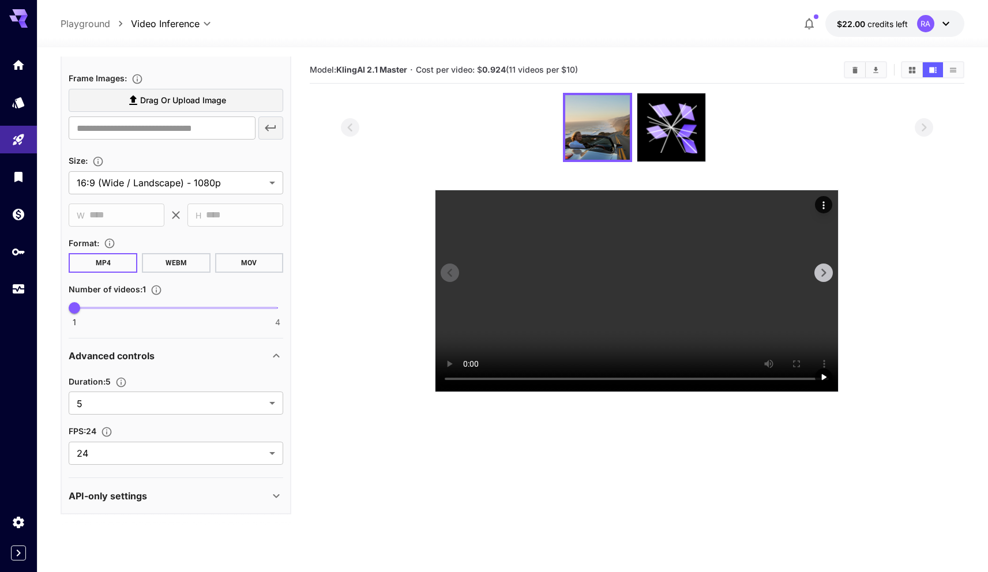
click at [825, 210] on icon "Actions" at bounding box center [824, 206] width 12 height 12
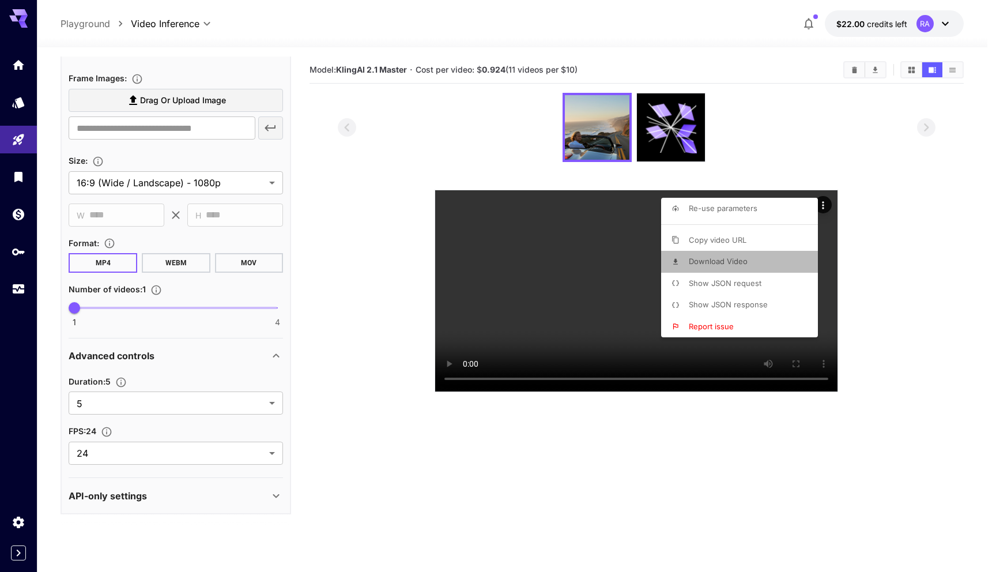
click at [747, 258] on li "Download Video" at bounding box center [743, 262] width 164 height 22
click at [773, 484] on div at bounding box center [498, 286] width 996 height 572
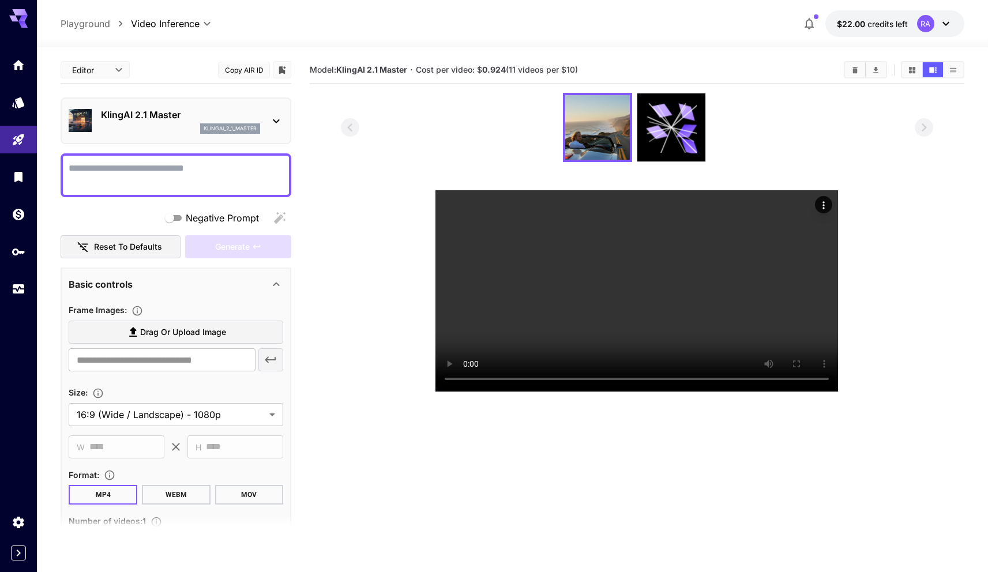
click at [191, 169] on textarea "Negative Prompt" at bounding box center [176, 175] width 215 height 28
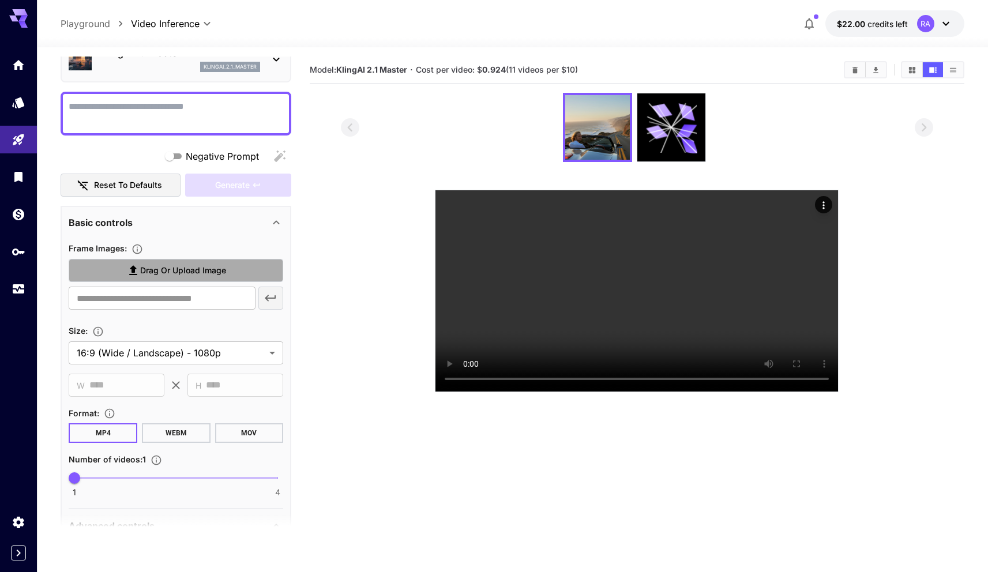
click at [185, 264] on span "Drag or upload image" at bounding box center [183, 271] width 86 height 14
click at [0, 0] on input "Drag or upload image" at bounding box center [0, 0] width 0 height 0
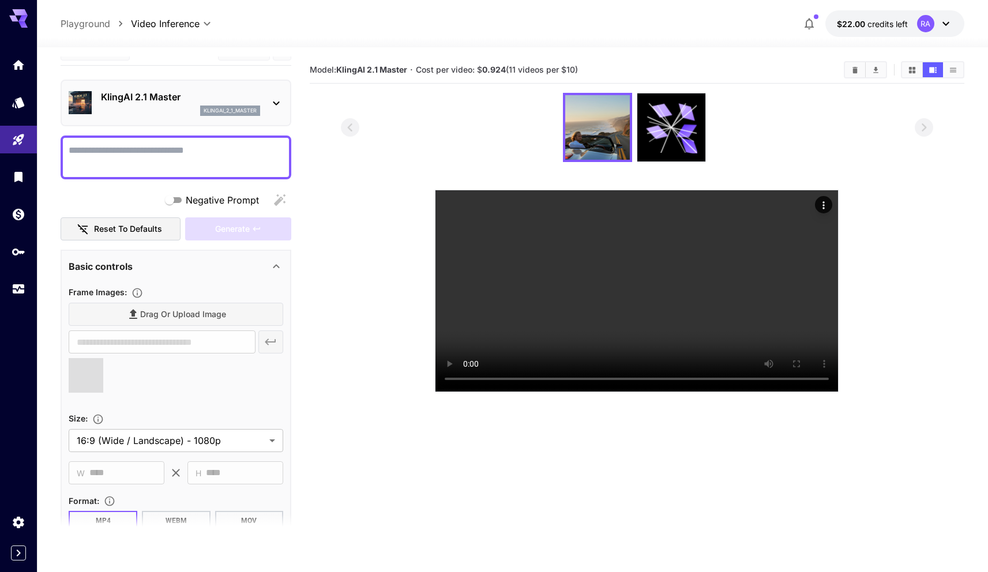
scroll to position [0, 0]
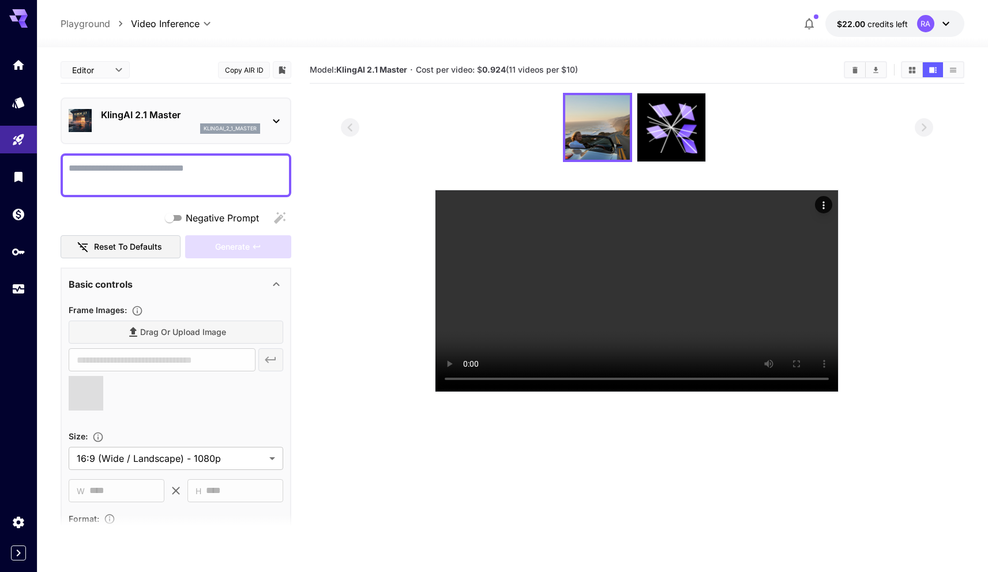
type input "**********"
click at [139, 175] on textarea "Negative Prompt" at bounding box center [176, 175] width 215 height 28
paste textarea "**********"
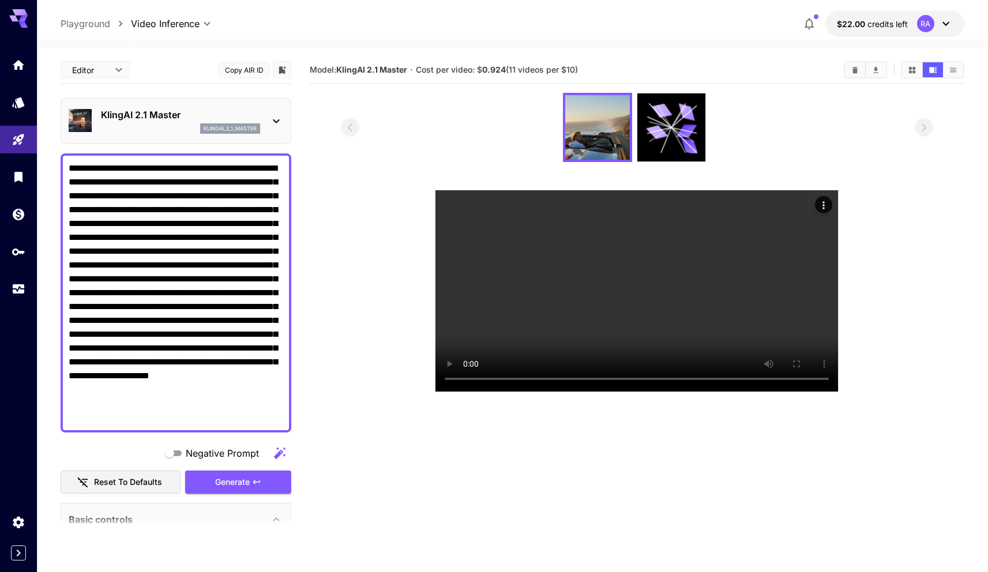
click at [245, 167] on textarea "**********" at bounding box center [176, 292] width 215 height 263
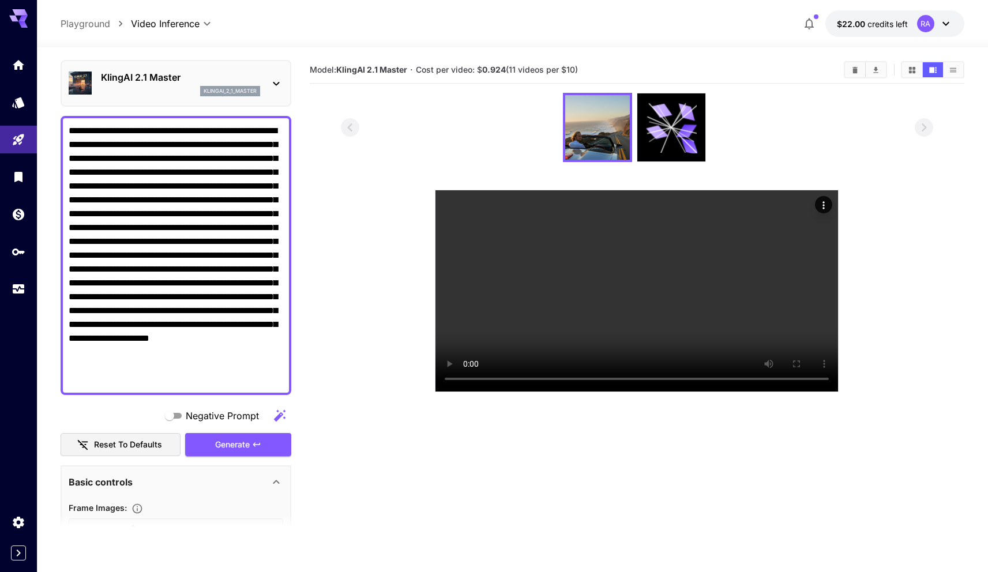
type textarea "**********"
click at [215, 224] on textarea "**********" at bounding box center [176, 255] width 215 height 263
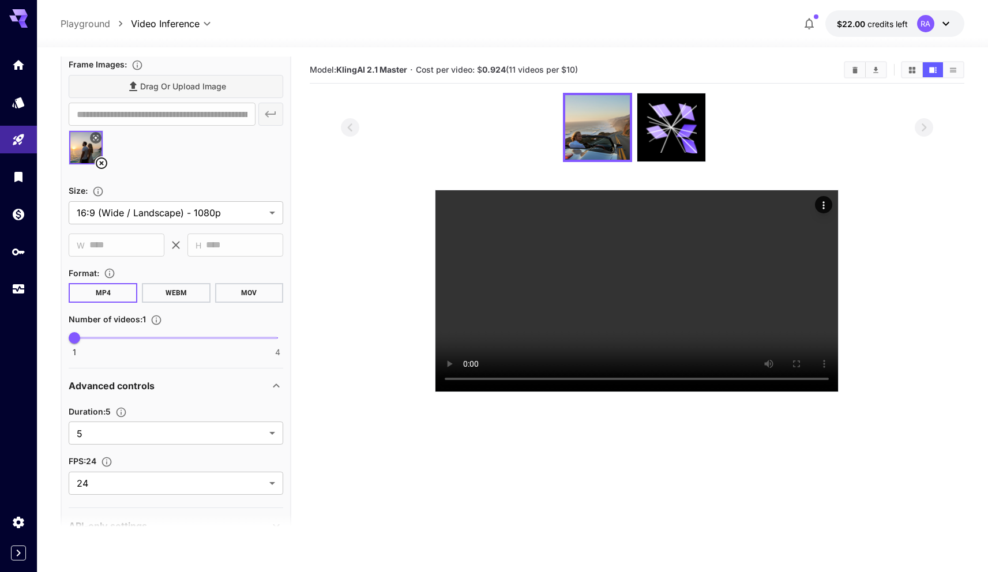
scroll to position [511, 0]
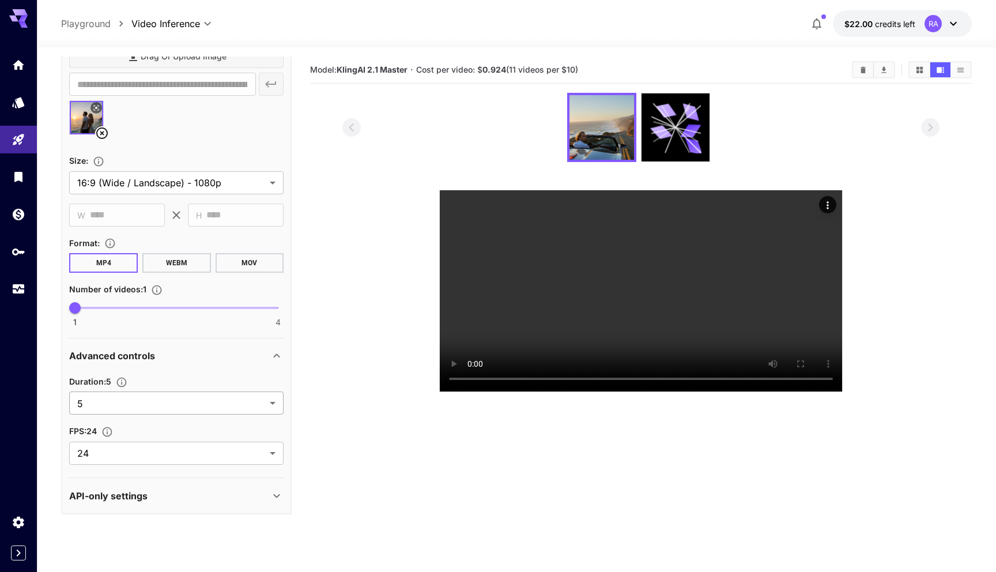
click at [188, 397] on body "**********" at bounding box center [498, 331] width 996 height 663
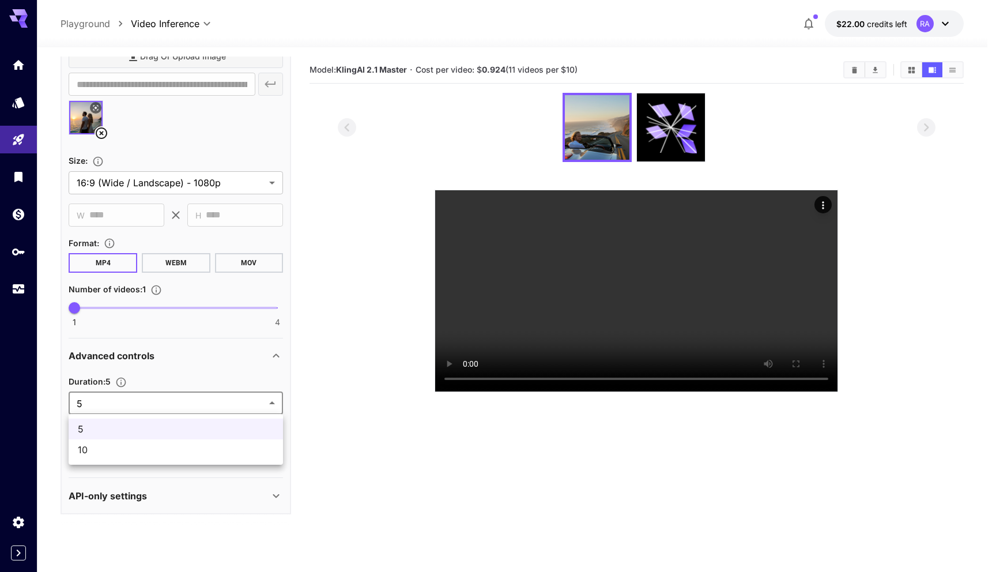
click at [188, 397] on div at bounding box center [498, 286] width 996 height 572
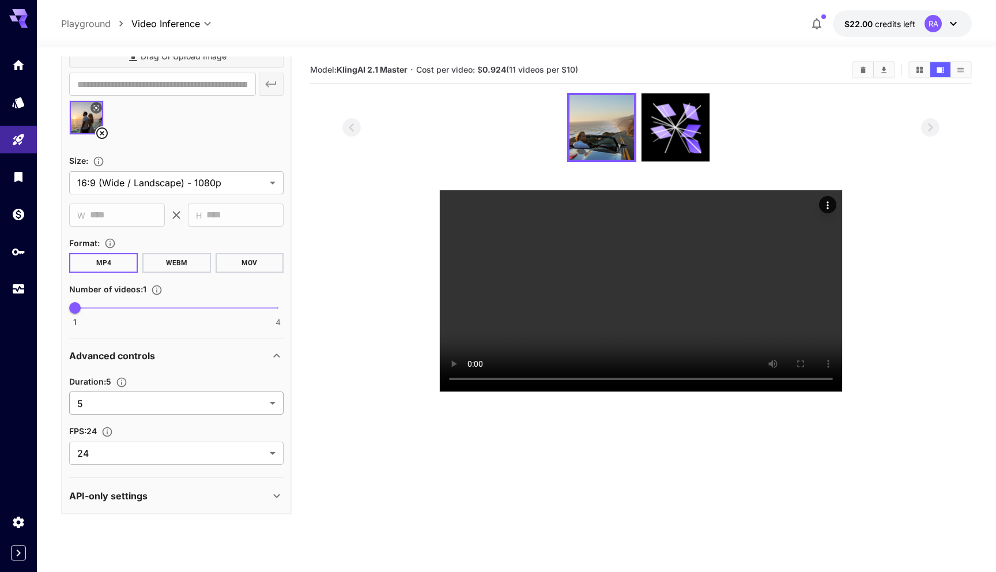
click at [177, 407] on body "**********" at bounding box center [498, 331] width 996 height 663
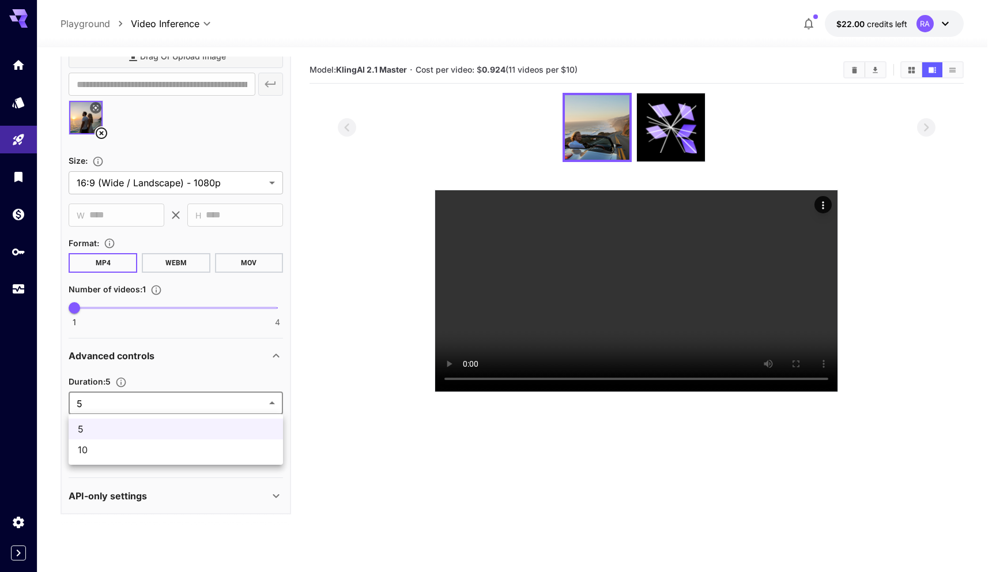
click at [168, 445] on span "10" at bounding box center [176, 450] width 196 height 14
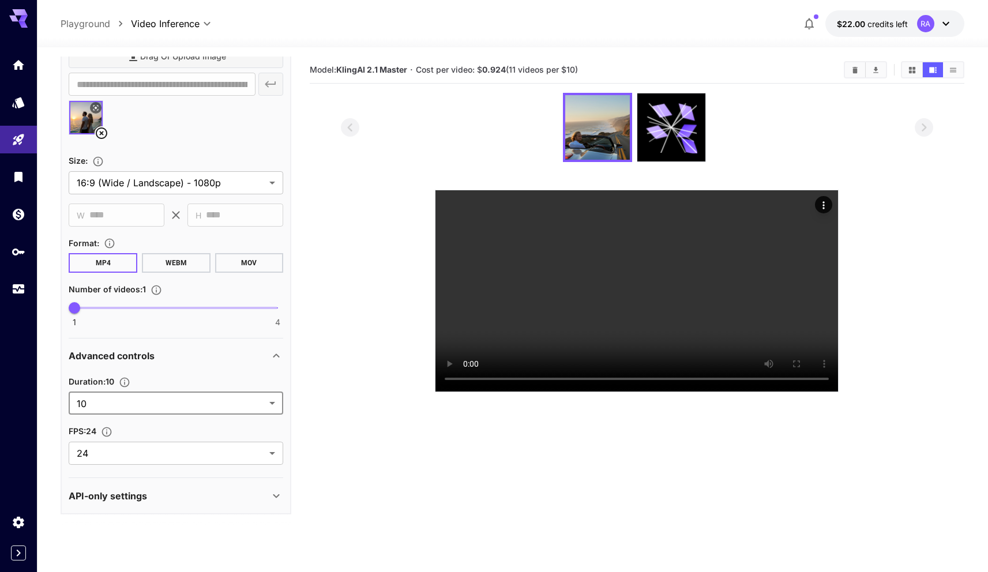
click at [200, 372] on div "Duration : 10 10 ** ​ FPS : 24 24 ** ​" at bounding box center [176, 417] width 215 height 95
click at [128, 381] on icon "Set the number of duration" at bounding box center [125, 383] width 12 height 12
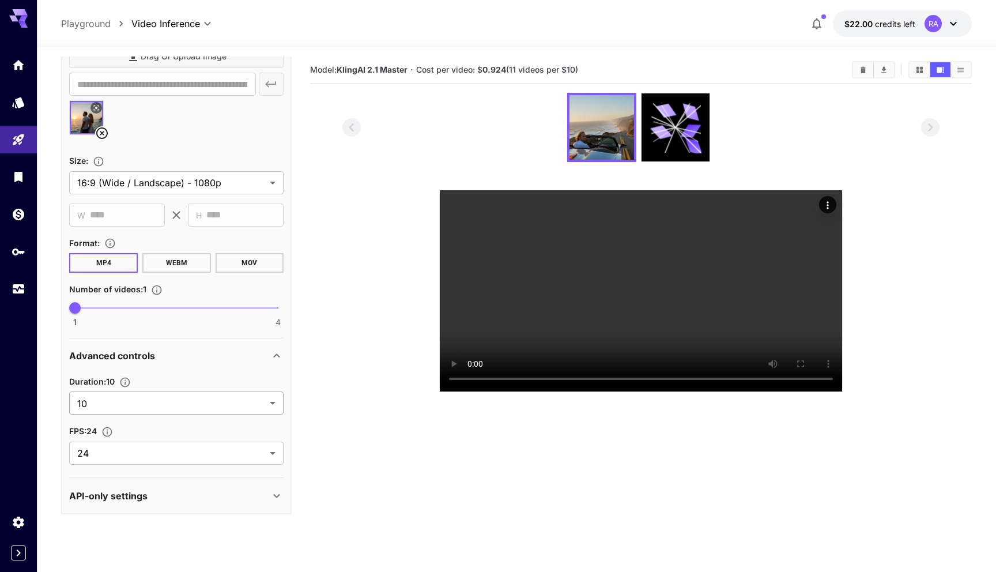
click at [228, 401] on body "**********" at bounding box center [498, 331] width 996 height 663
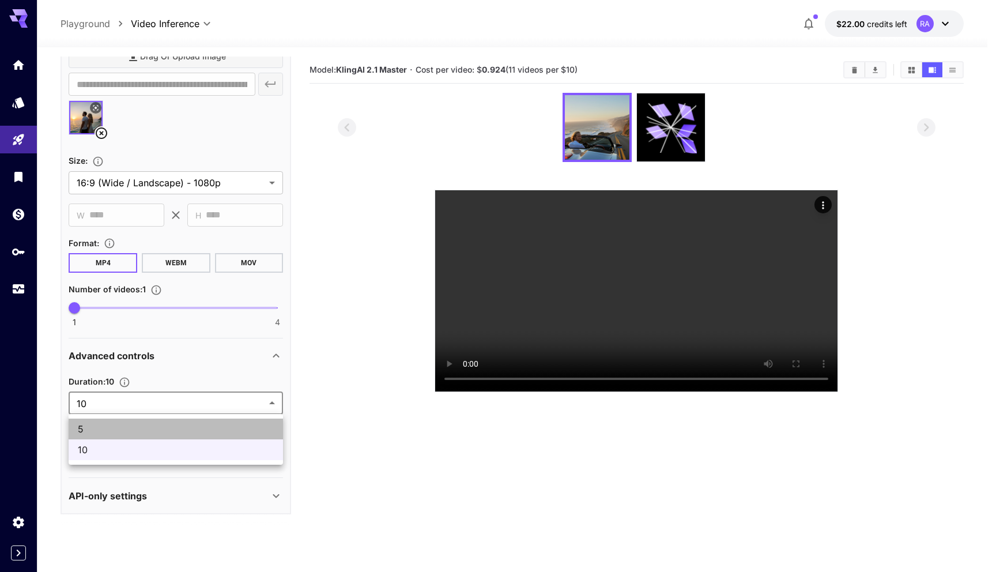
click at [184, 423] on span "5" at bounding box center [176, 429] width 196 height 14
type input "*"
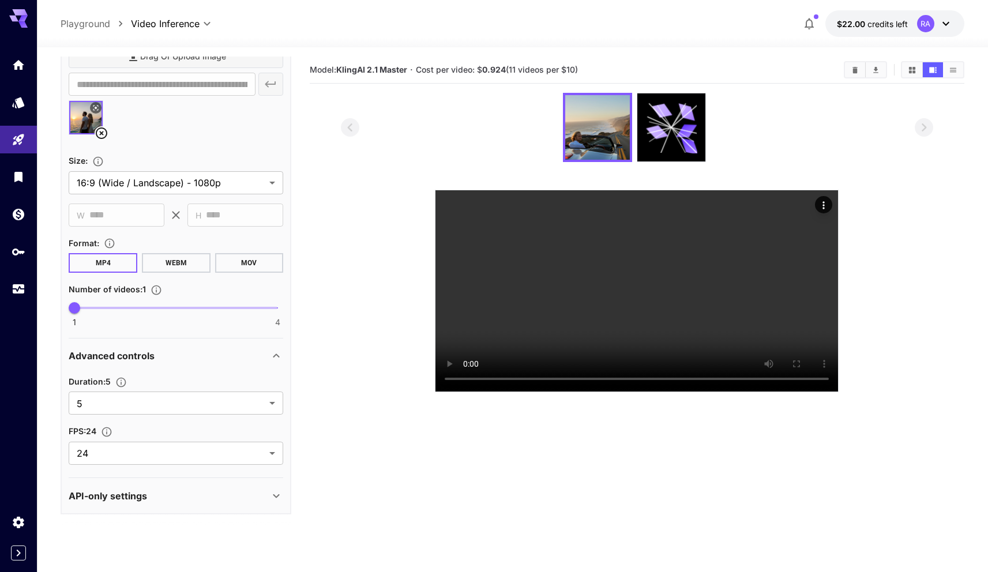
click at [331, 382] on section at bounding box center [637, 242] width 655 height 299
click at [397, 253] on section at bounding box center [637, 242] width 593 height 299
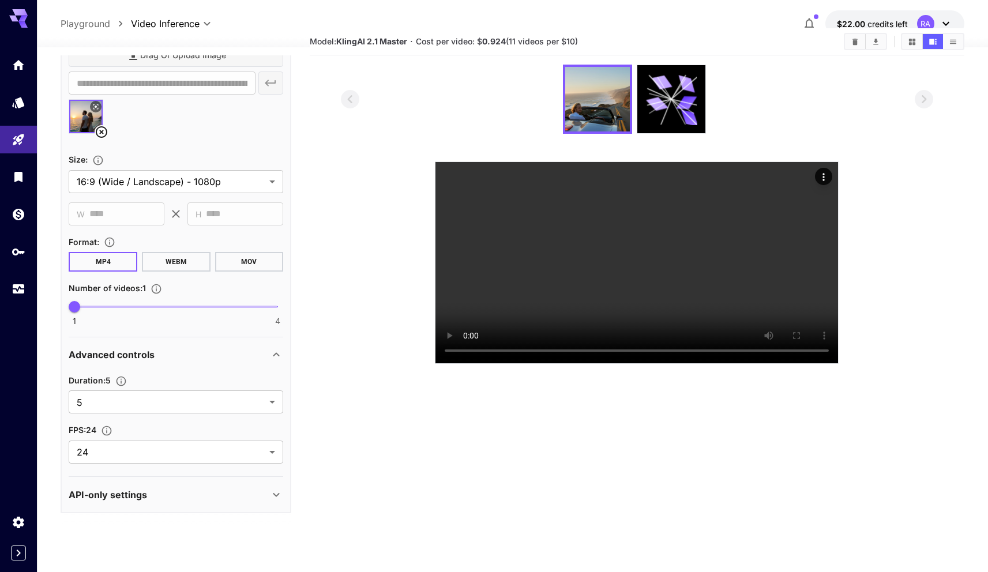
click at [364, 418] on section "Model: KlingAI 2.1 Master · Cost per video: $ 0.924 (11 videos per $10)" at bounding box center [637, 314] width 655 height 572
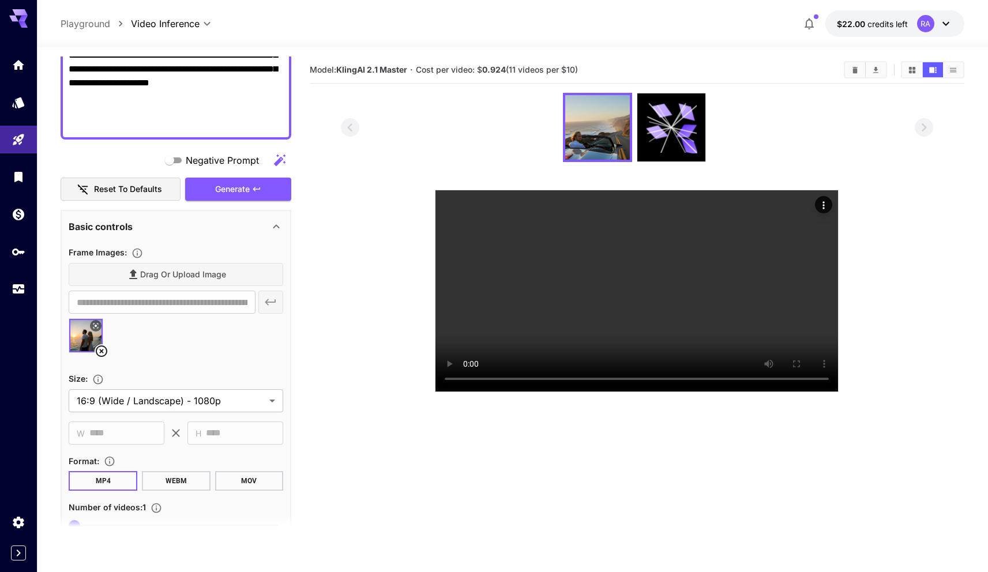
scroll to position [266, 0]
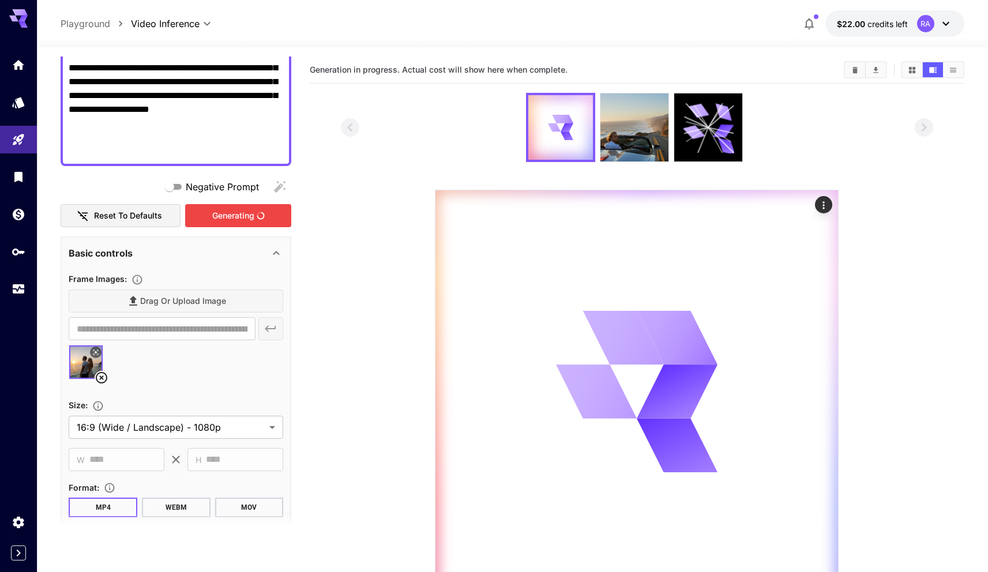
click at [251, 212] on div "Generating" at bounding box center [238, 216] width 106 height 24
click at [628, 144] on img at bounding box center [634, 127] width 68 height 68
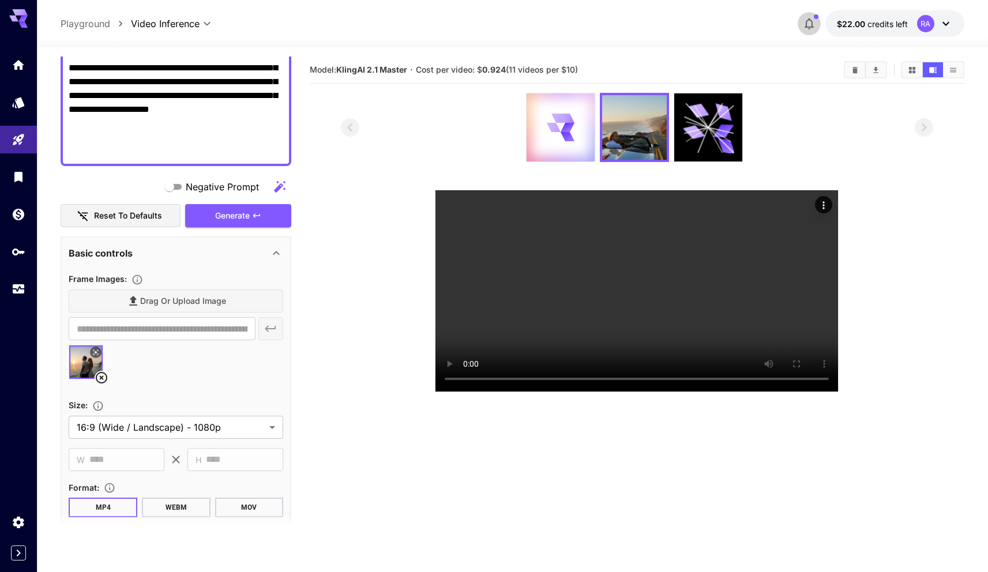
click at [810, 25] on icon "button" at bounding box center [809, 24] width 14 height 14
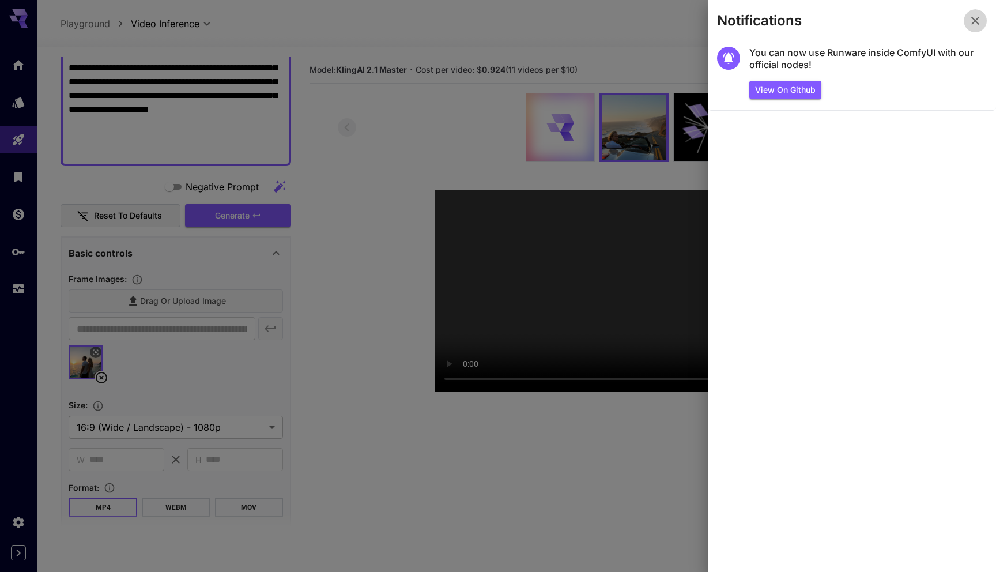
click at [976, 24] on icon "button" at bounding box center [976, 21] width 14 height 14
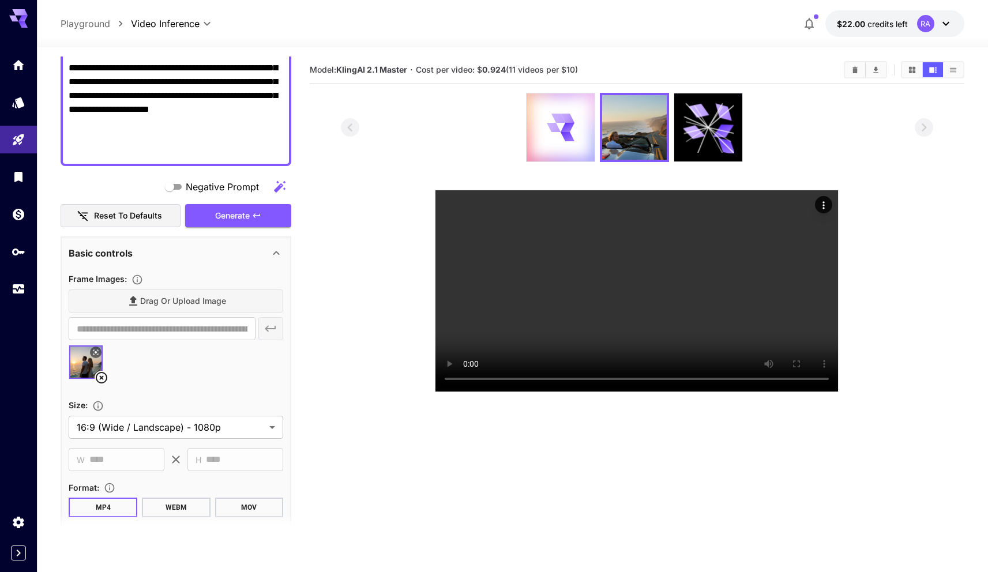
click at [947, 21] on icon at bounding box center [946, 24] width 14 height 14
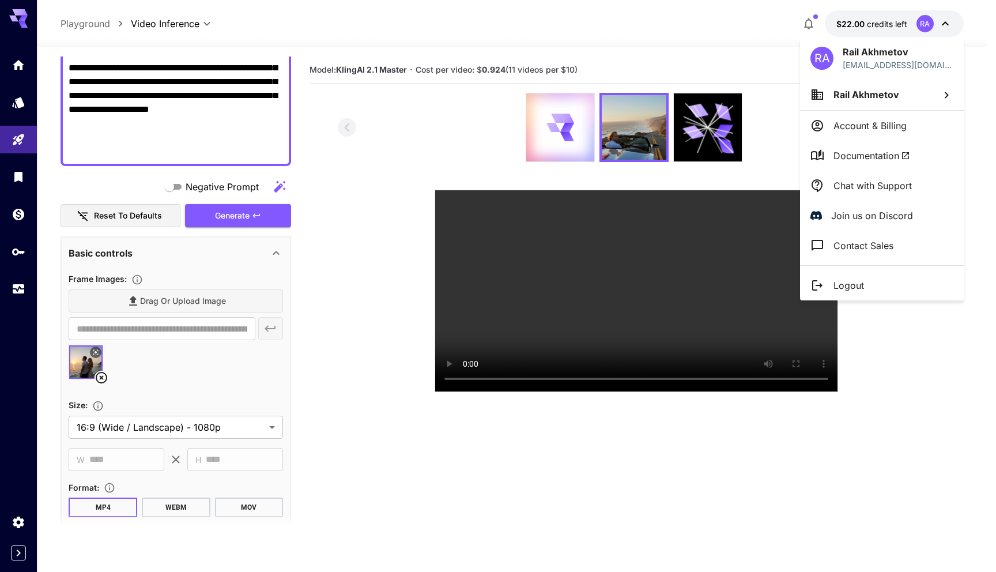
click at [913, 95] on li "Rail Akhmetov" at bounding box center [882, 94] width 164 height 31
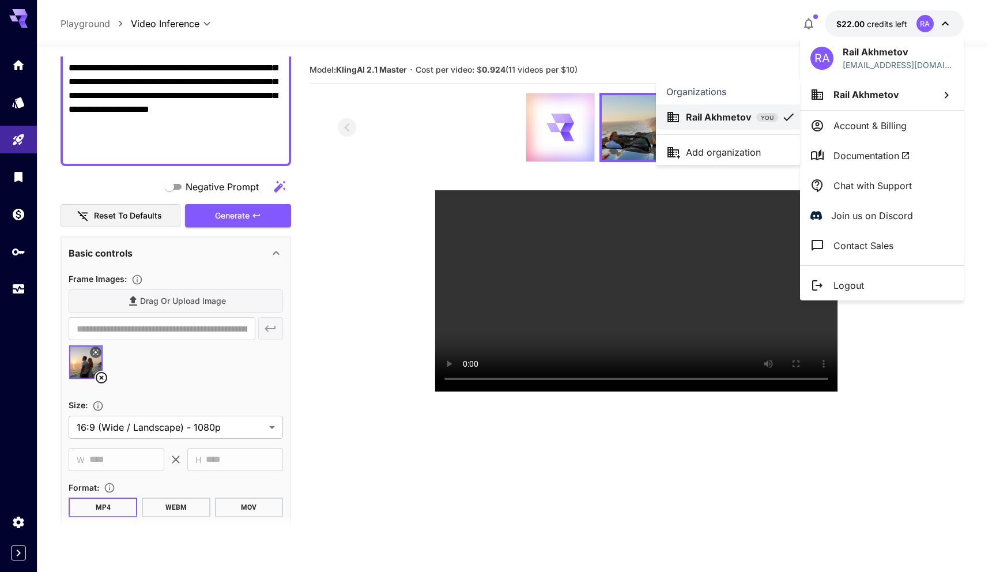
click at [913, 354] on div at bounding box center [498, 286] width 996 height 572
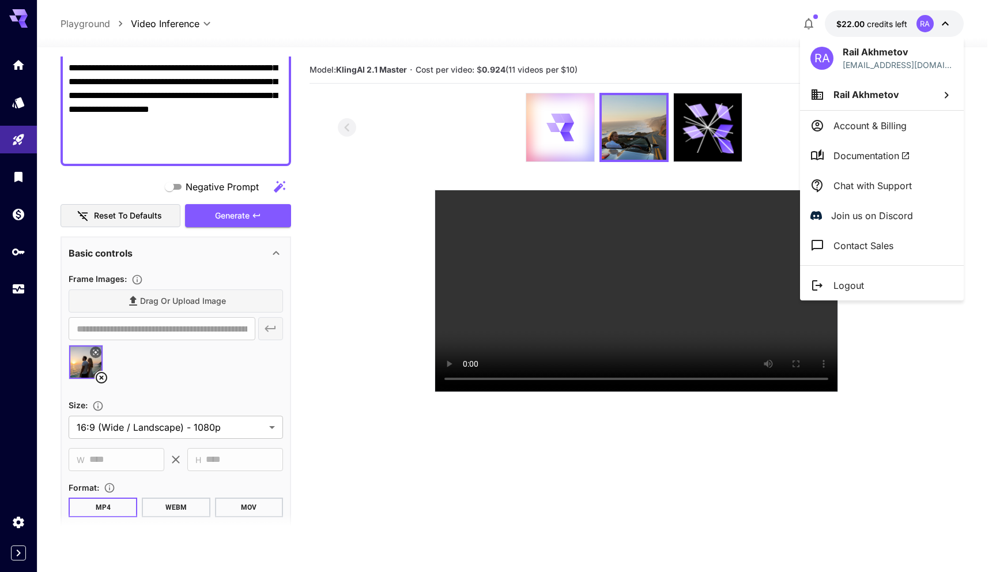
click at [600, 59] on div at bounding box center [498, 286] width 996 height 572
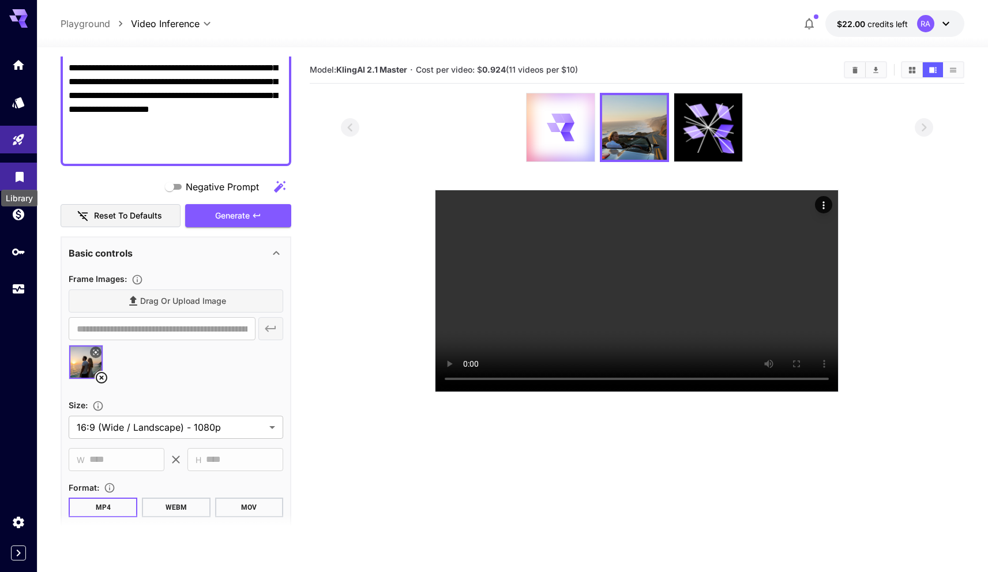
click at [20, 180] on icon "Library" at bounding box center [20, 174] width 14 height 14
click at [20, 290] on icon "Usage" at bounding box center [20, 287] width 12 height 6
click at [542, 121] on div at bounding box center [560, 127] width 68 height 68
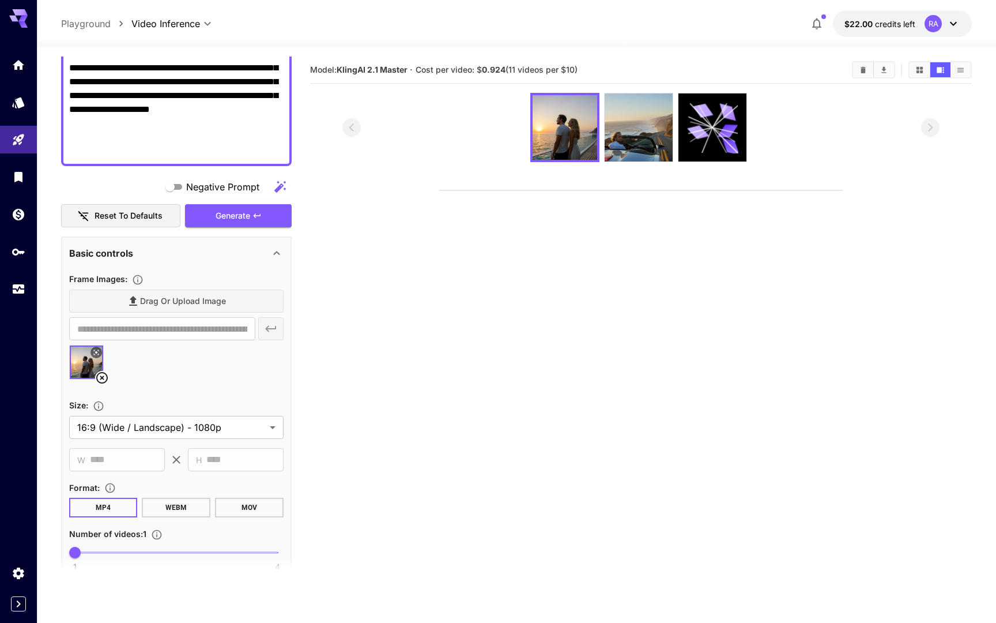
click at [710, 190] on video at bounding box center [641, 190] width 403 height 0
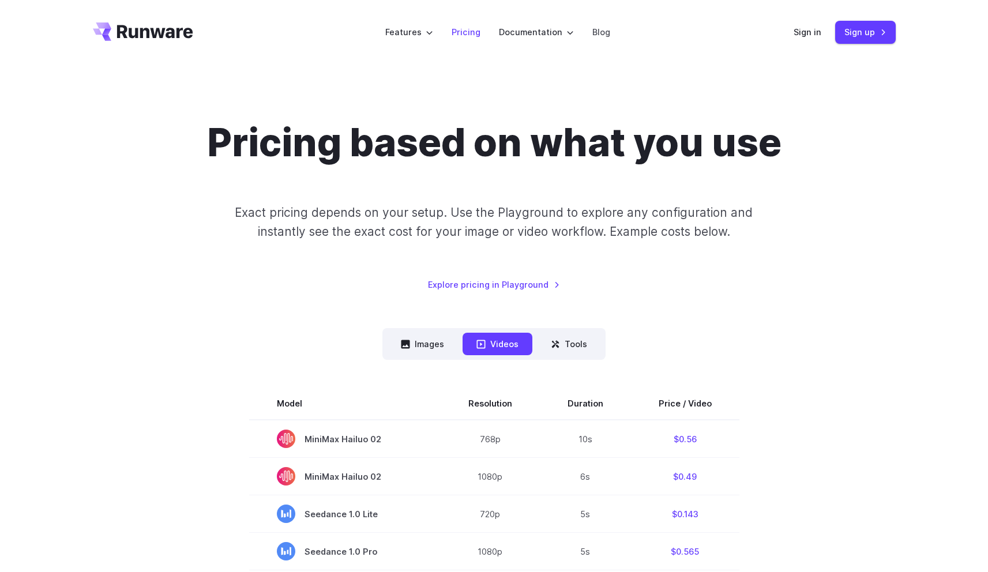
click at [471, 37] on link "Pricing" at bounding box center [466, 31] width 29 height 13
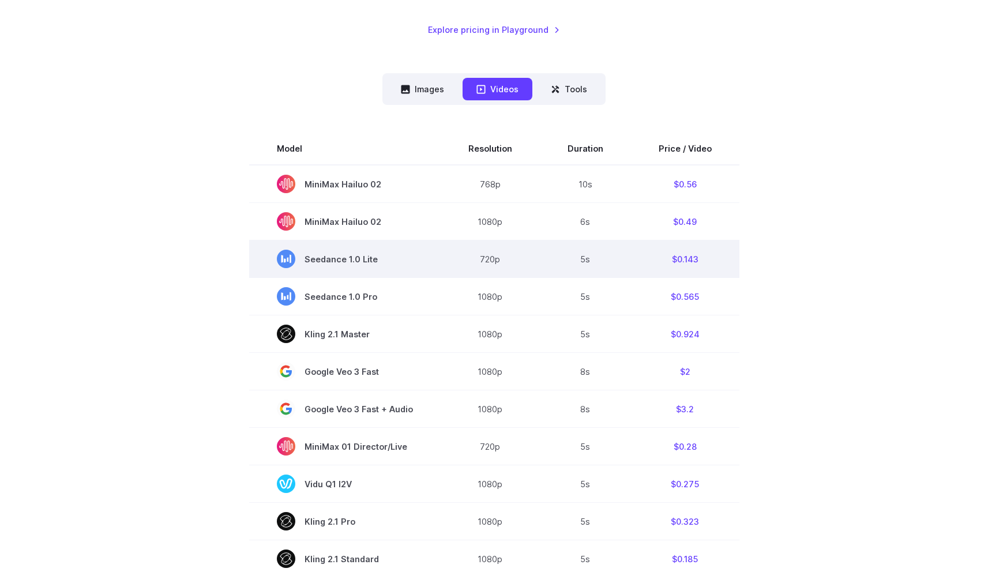
scroll to position [266, 0]
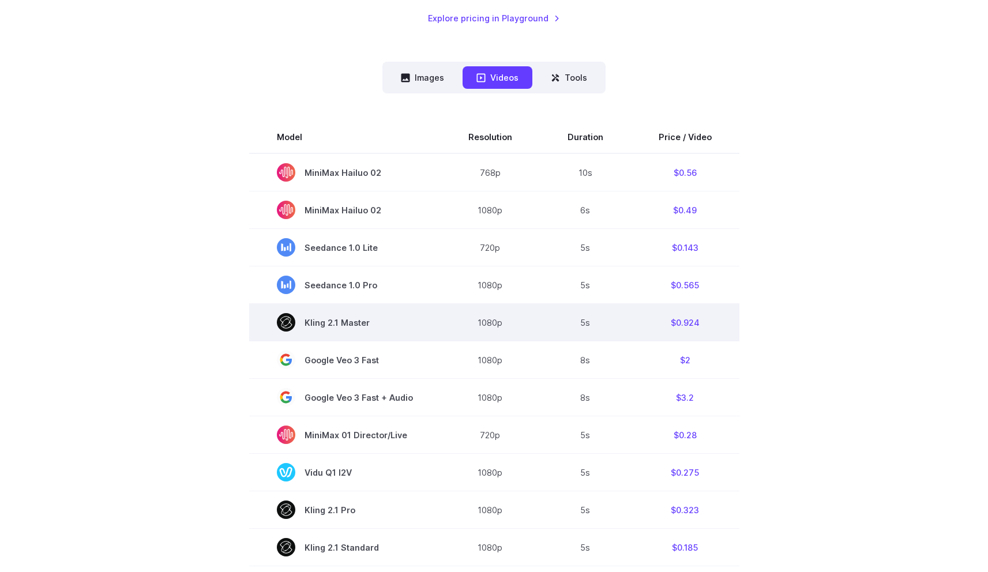
click at [591, 322] on td "5s" at bounding box center [585, 322] width 91 height 37
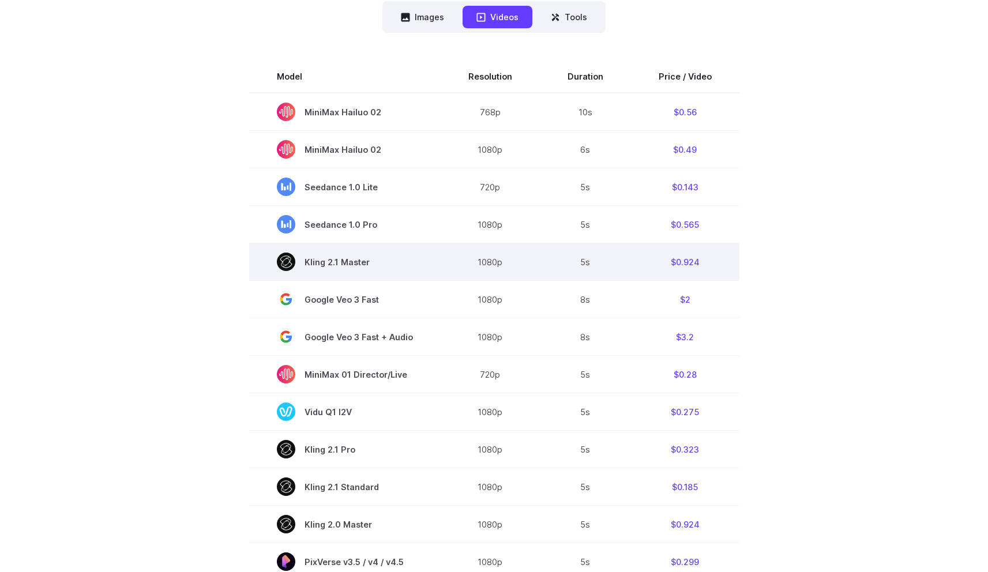
scroll to position [337, 0]
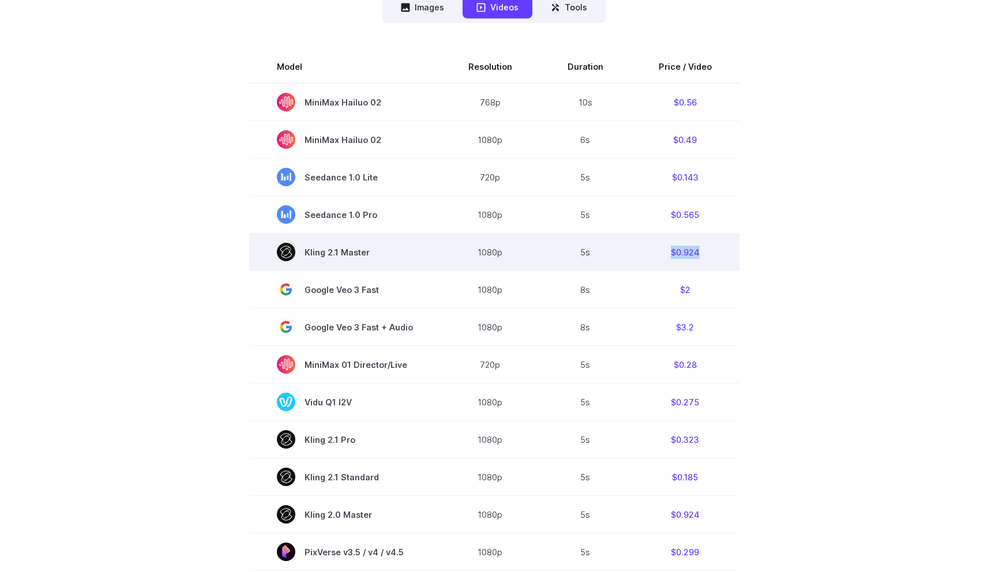
drag, startPoint x: 660, startPoint y: 249, endPoint x: 731, endPoint y: 249, distance: 70.9
click at [731, 249] on td "$0.924" at bounding box center [685, 252] width 108 height 37
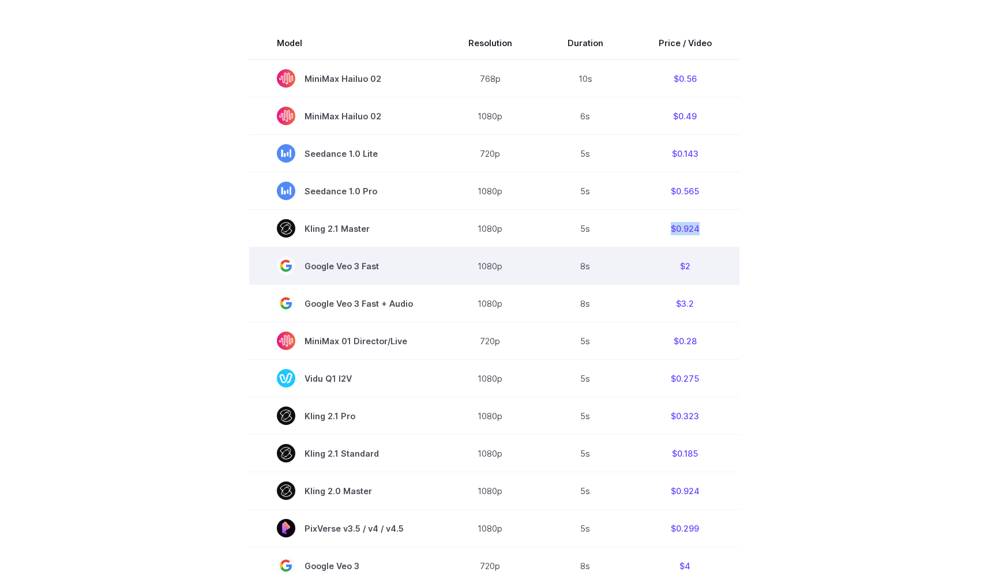
scroll to position [367, 0]
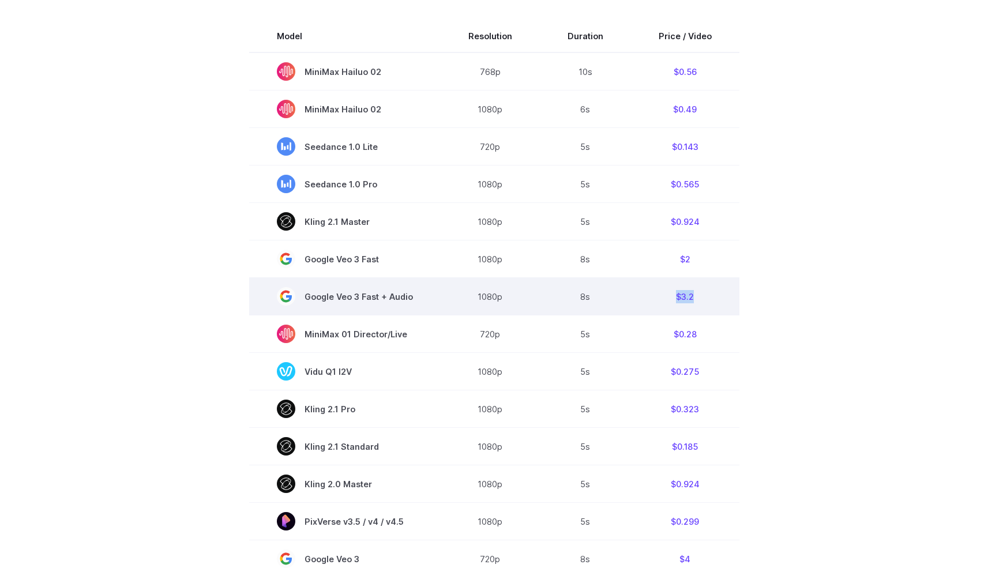
drag, startPoint x: 665, startPoint y: 301, endPoint x: 698, endPoint y: 301, distance: 32.9
click at [698, 301] on td "$3.2" at bounding box center [685, 296] width 108 height 37
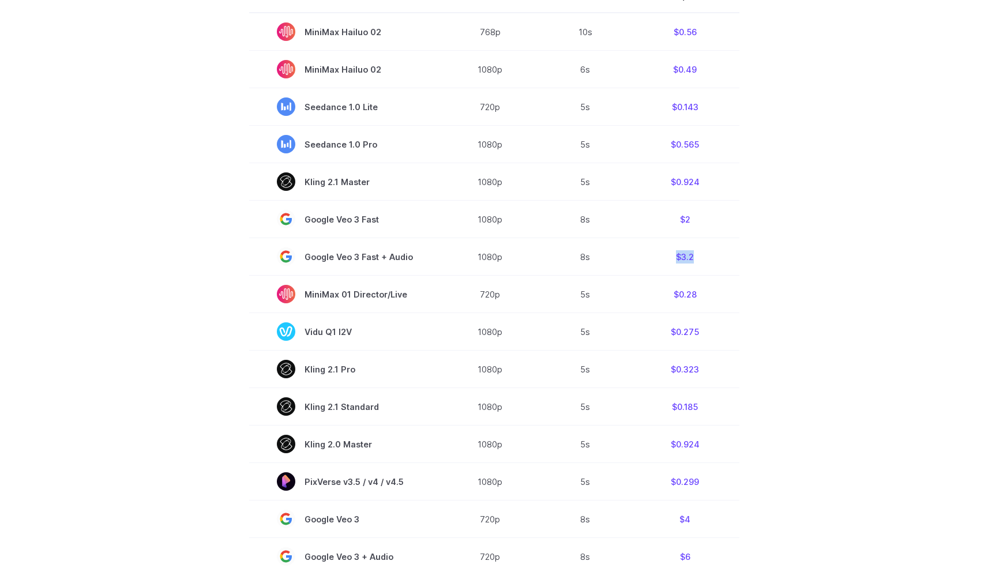
scroll to position [486, 0]
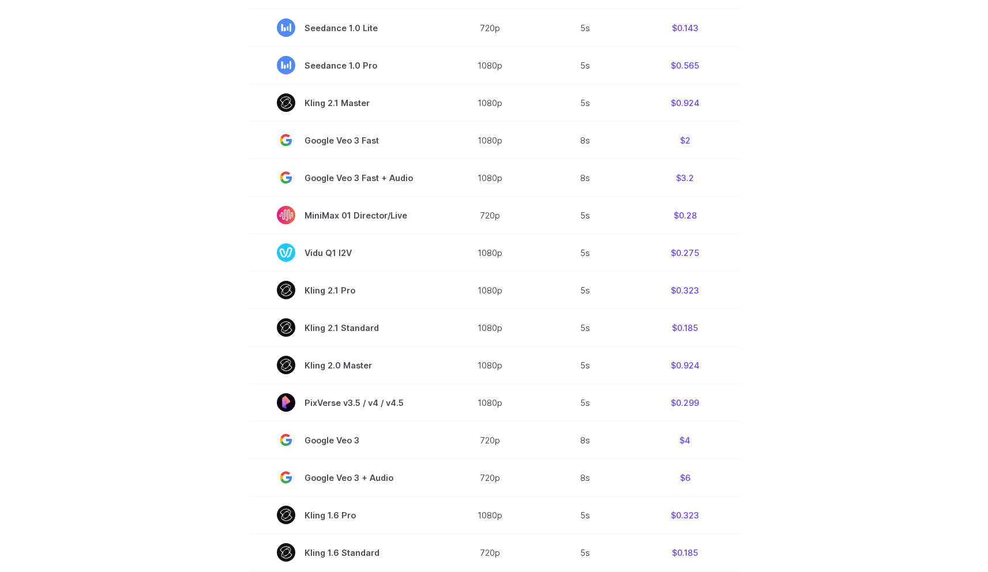
click at [810, 106] on section "Model Resolution Duration Price / Video MiniMax Hailuo 02 768p 10s $0.56 MiniMa…" at bounding box center [494, 292] width 803 height 782
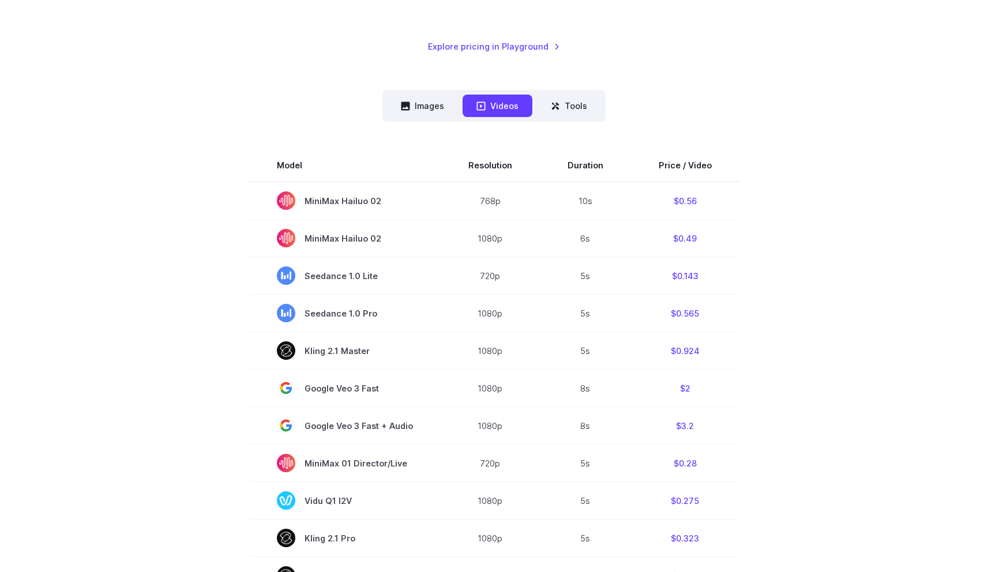
scroll to position [208, 0]
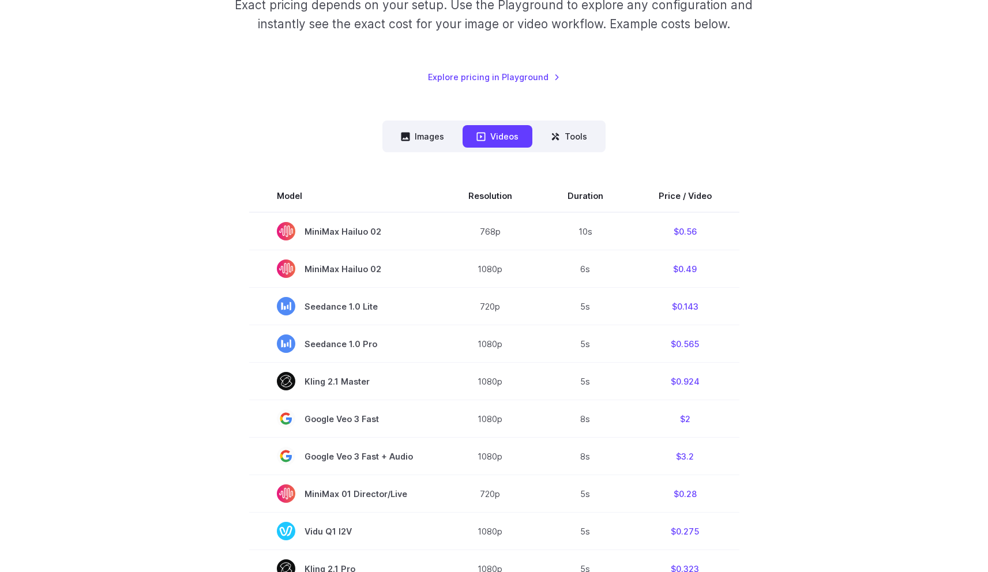
click at [850, 92] on div "Pricing based on what you use Exact pricing depends on your setup. Use the Play…" at bounding box center [494, 462] width 803 height 1101
click at [845, 105] on div "Pricing based on what you use Exact pricing depends on your setup. Use the Play…" at bounding box center [494, 462] width 803 height 1101
click at [424, 129] on button "Images" at bounding box center [422, 136] width 71 height 22
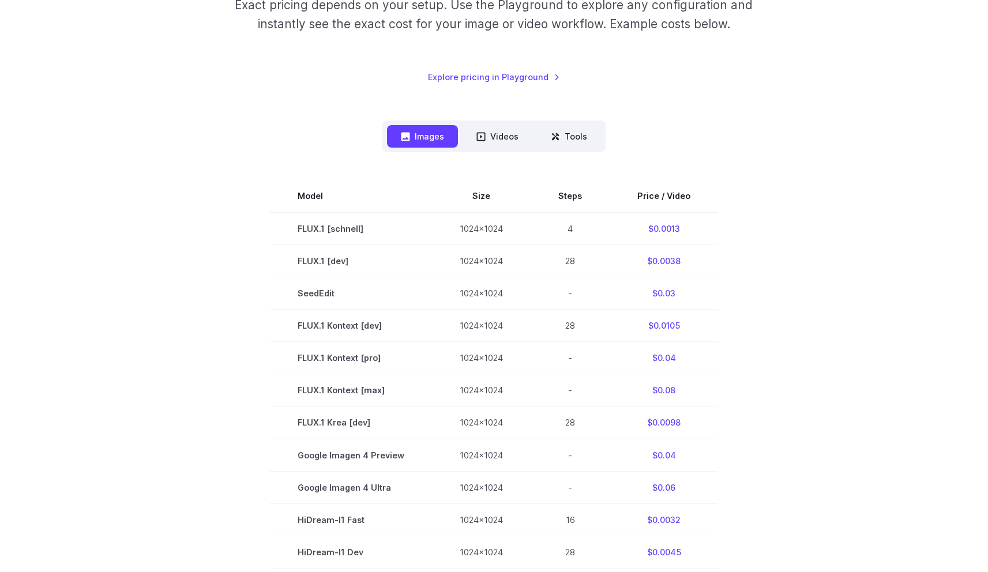
click at [249, 197] on section "Model Size Steps Price / Video FLUX.1 [schnell] 1024x1024 4 $0.0013 FLUX.1 [dev…" at bounding box center [494, 455] width 803 height 550
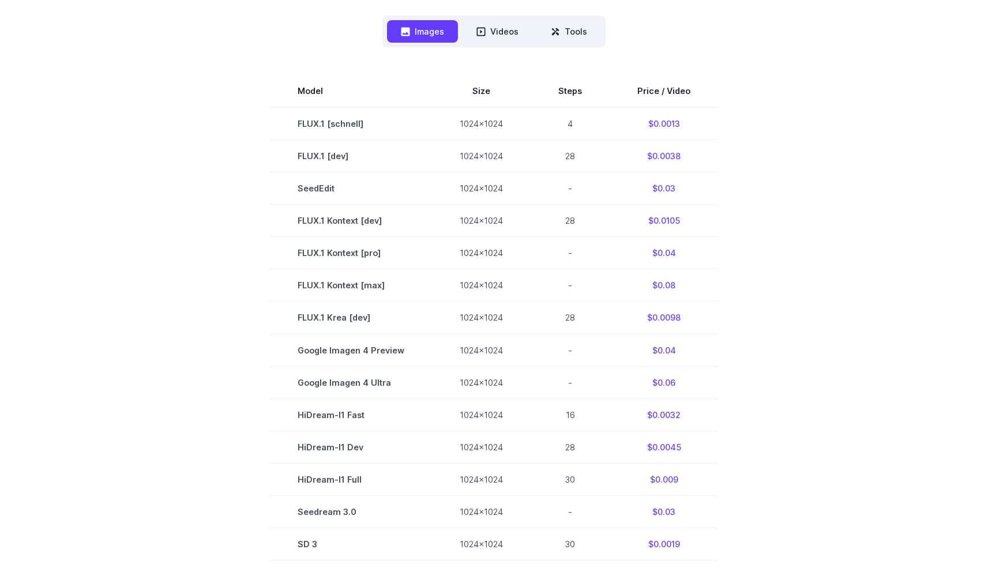
scroll to position [0, 0]
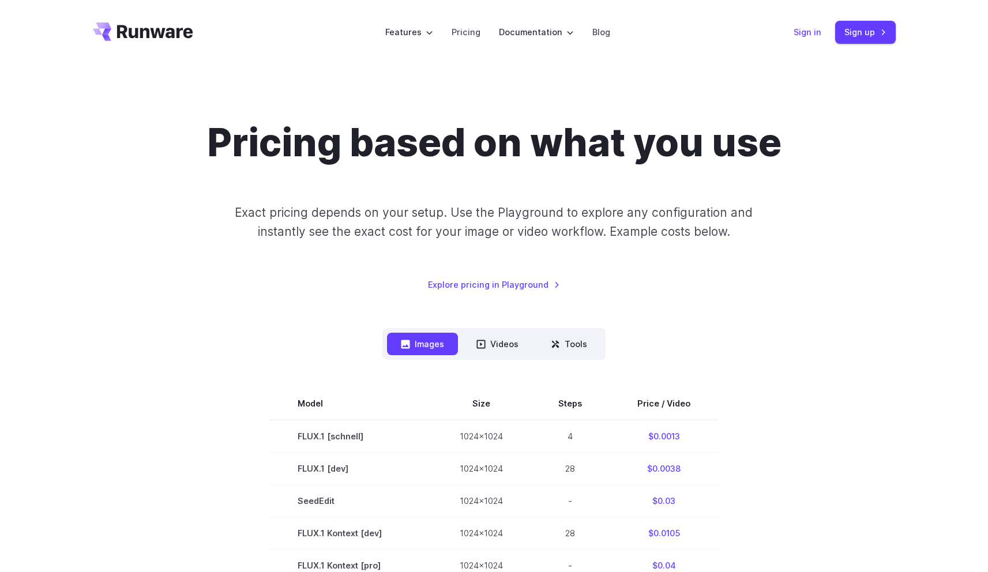
click at [797, 34] on link "Sign in" at bounding box center [807, 31] width 28 height 13
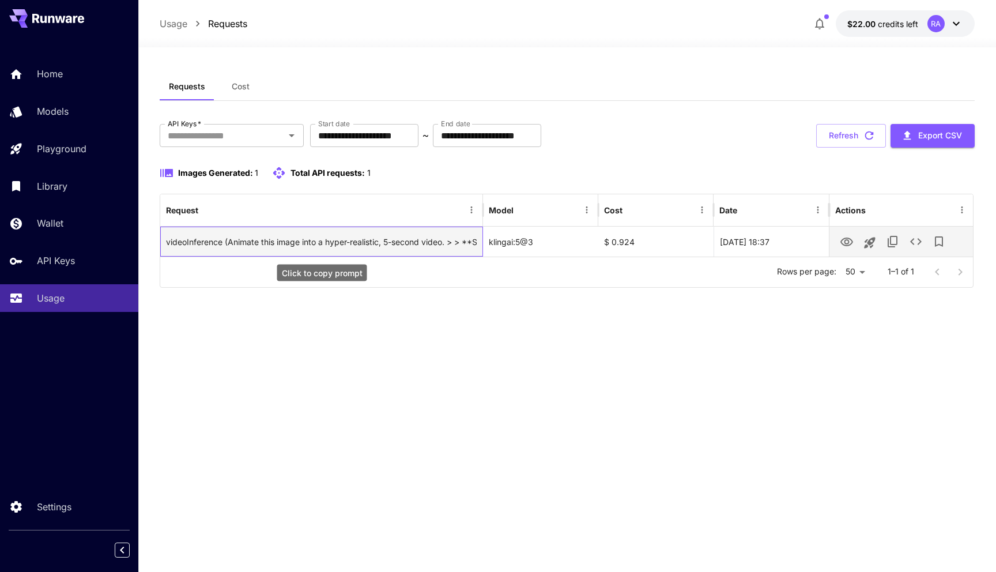
click at [447, 245] on div "videoInference (Animate this image into a hyper-realistic, 5-second video. > > …" at bounding box center [321, 241] width 311 height 29
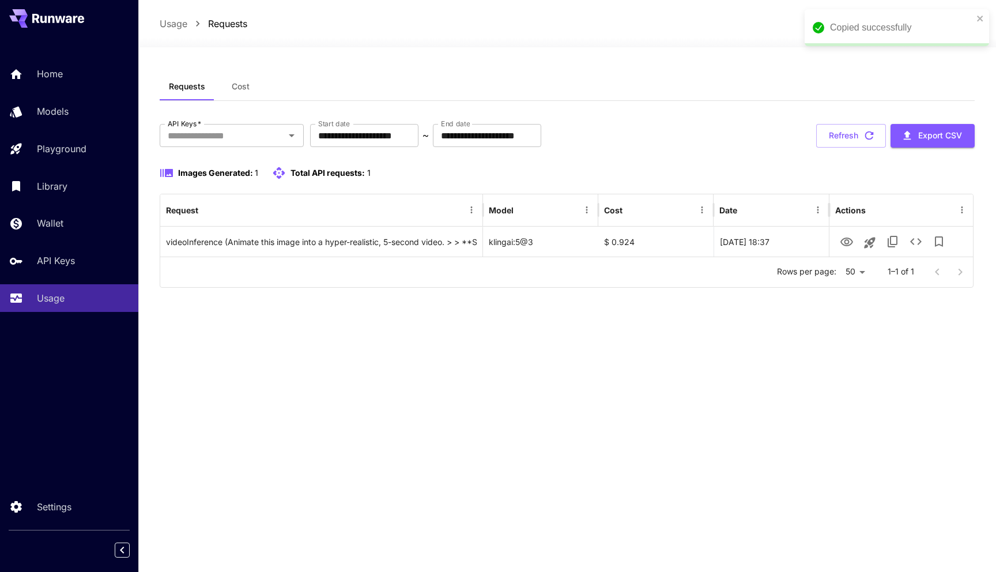
click at [708, 368] on div "**********" at bounding box center [567, 310] width 815 height 474
click at [322, 171] on span "Total API requests:" at bounding box center [328, 173] width 74 height 10
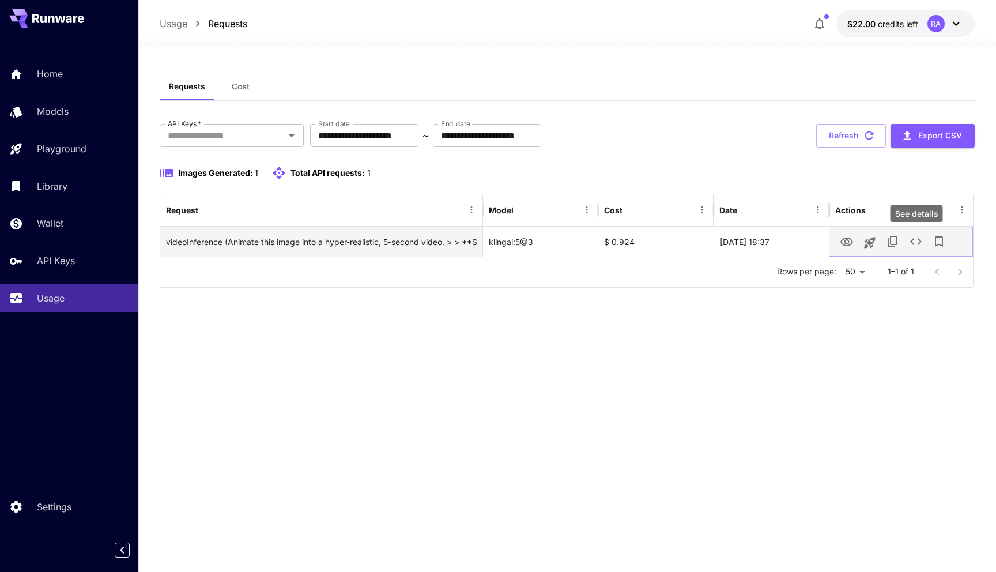
click at [920, 242] on icon "See details" at bounding box center [916, 242] width 14 height 14
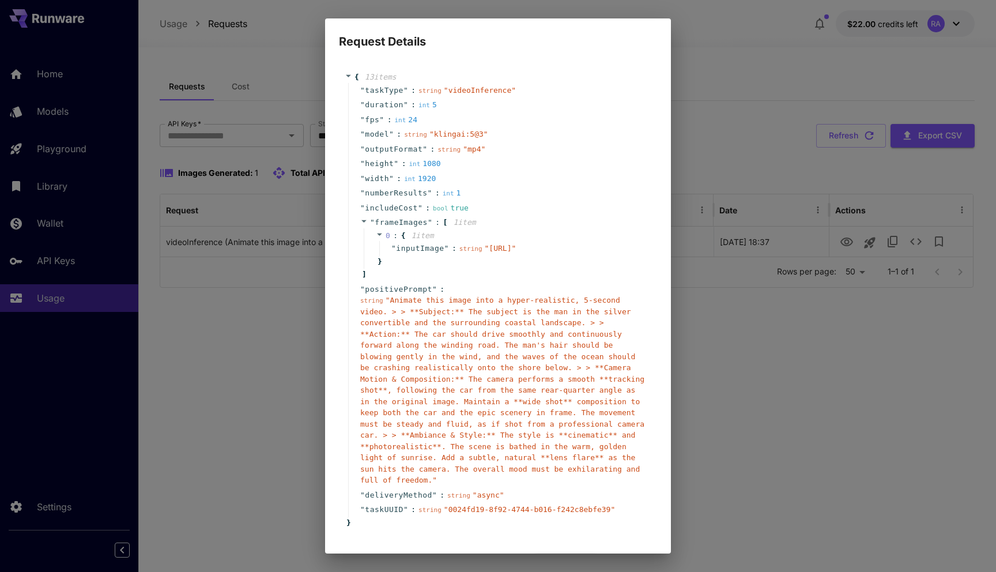
scroll to position [66, 0]
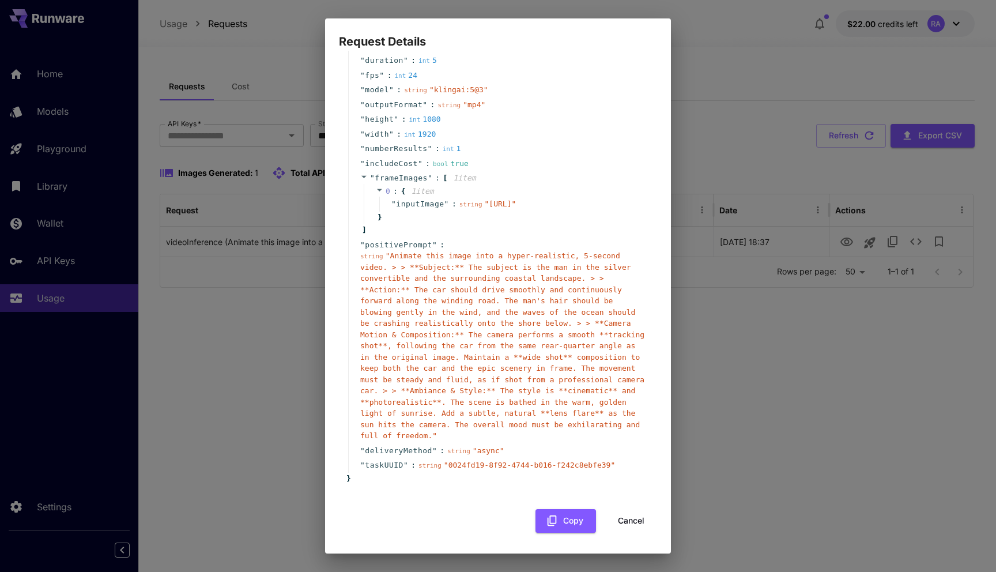
click at [631, 526] on button "Cancel" at bounding box center [631, 521] width 52 height 24
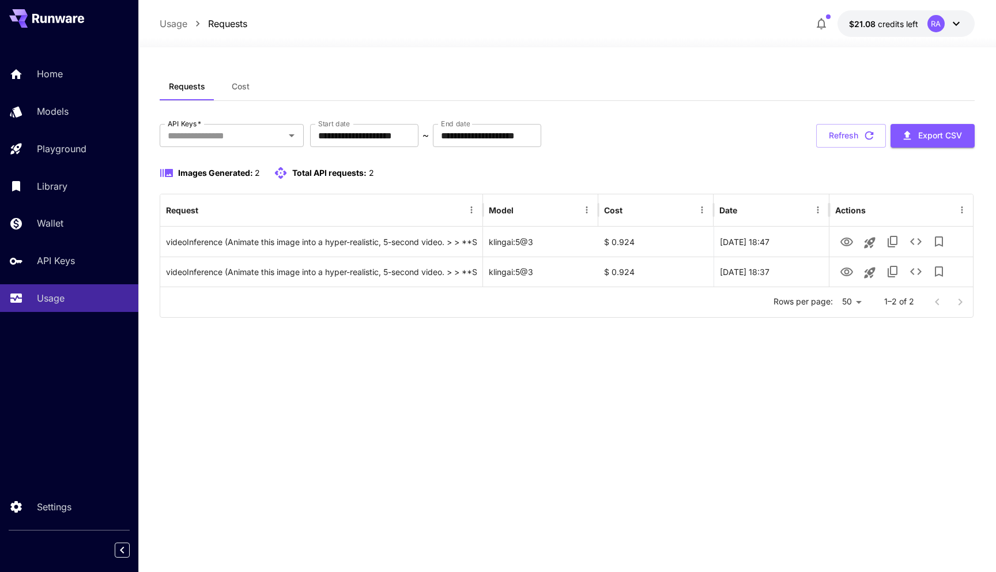
click at [694, 114] on div "**********" at bounding box center [567, 200] width 815 height 254
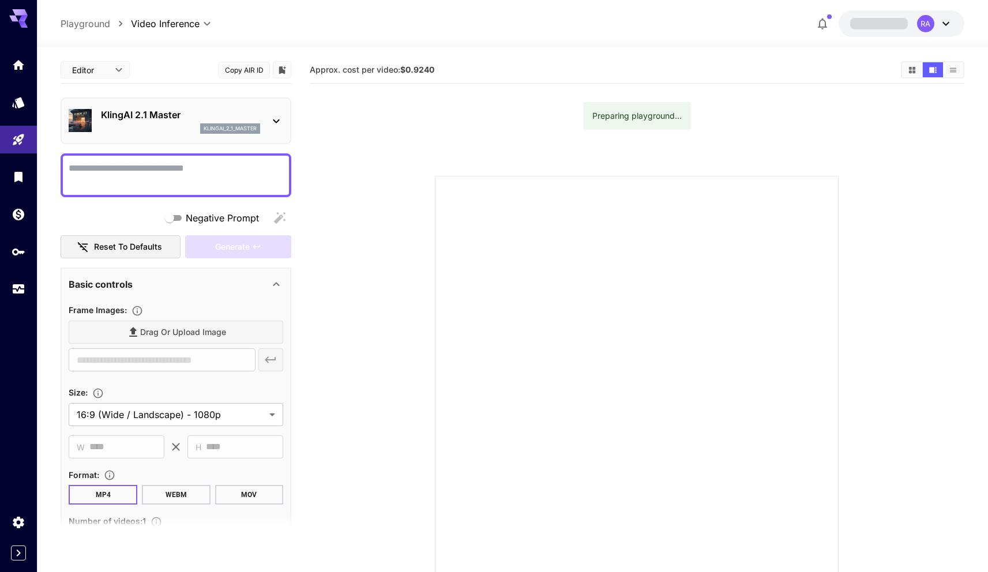
click at [823, 20] on icon "button" at bounding box center [822, 24] width 9 height 12
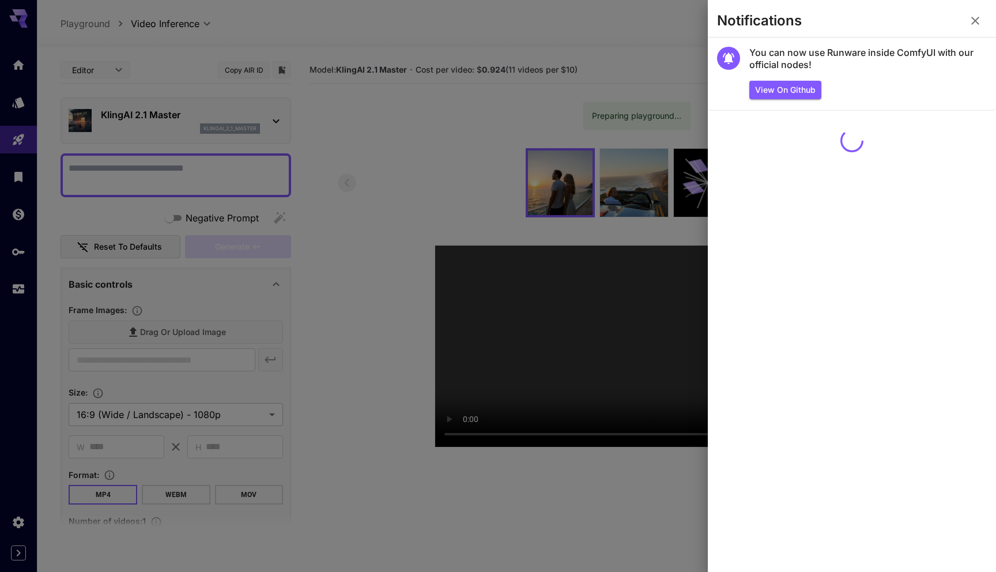
click at [823, 20] on section "Notifications" at bounding box center [852, 23] width 288 height 28
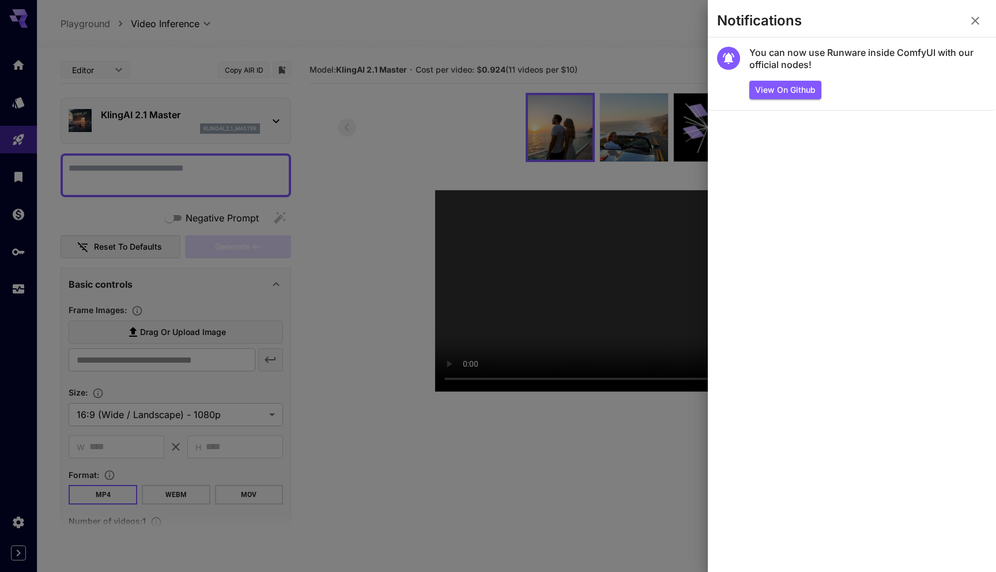
click at [986, 20] on section "Notifications" at bounding box center [852, 23] width 288 height 28
click at [979, 21] on icon "button" at bounding box center [976, 21] width 14 height 14
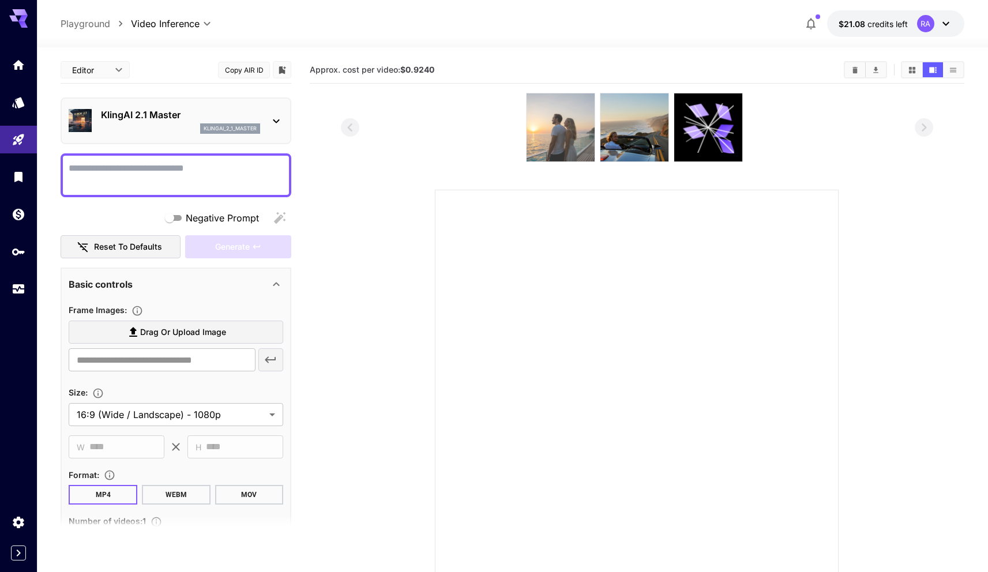
click at [539, 129] on img at bounding box center [560, 127] width 68 height 68
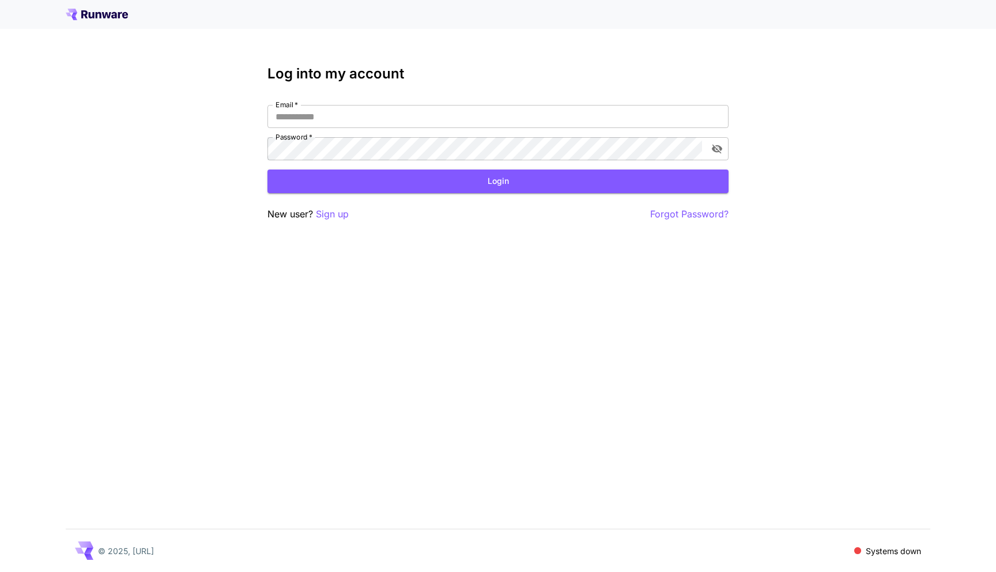
click at [104, 17] on icon at bounding box center [106, 15] width 9 height 6
click at [364, 122] on input "Email   *" at bounding box center [498, 116] width 461 height 23
type input "**********"
click at [377, 180] on button "Login" at bounding box center [498, 182] width 461 height 24
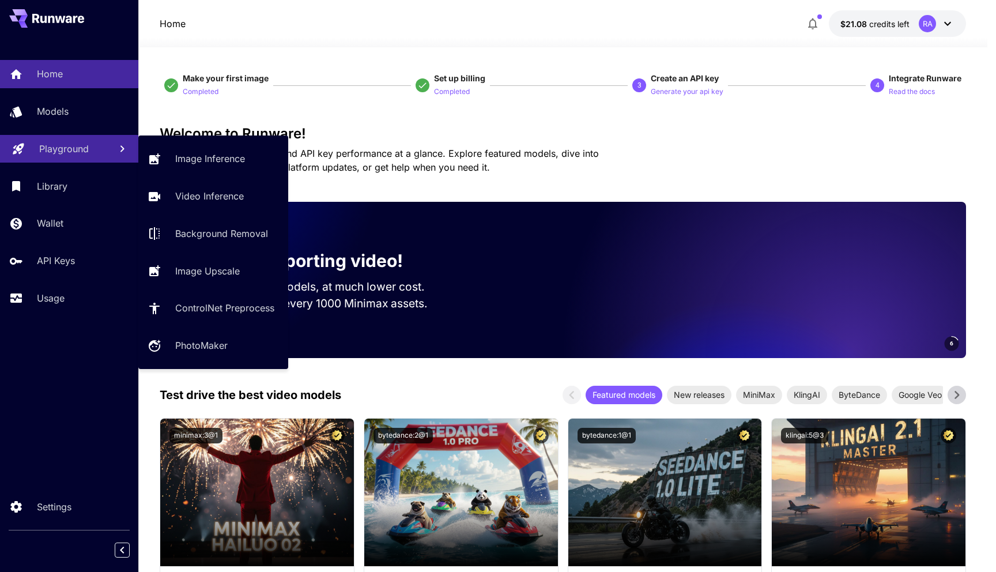
click at [83, 148] on p "Playground" at bounding box center [64, 149] width 50 height 14
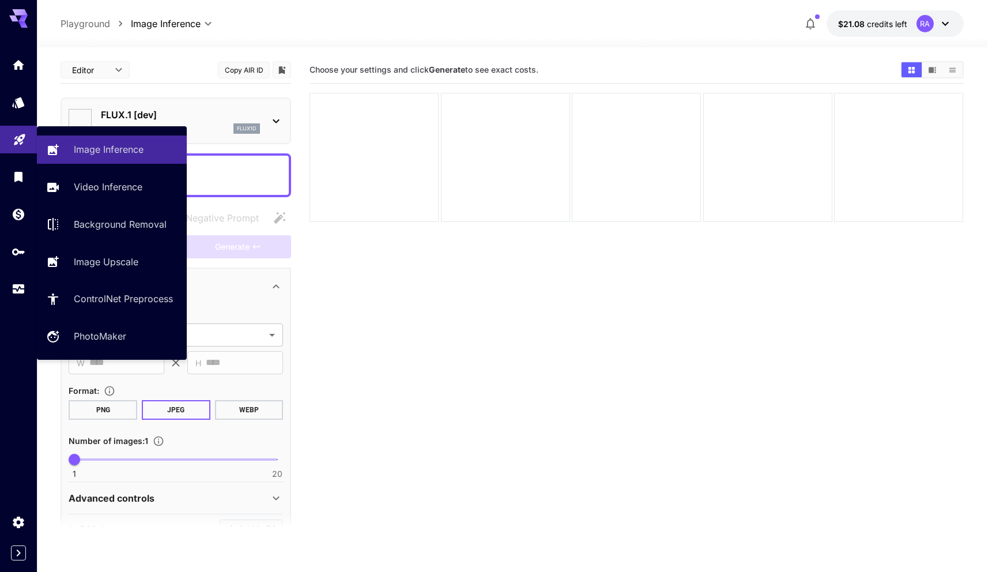
type input "**********"
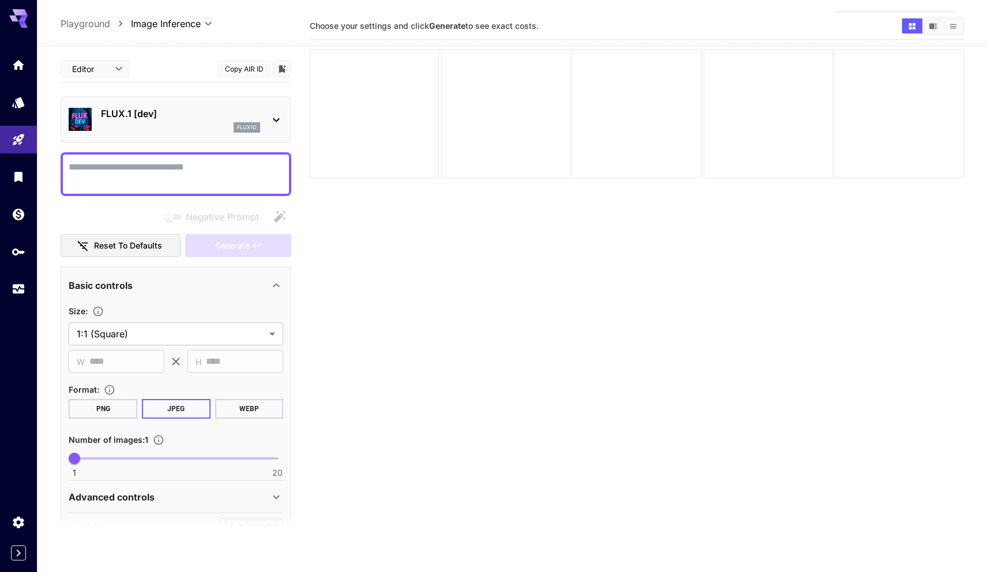
click at [86, 22] on p "Playground" at bounding box center [86, 24] width 50 height 14
click at [25, 69] on body "**********" at bounding box center [494, 287] width 988 height 663
click at [23, 63] on icon "Home" at bounding box center [20, 62] width 14 height 14
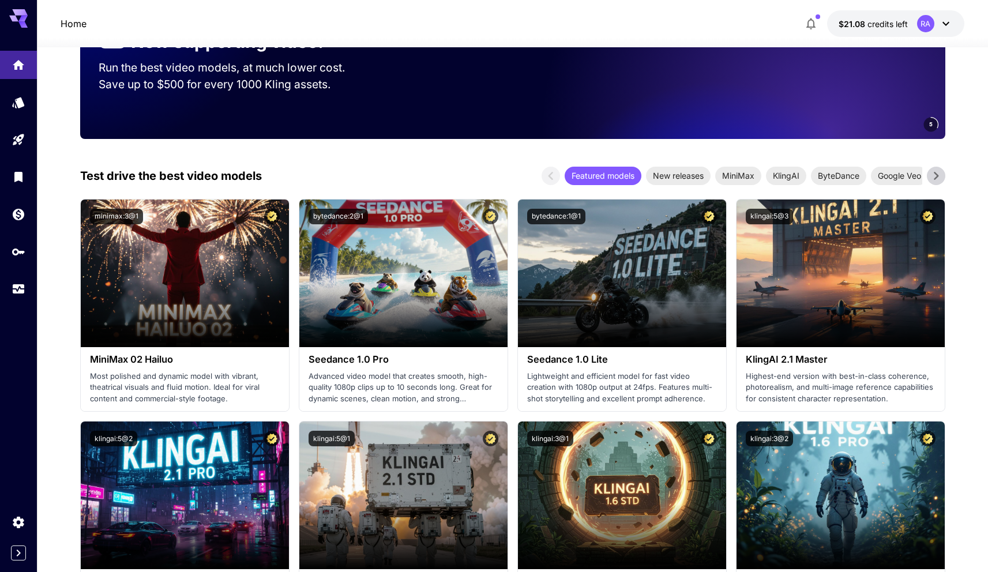
scroll to position [250, 0]
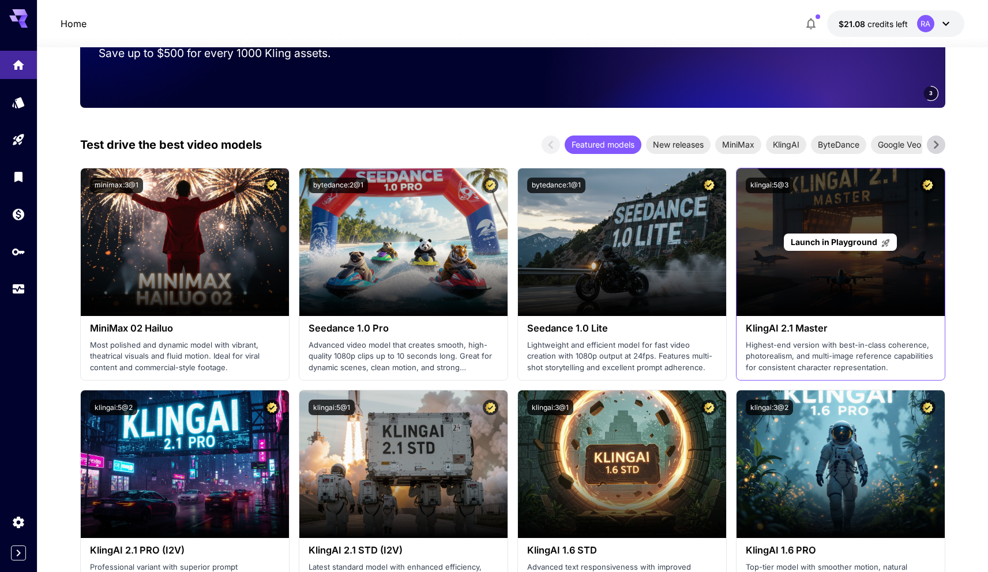
click at [853, 245] on span "Launch in Playground" at bounding box center [834, 242] width 86 height 10
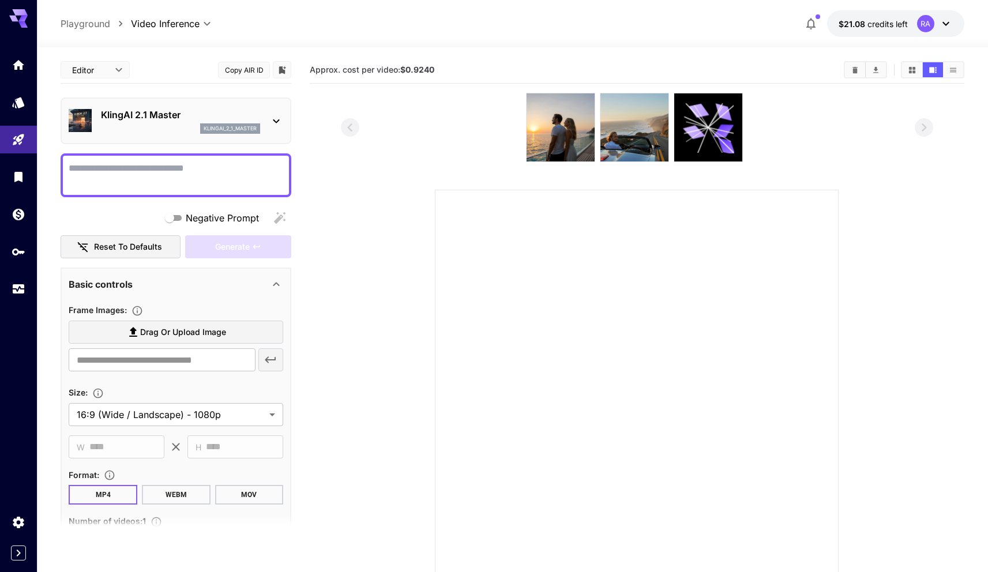
click at [155, 176] on textarea "Negative Prompt" at bounding box center [176, 175] width 215 height 28
click at [208, 327] on span "Drag or upload image" at bounding box center [183, 332] width 86 height 14
click at [0, 0] on input "Drag or upload image" at bounding box center [0, 0] width 0 height 0
click at [185, 339] on span "Drag or upload image" at bounding box center [183, 332] width 86 height 14
click at [0, 0] on input "Drag or upload image" at bounding box center [0, 0] width 0 height 0
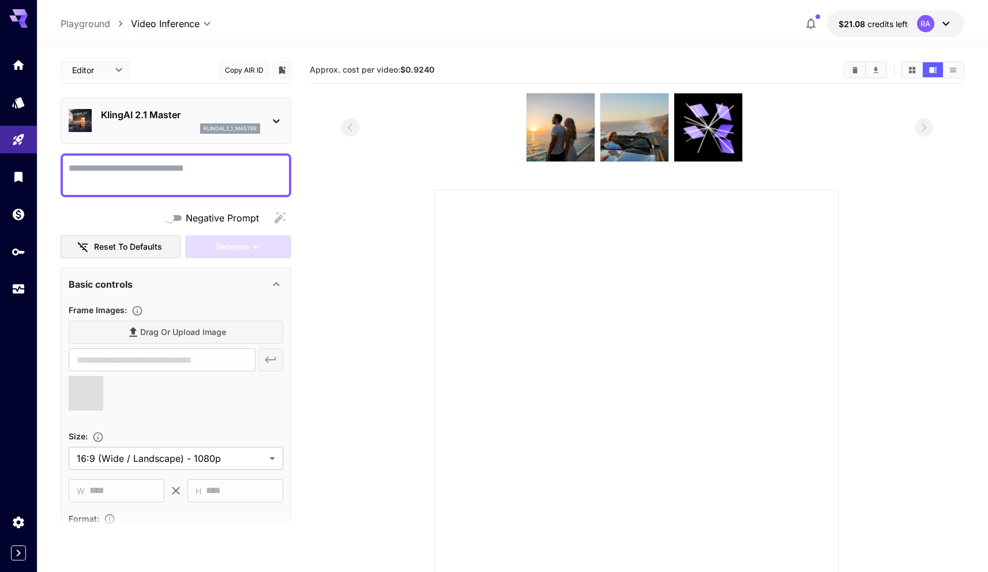
click at [226, 175] on textarea "Negative Prompt" at bounding box center [176, 175] width 215 height 28
type input "**********"
paste textarea "**********"
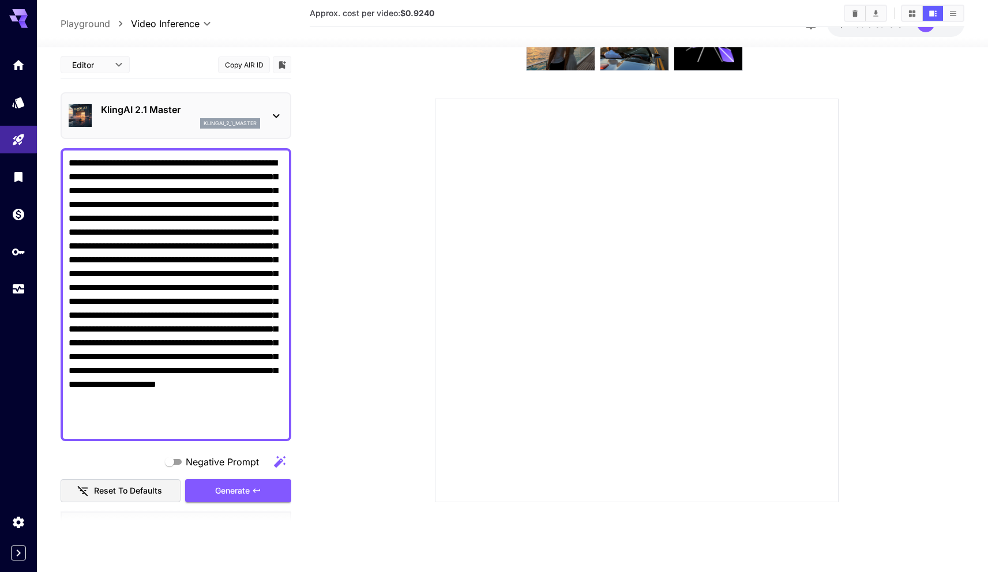
type textarea "**********"
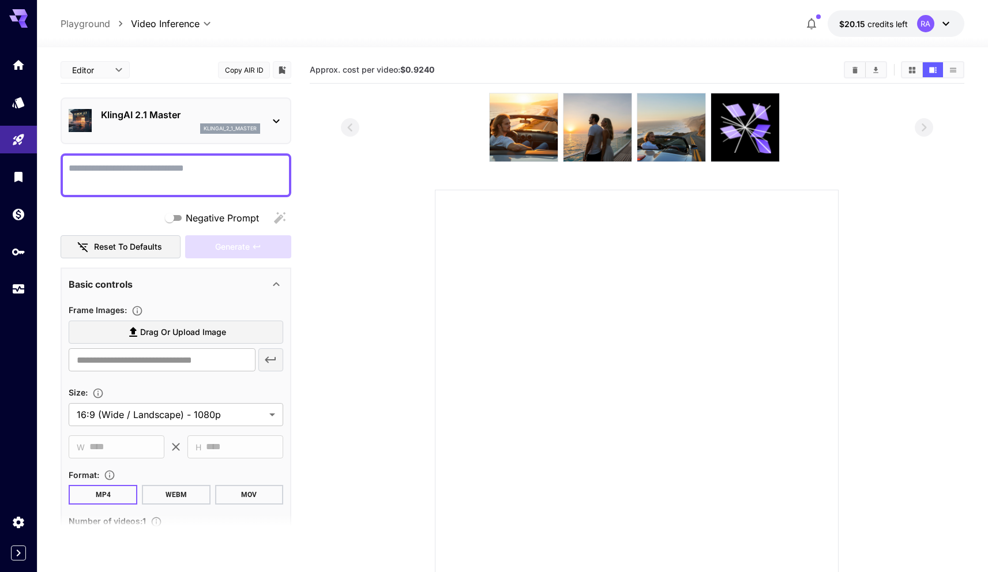
click at [525, 142] on img at bounding box center [524, 127] width 68 height 68
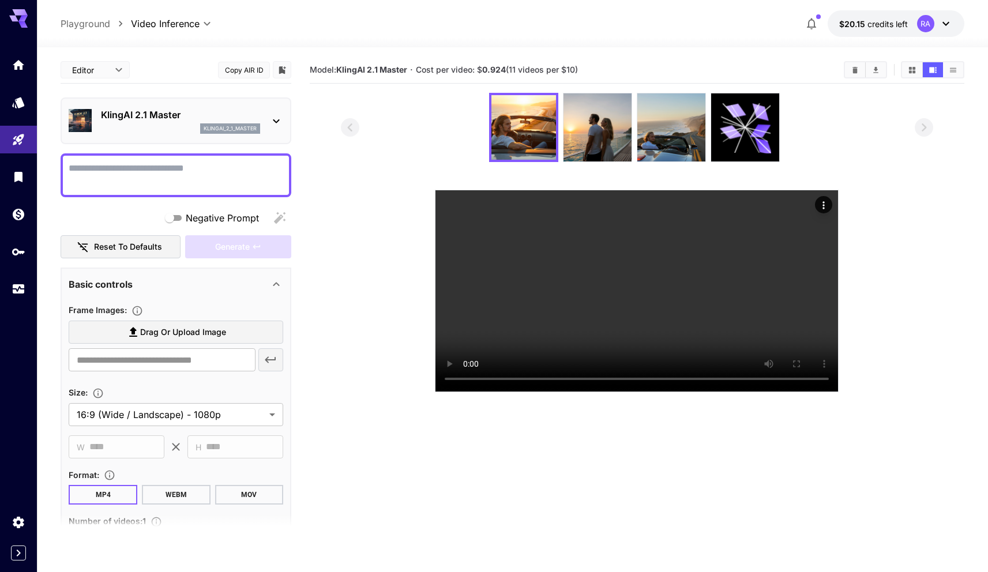
click at [915, 212] on section at bounding box center [637, 242] width 593 height 299
click at [668, 133] on img at bounding box center [671, 127] width 68 height 68
click at [364, 297] on section at bounding box center [637, 242] width 593 height 299
